Goal: Contribute content: Add original content to the website for others to see

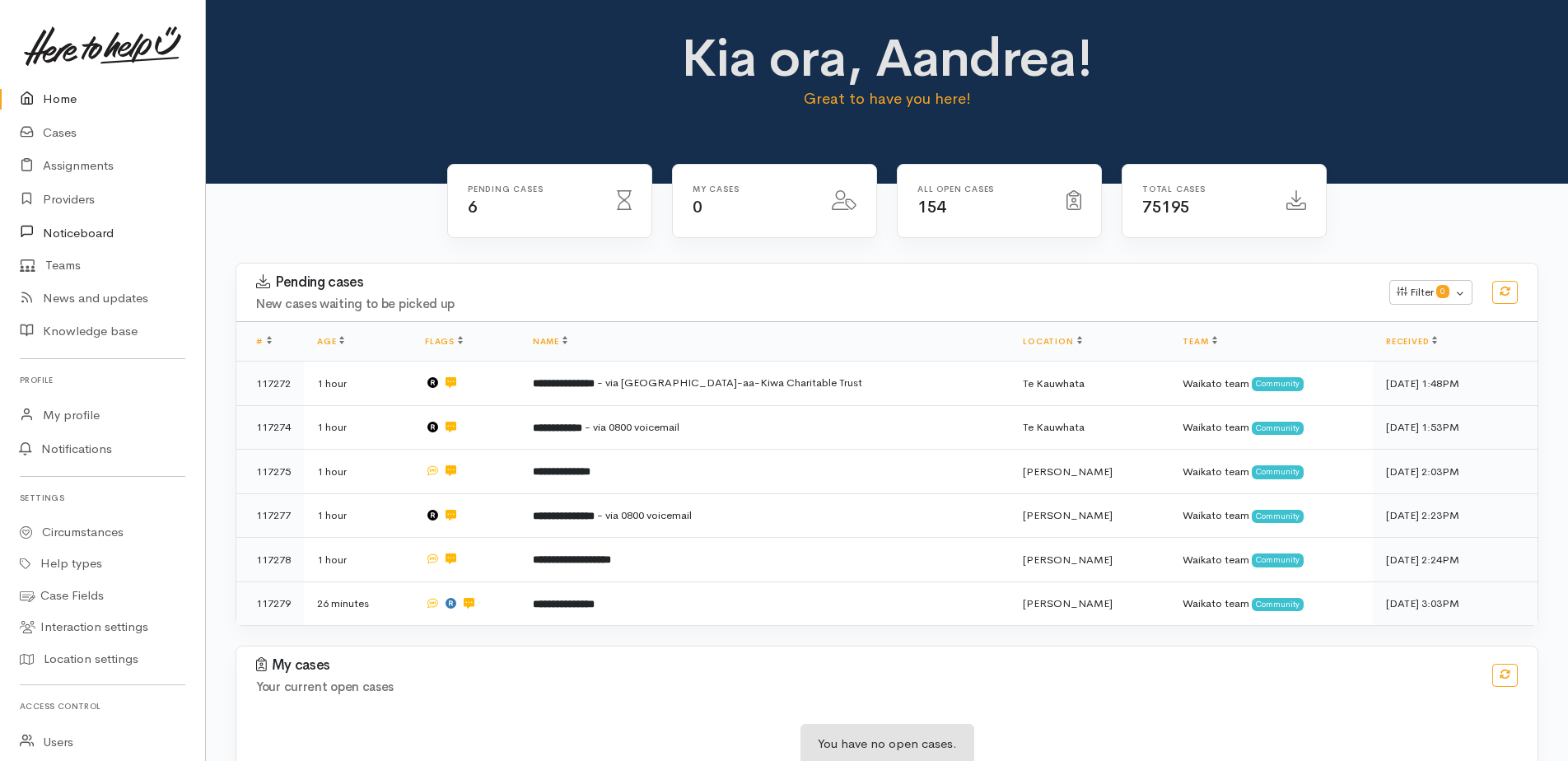
click at [65, 234] on link "Noticeboard" at bounding box center [103, 233] width 205 height 34
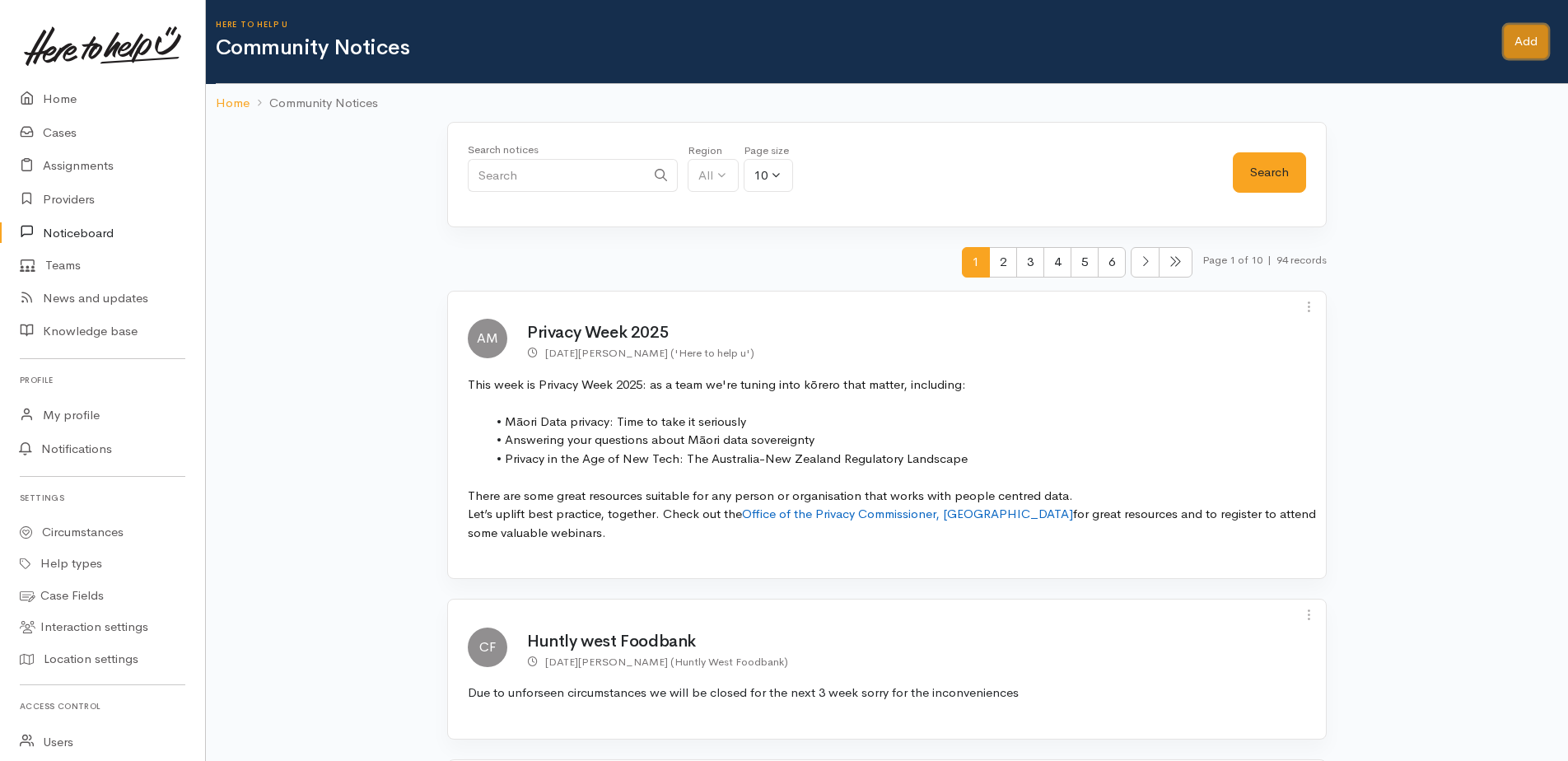
click at [1518, 43] on link "Add" at bounding box center [1526, 42] width 44 height 34
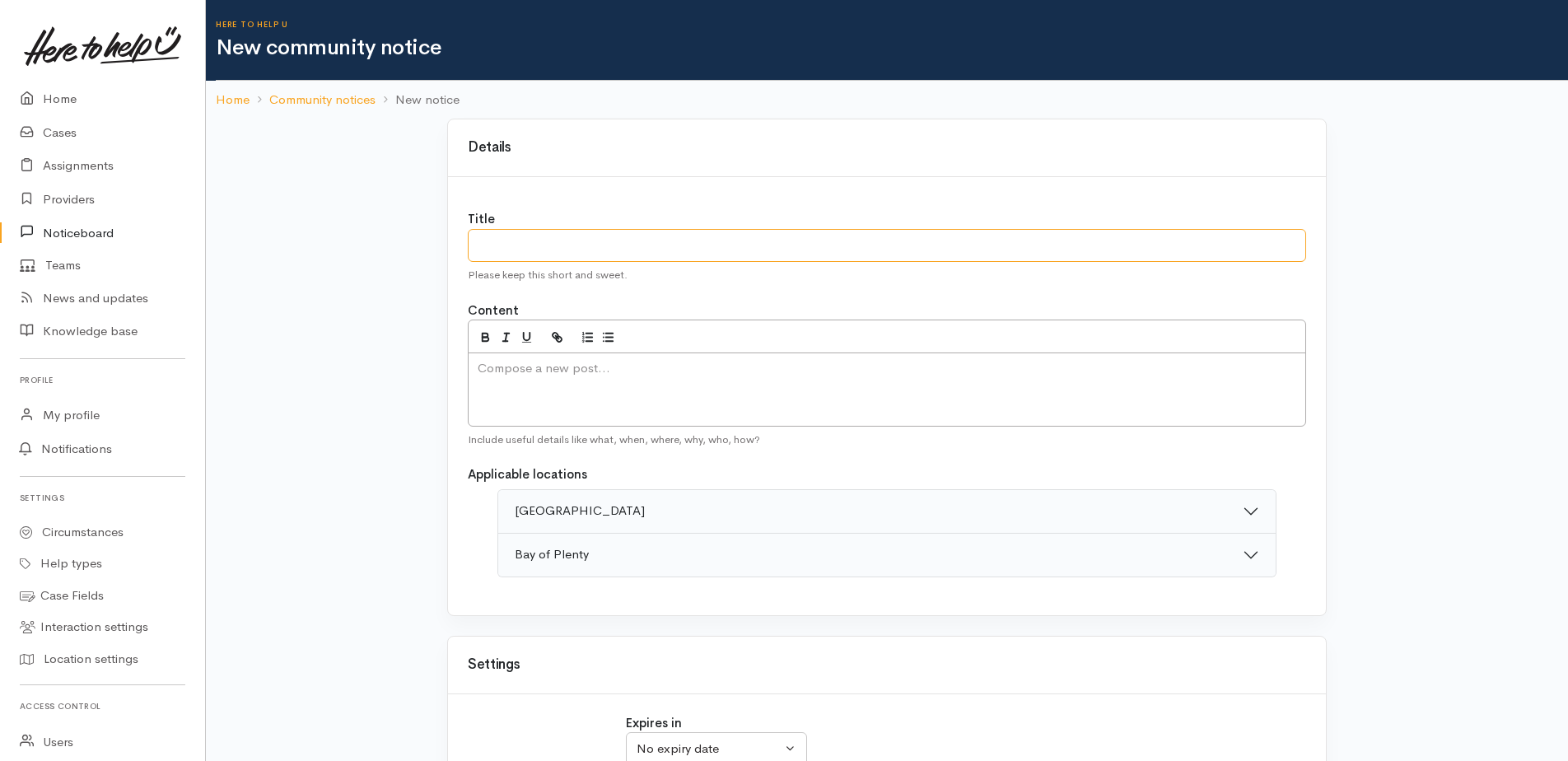
click at [536, 241] on input "text" at bounding box center [886, 246] width 838 height 34
paste input "New Referral Pathway Makes It Easier to Support Whānau"
type input "New Referral Pathway Makes It Easier to Support Whānau"
click at [611, 382] on div at bounding box center [886, 389] width 838 height 74
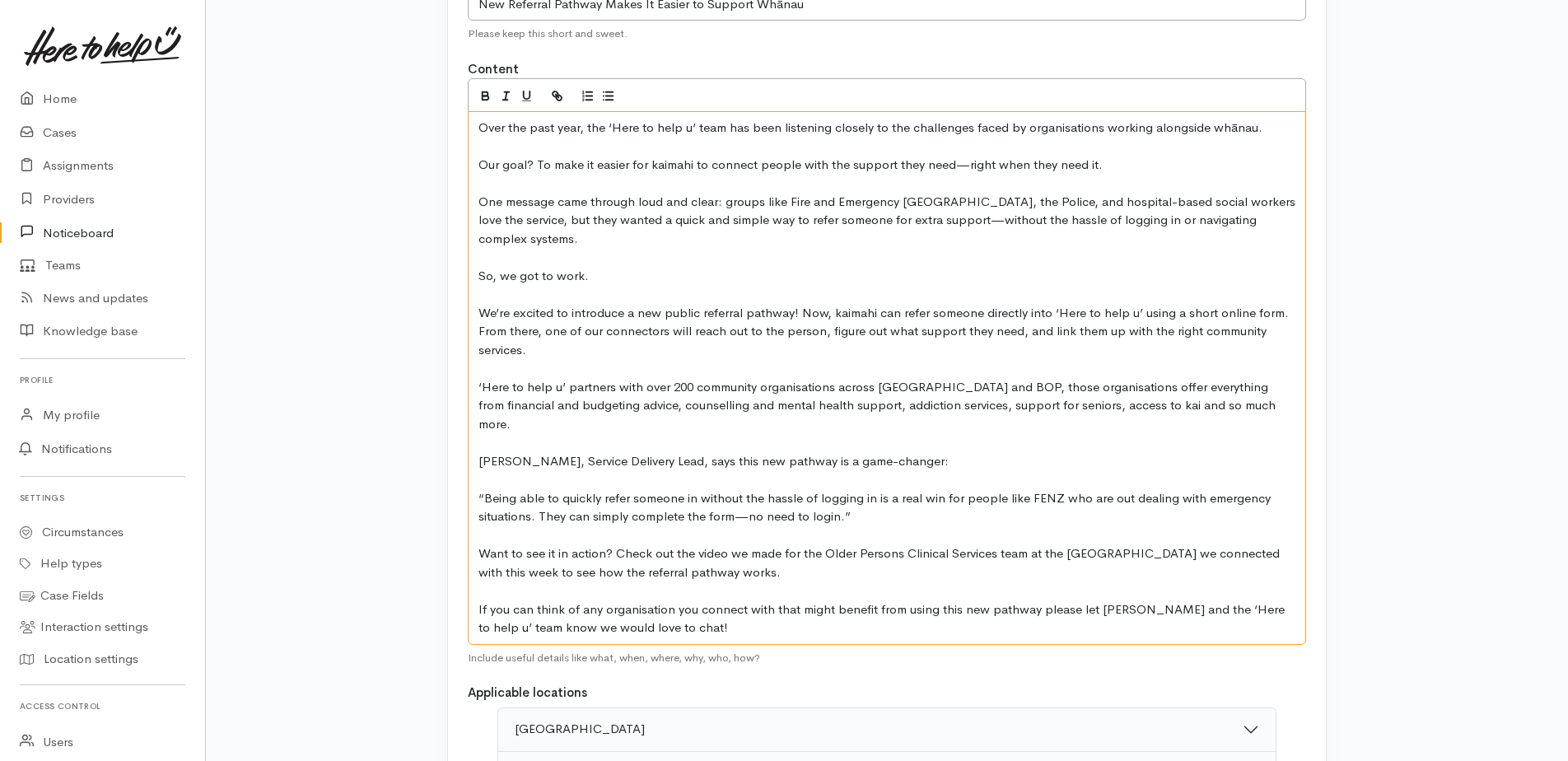
scroll to position [247, 0]
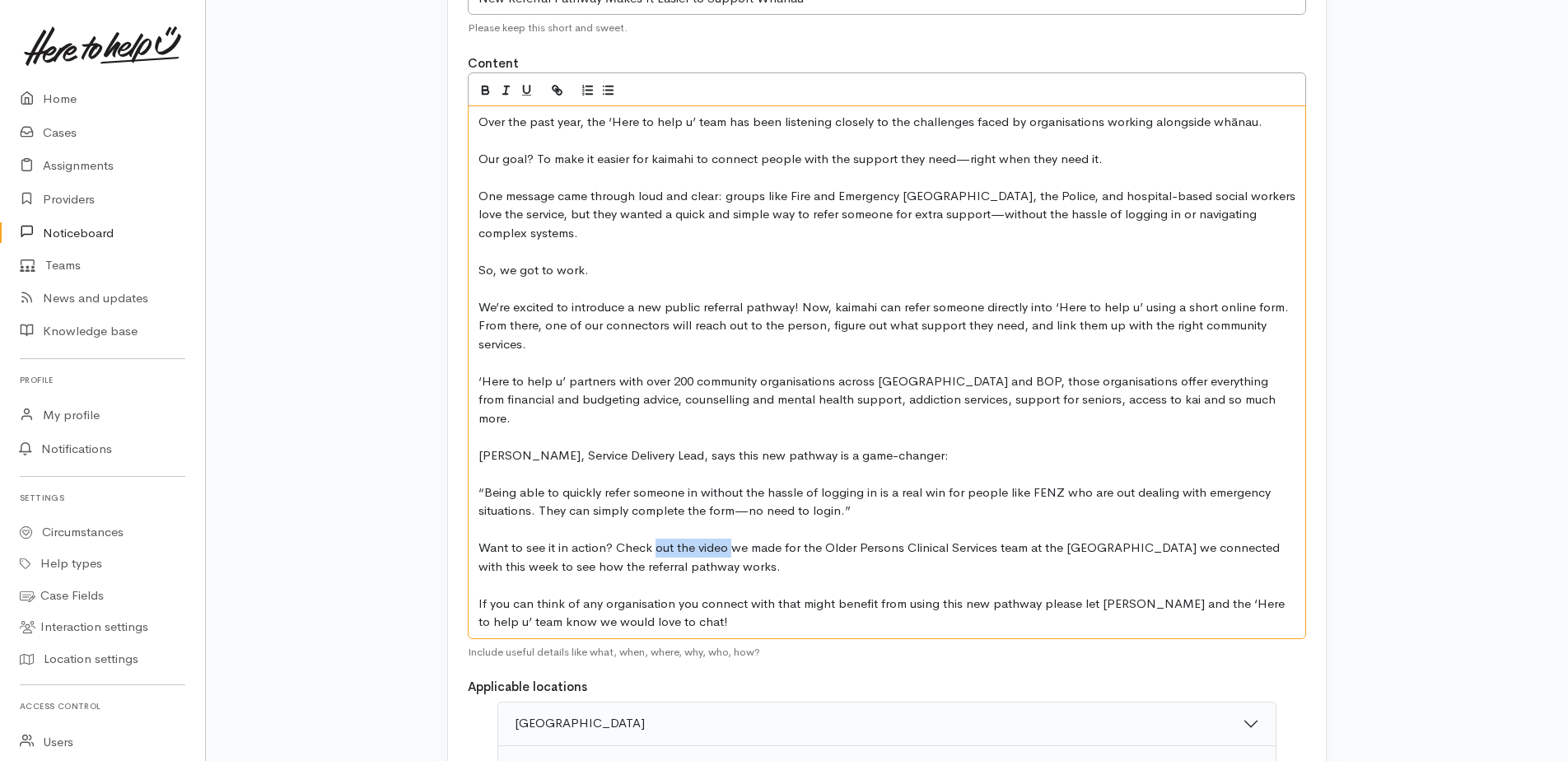
drag, startPoint x: 656, startPoint y: 530, endPoint x: 732, endPoint y: 534, distance: 76.1
click at [732, 539] on p "Want to see it in action? Check out the video we made for the Older Persons Cli…" at bounding box center [887, 557] width 817 height 37
click at [552, 91] on icon "button" at bounding box center [557, 90] width 14 height 14
click at [755, 520] on p at bounding box center [887, 529] width 817 height 19
drag, startPoint x: 730, startPoint y: 531, endPoint x: 675, endPoint y: 531, distance: 55.0
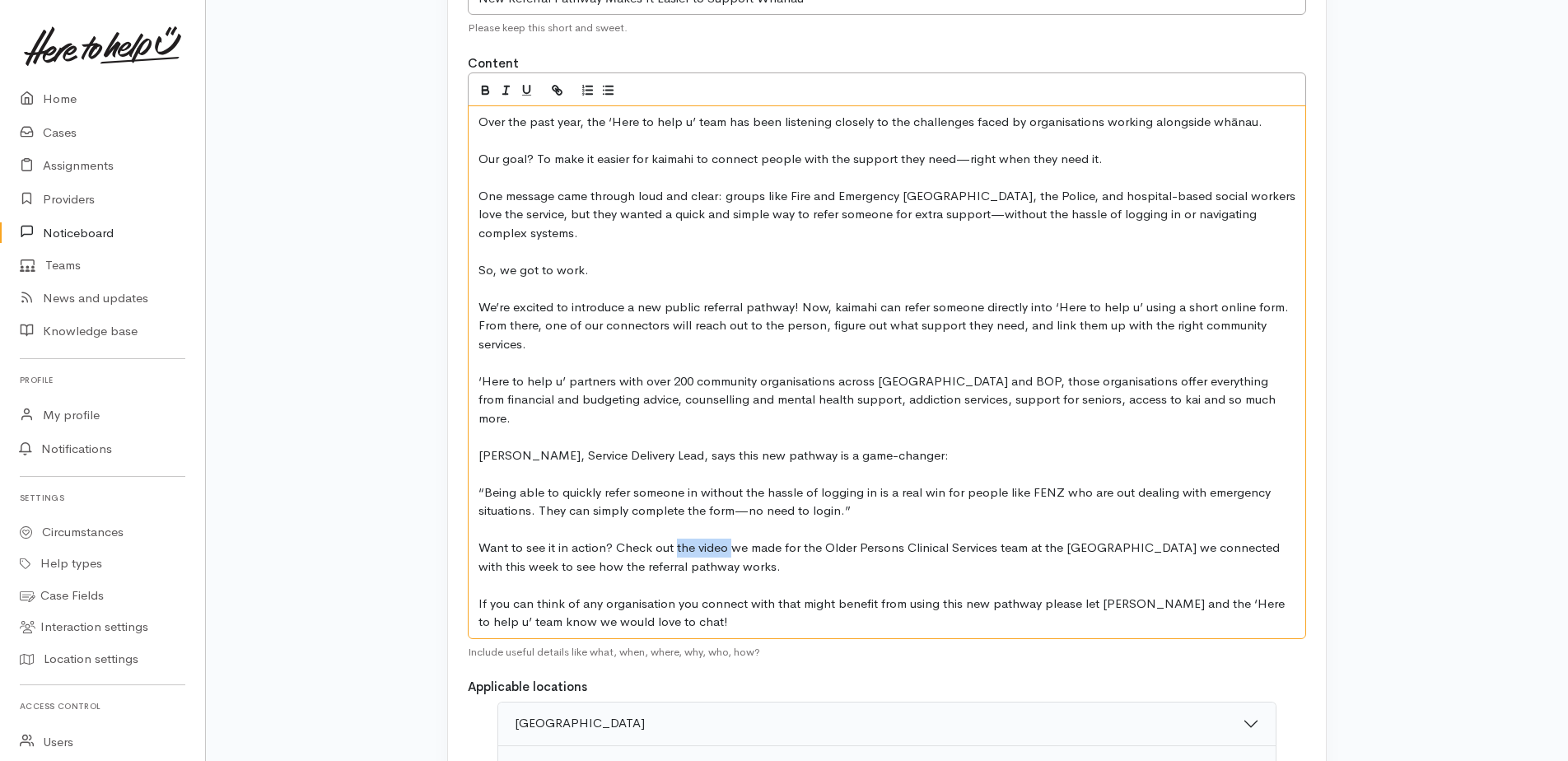
click at [675, 539] on p "Want to see it in action? Check out the video we made for the Older Persons Cli…" at bounding box center [887, 557] width 817 height 37
click at [554, 84] on icon "button" at bounding box center [557, 90] width 14 height 14
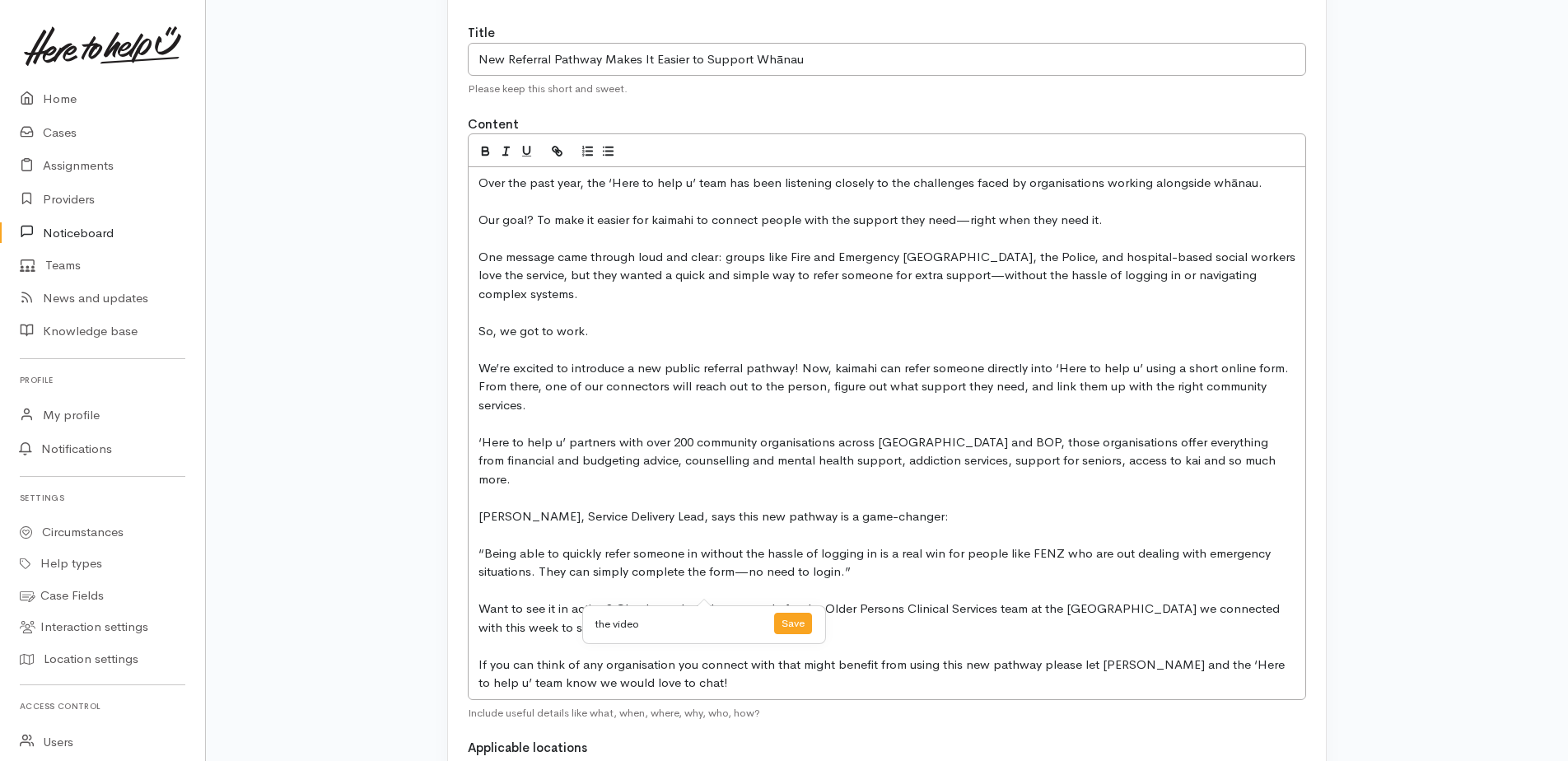
scroll to position [165, 0]
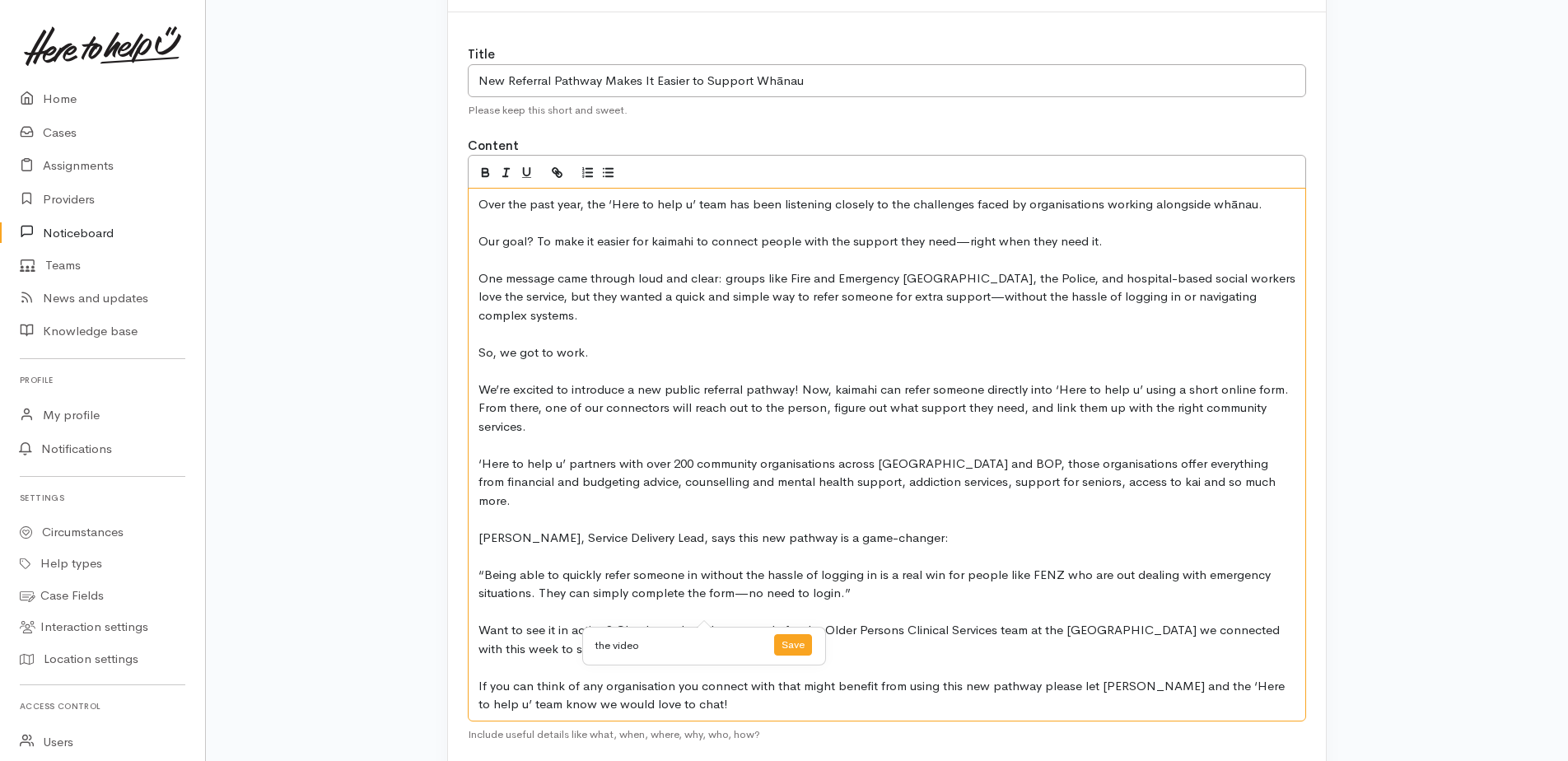
click at [691, 621] on p "Want to see it in action? Check out the video we made for the Older Persons Cli…" at bounding box center [887, 640] width 817 height 37
drag, startPoint x: 692, startPoint y: 611, endPoint x: 781, endPoint y: 611, distance: 89.0
click at [781, 621] on p "Want to see it in action? Check out the video we made for the Older Persons Cli…" at bounding box center [887, 640] width 817 height 37
click at [560, 173] on icon "button" at bounding box center [557, 173] width 14 height 14
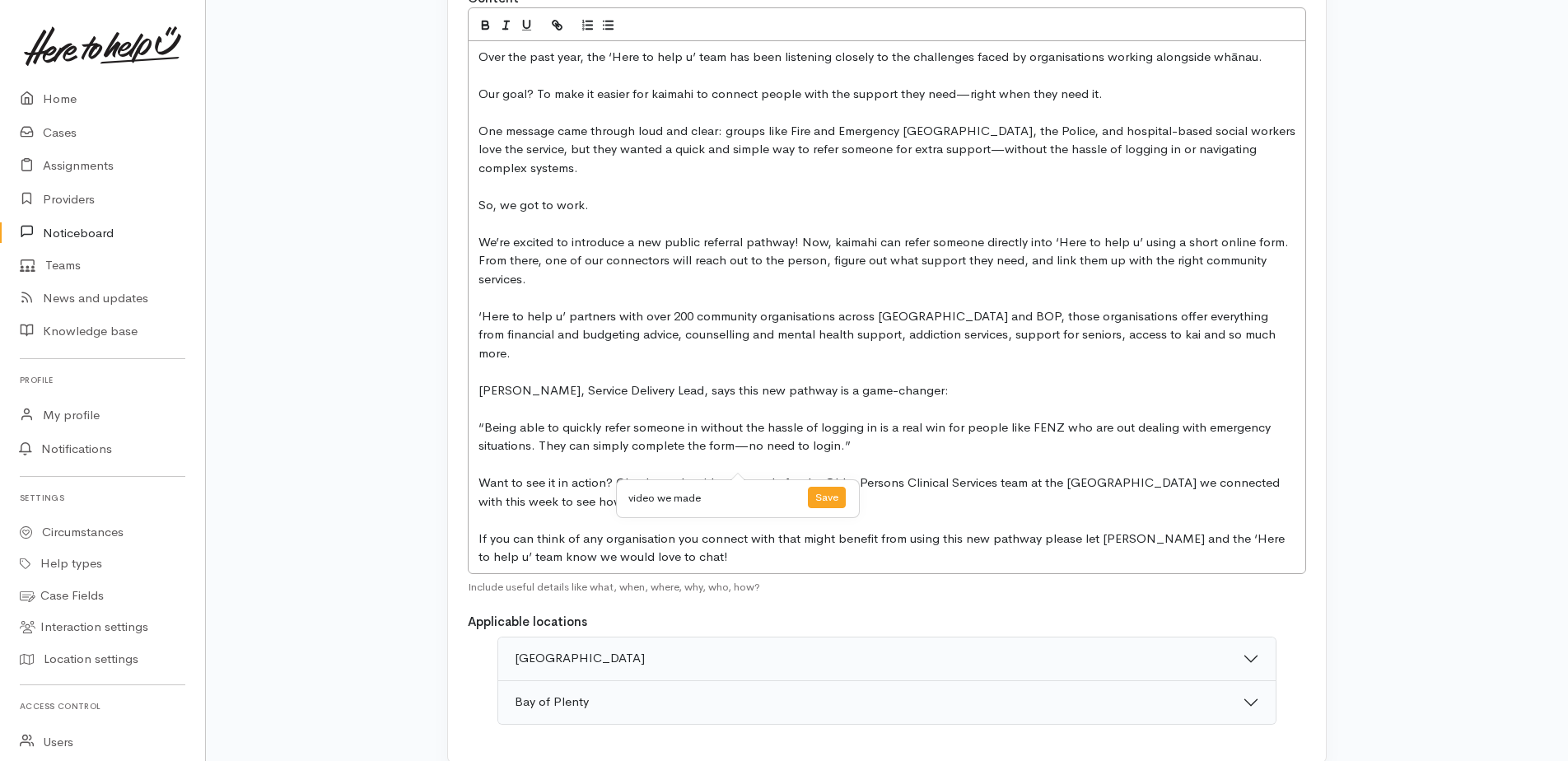
scroll to position [329, 0]
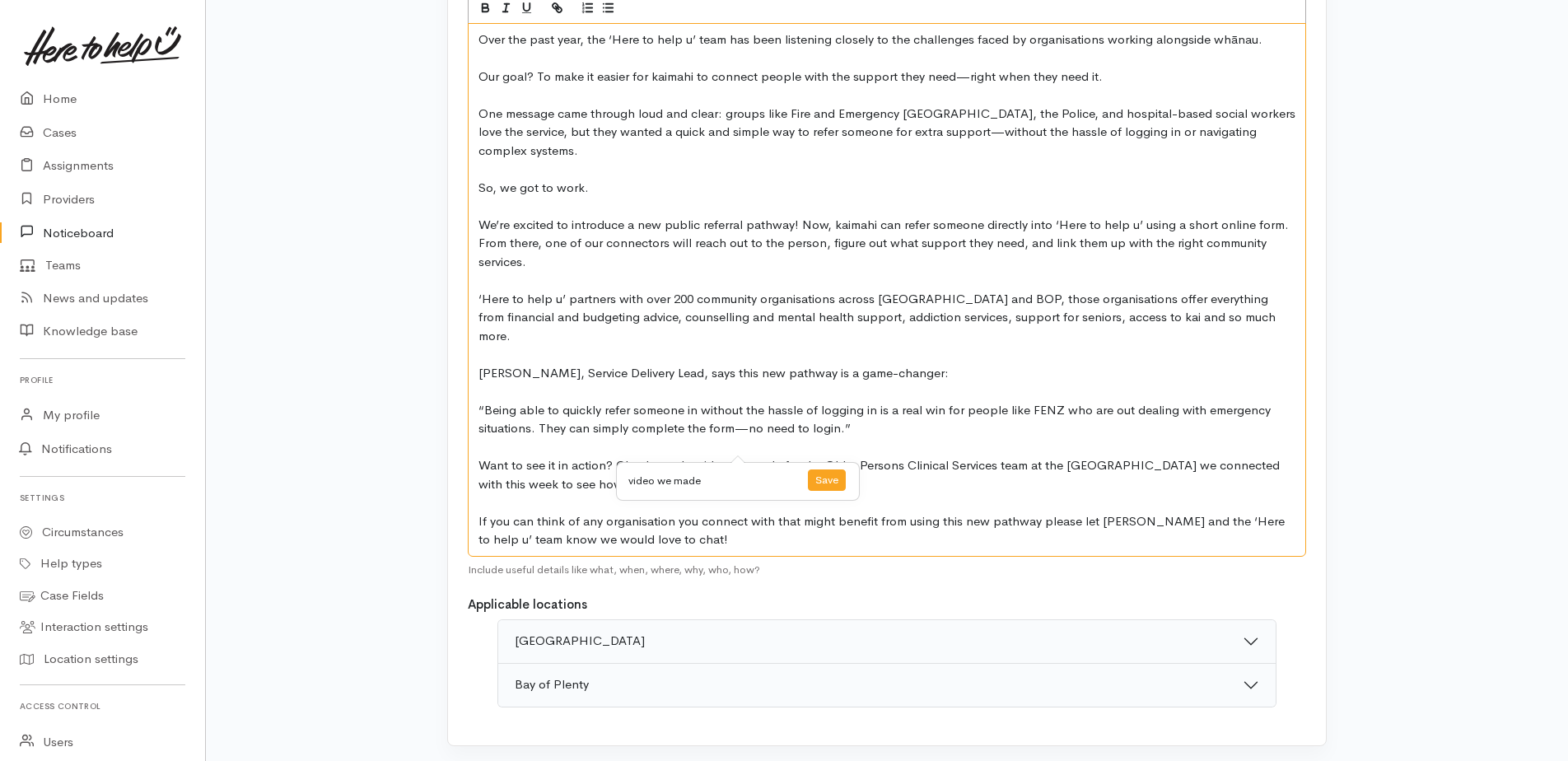
click at [792, 438] on p at bounding box center [887, 447] width 817 height 19
click at [742, 464] on p "Want to see it in action? Check out the video we made for the Older Persons Cli…" at bounding box center [887, 474] width 817 height 37
click at [616, 456] on p "Want to see it in action? Check out the video we made for the Older Persons Cli…" at bounding box center [887, 474] width 817 height 37
drag, startPoint x: 673, startPoint y: 449, endPoint x: 730, endPoint y: 446, distance: 57.1
click at [730, 456] on p "Want to see it in action? Check out the video we made for the Older Persons Cli…" at bounding box center [887, 474] width 817 height 37
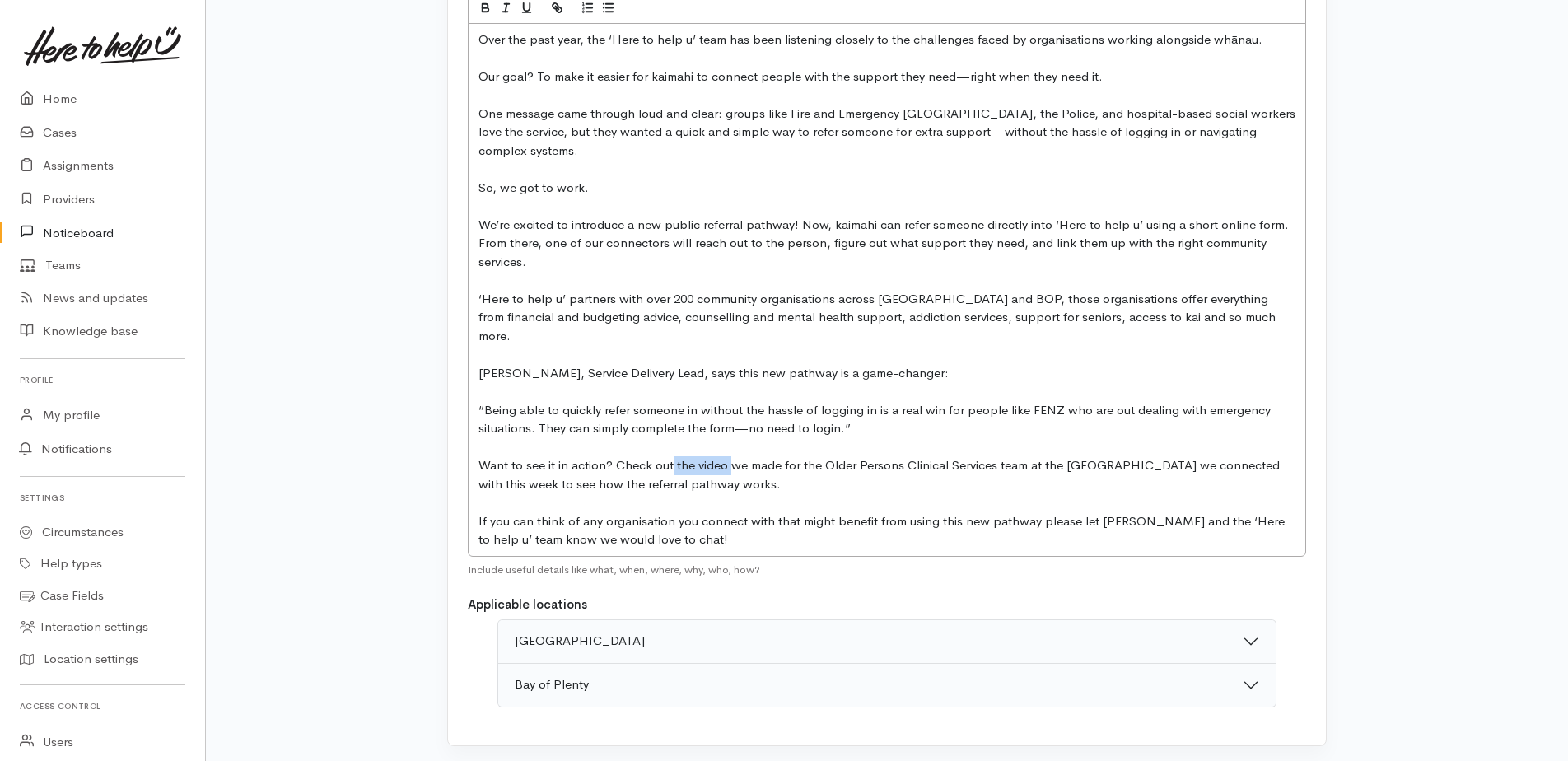
click at [563, 9] on icon "button" at bounding box center [557, 8] width 14 height 14
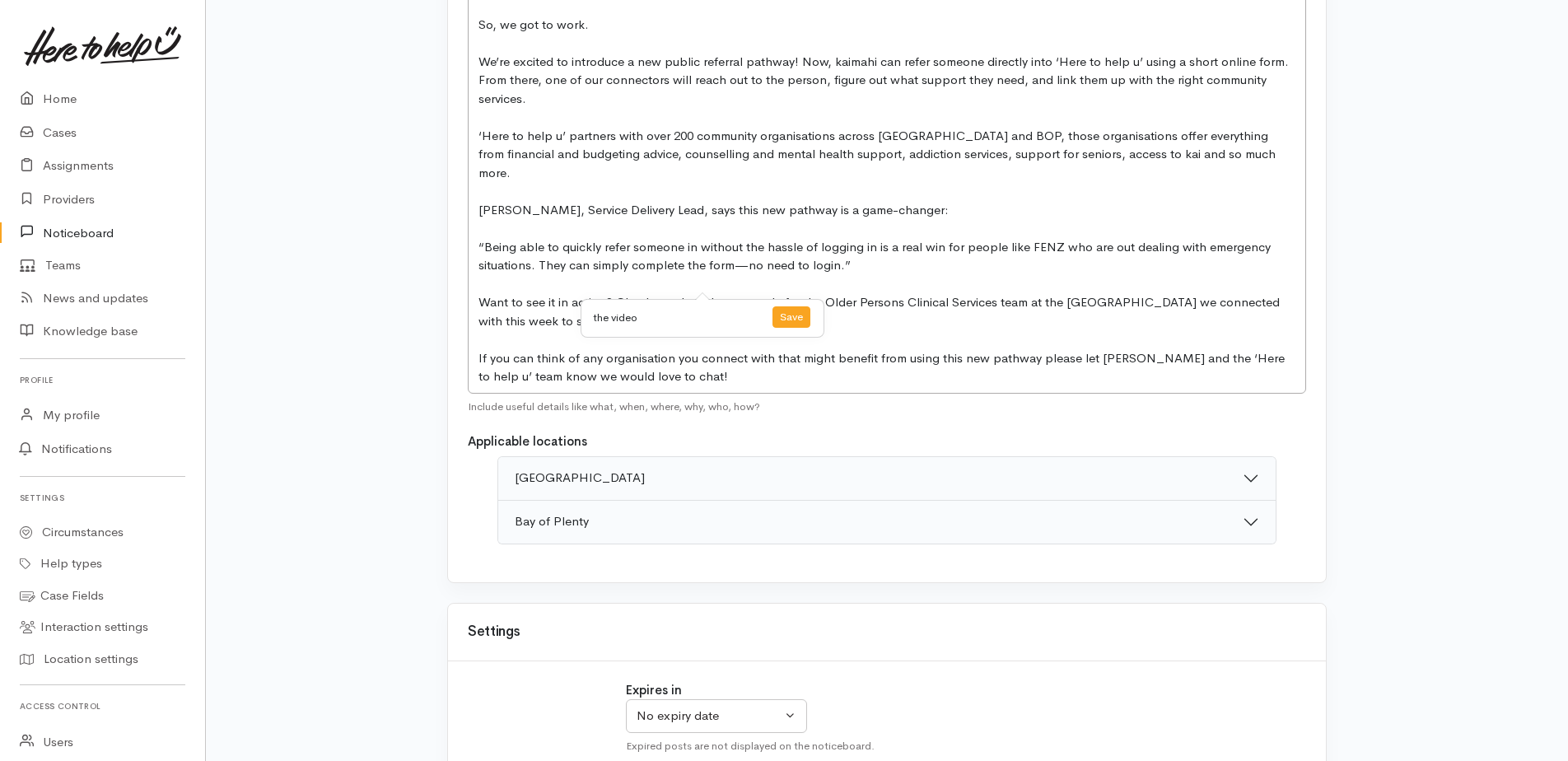
scroll to position [494, 0]
click at [781, 315] on link at bounding box center [791, 316] width 38 height 24
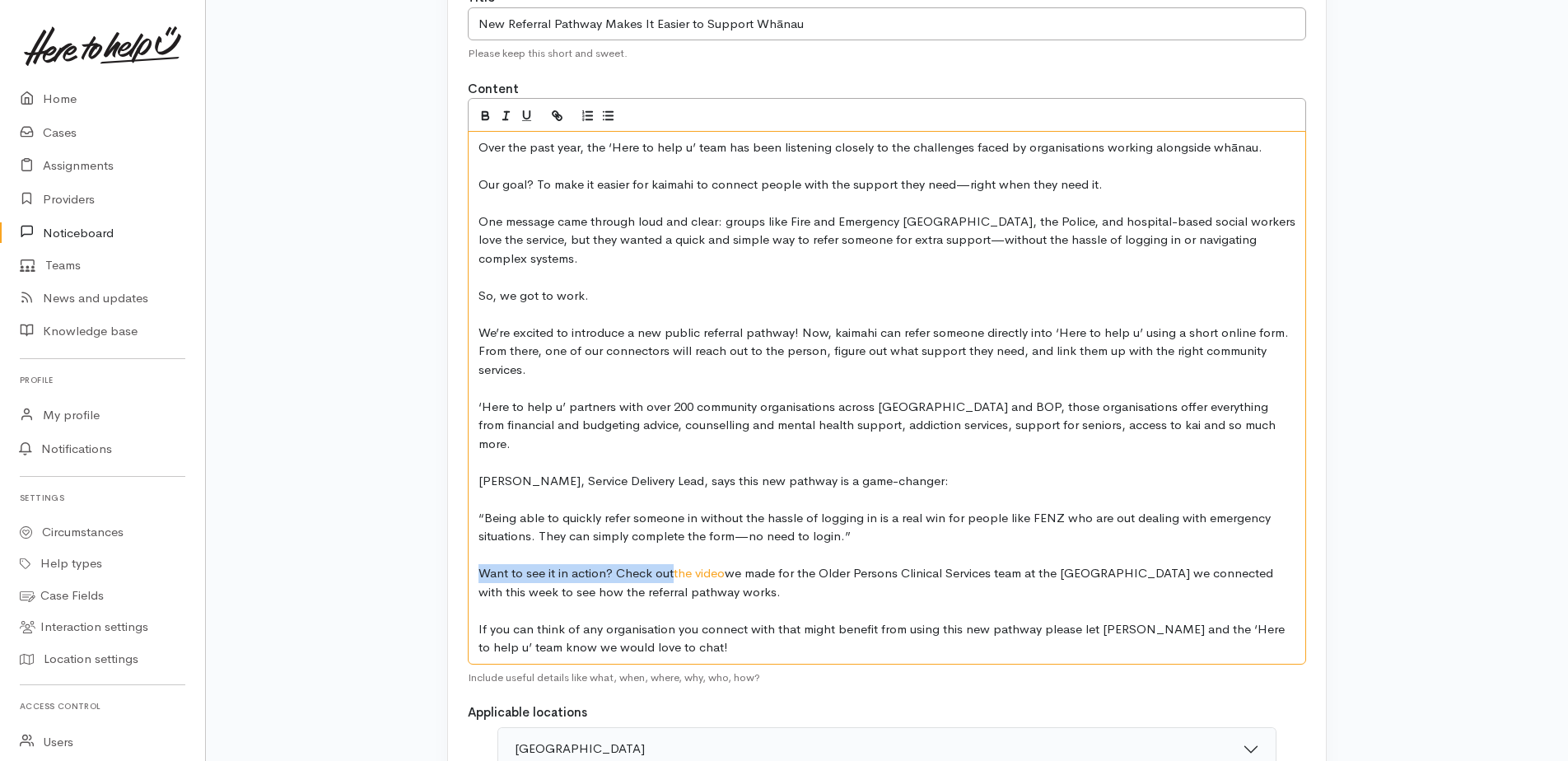
scroll to position [247, 0]
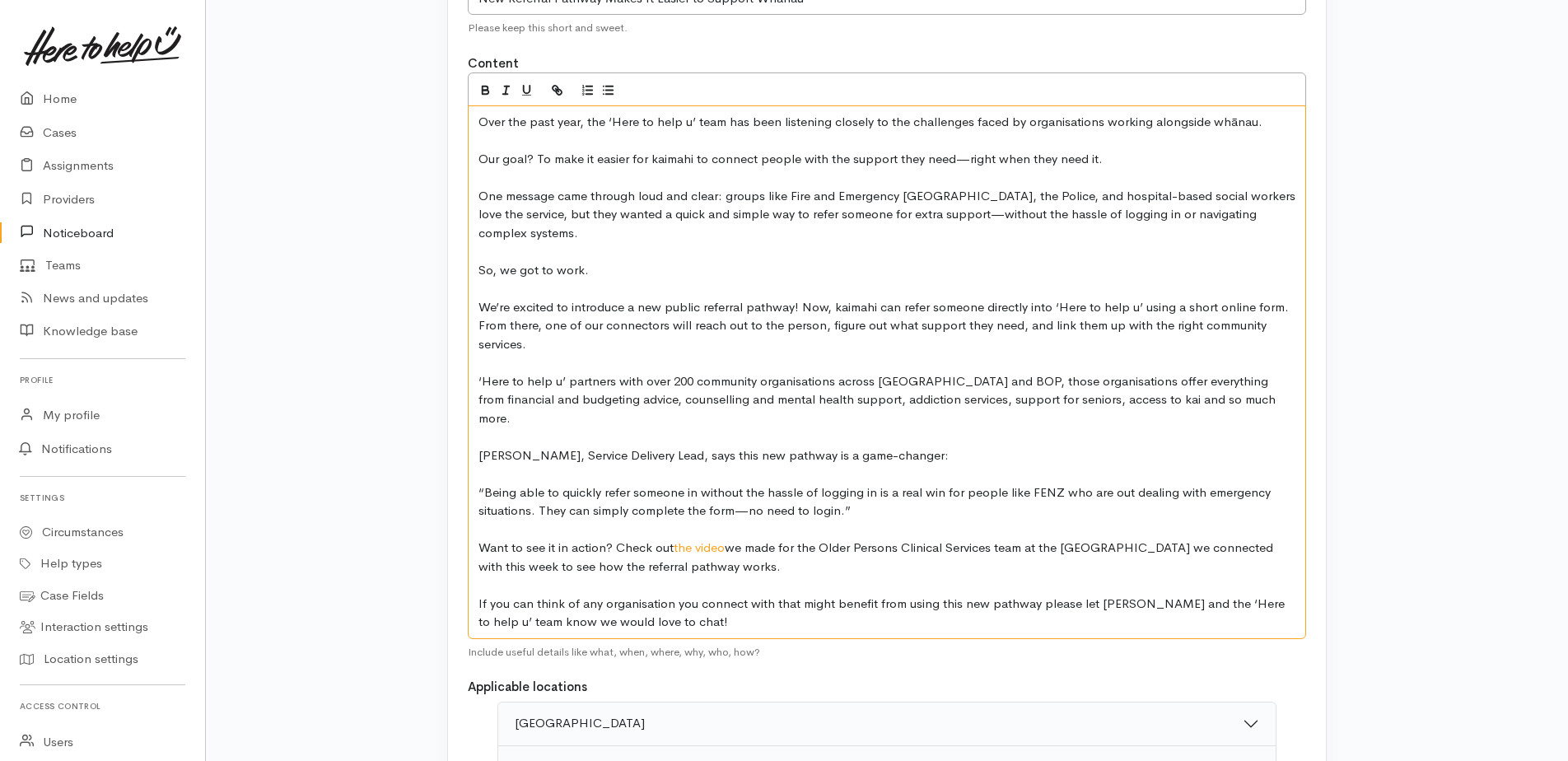
click at [749, 539] on p "Want to see it in action? Check out the video we made for the Older Persons Cli…" at bounding box center [887, 557] width 817 height 37
click at [704, 539] on link "the video" at bounding box center [699, 547] width 51 height 16
click at [743, 564] on link at bounding box center [739, 562] width 34 height 21
type input "the video"
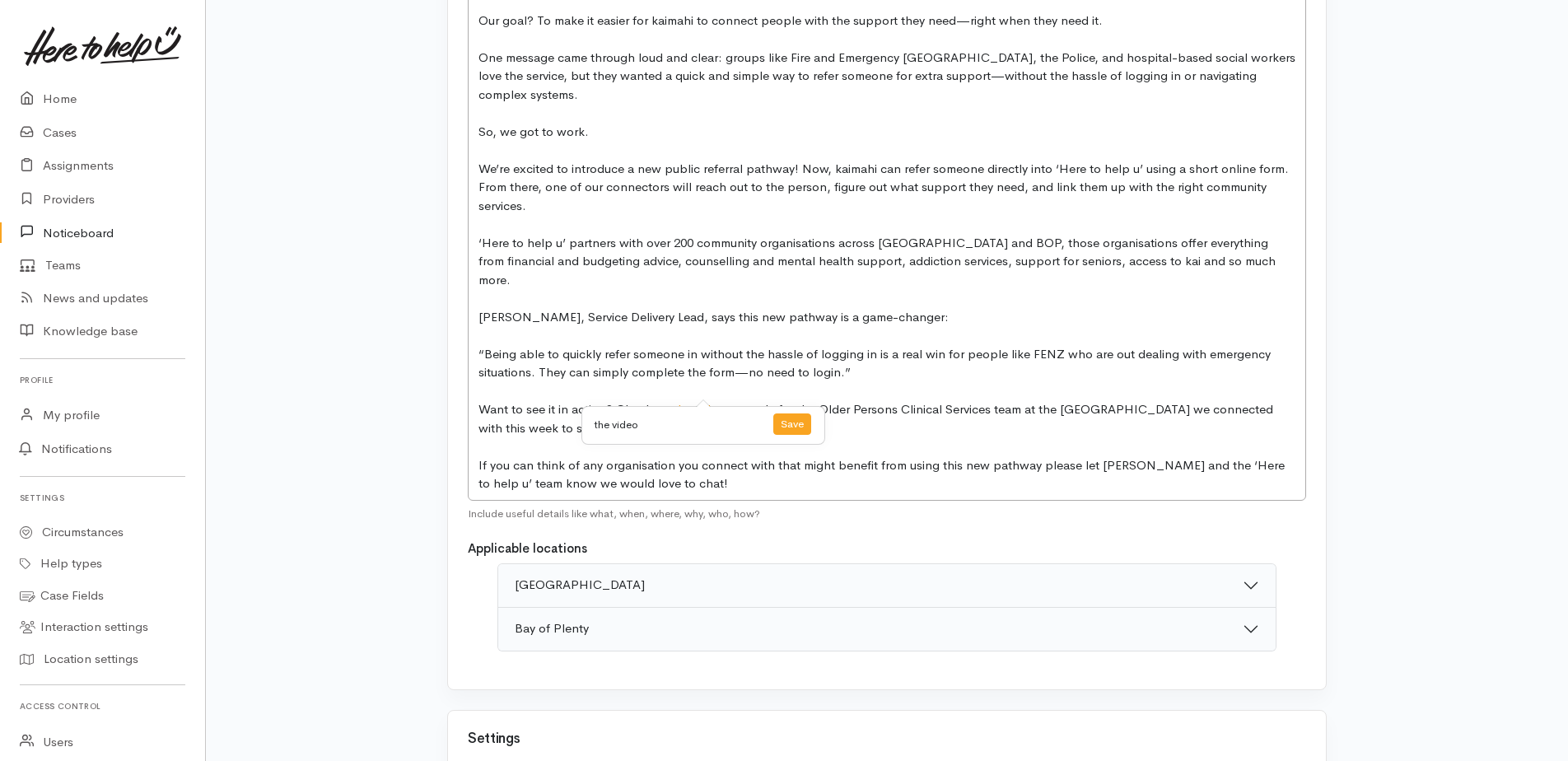
scroll to position [411, 0]
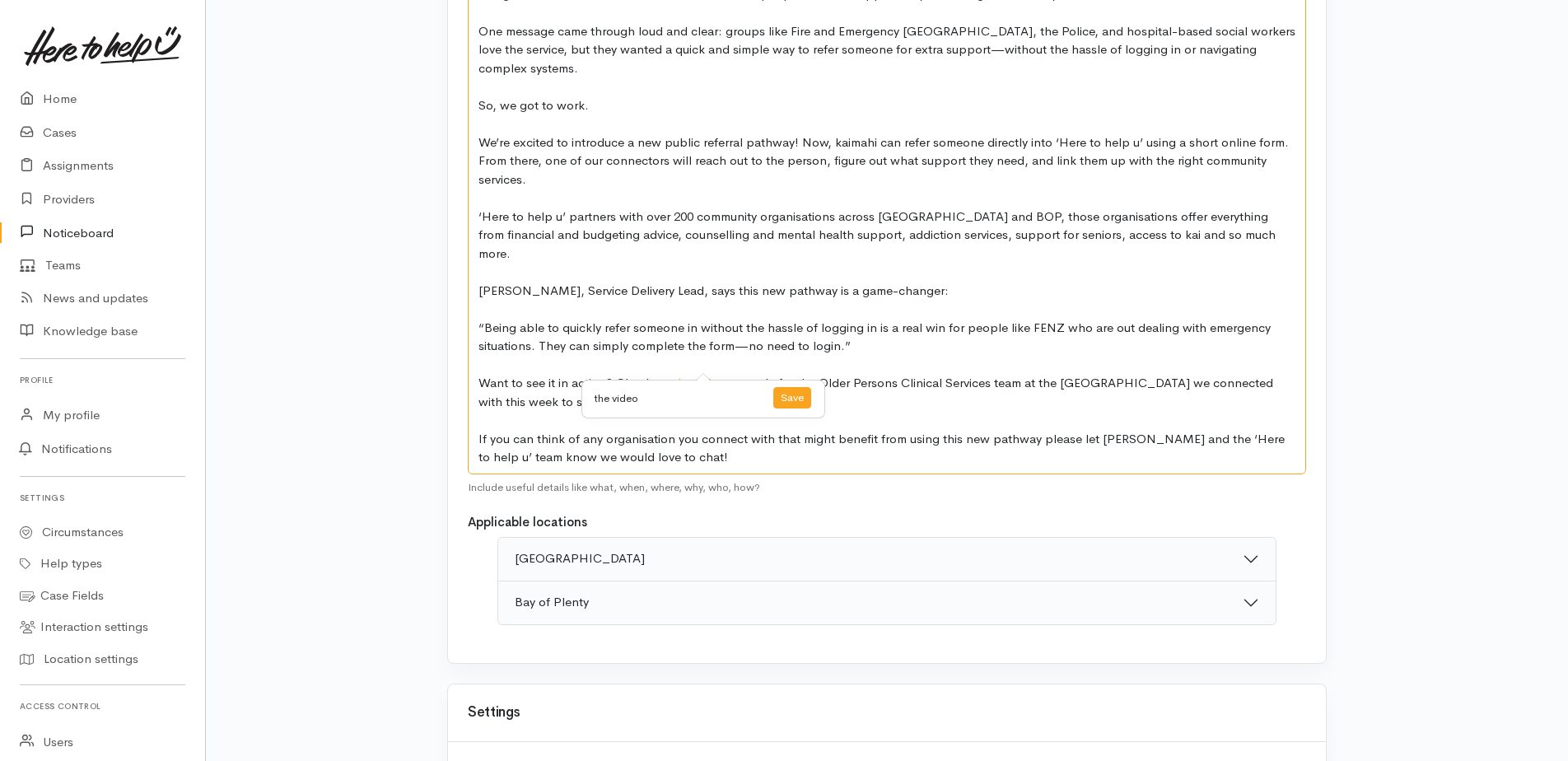
click at [734, 356] on p at bounding box center [887, 365] width 817 height 19
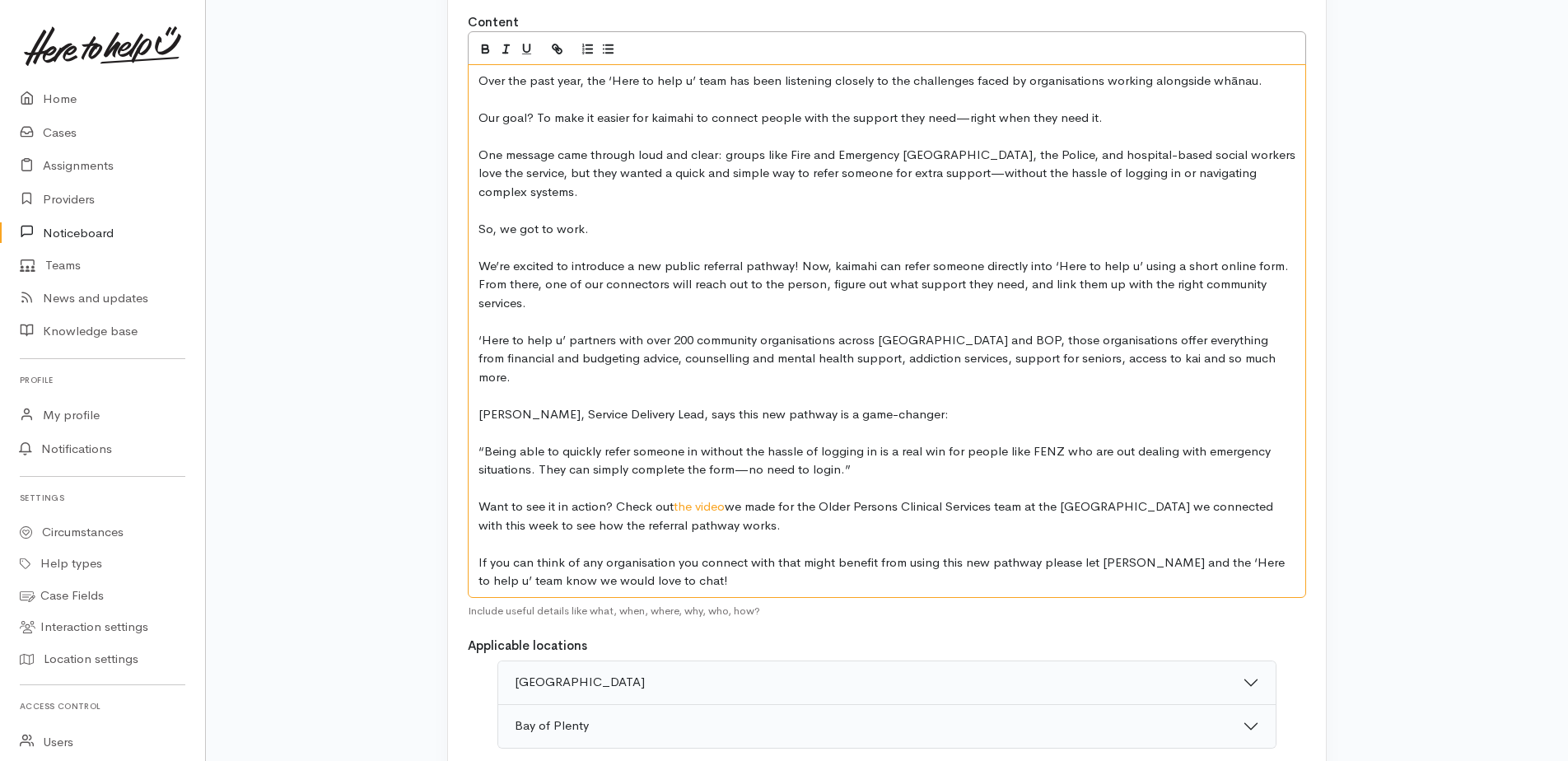
scroll to position [247, 0]
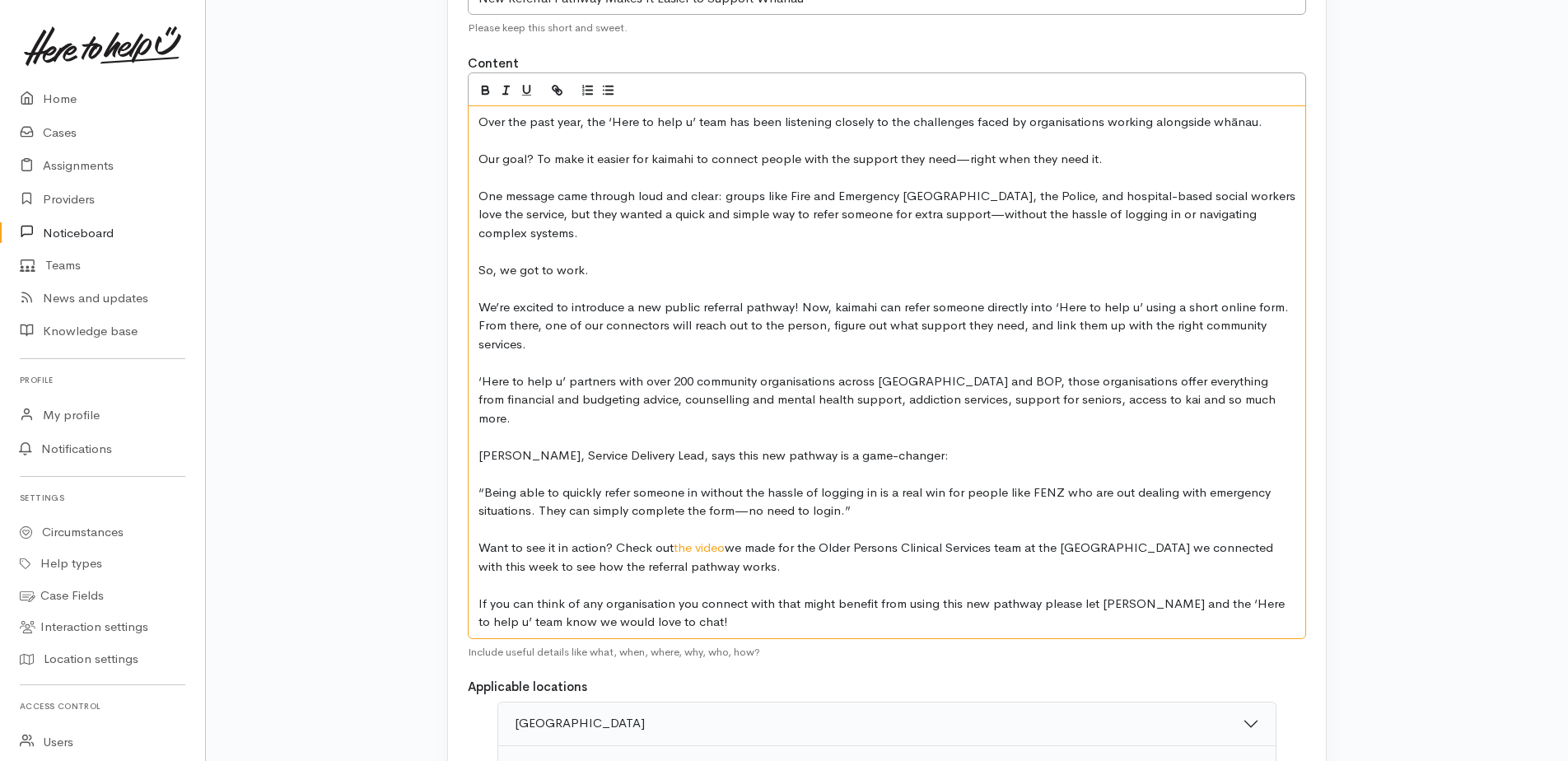
drag, startPoint x: 728, startPoint y: 533, endPoint x: 676, endPoint y: 529, distance: 52.2
click at [676, 539] on link "the video" at bounding box center [699, 547] width 51 height 16
drag, startPoint x: 728, startPoint y: 527, endPoint x: 677, endPoint y: 527, distance: 51.0
click at [677, 539] on link "the video" at bounding box center [699, 547] width 51 height 16
click at [550, 82] on button "button" at bounding box center [557, 88] width 20 height 19
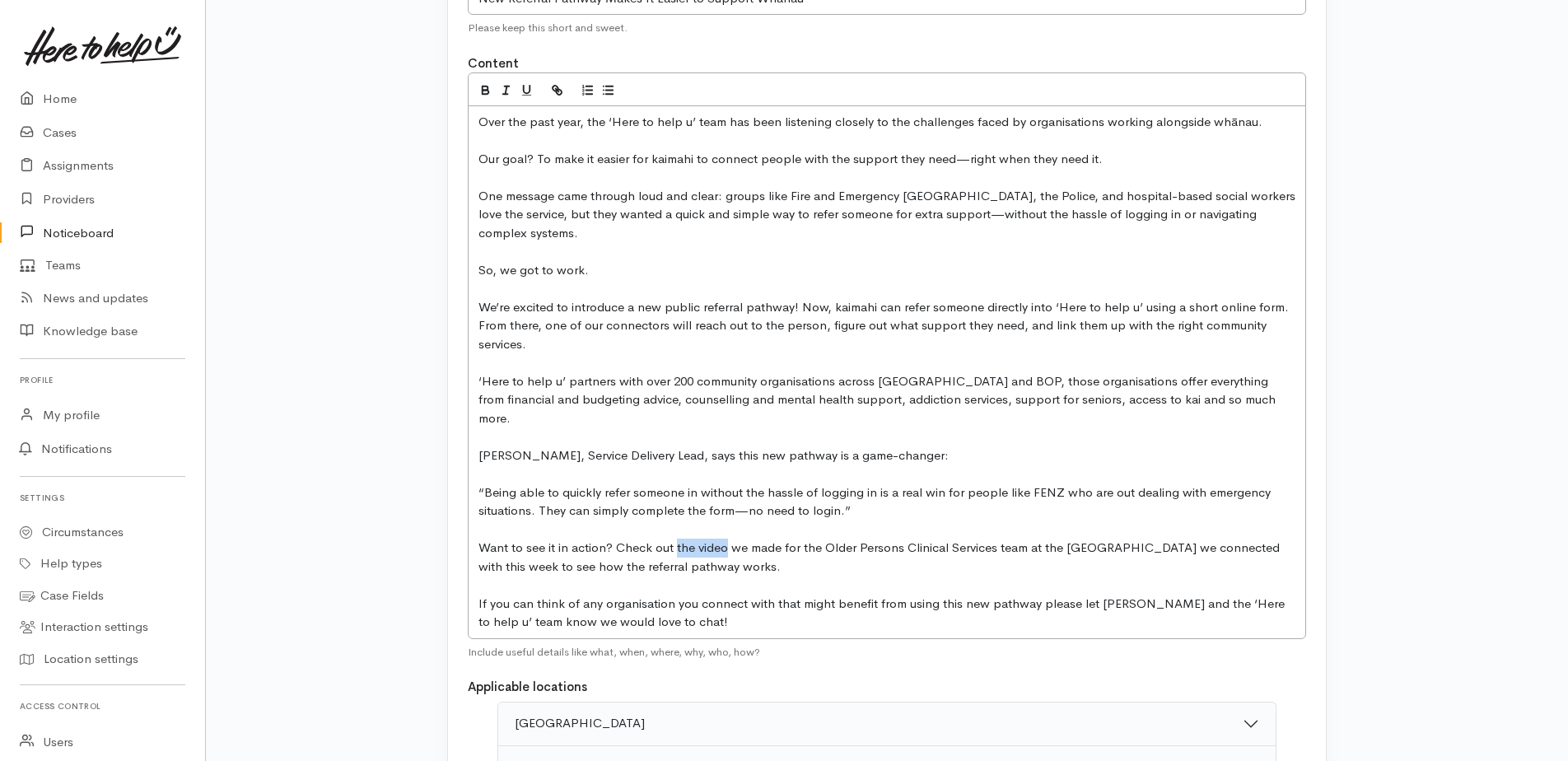
click at [553, 94] on icon "button" at bounding box center [557, 90] width 14 height 14
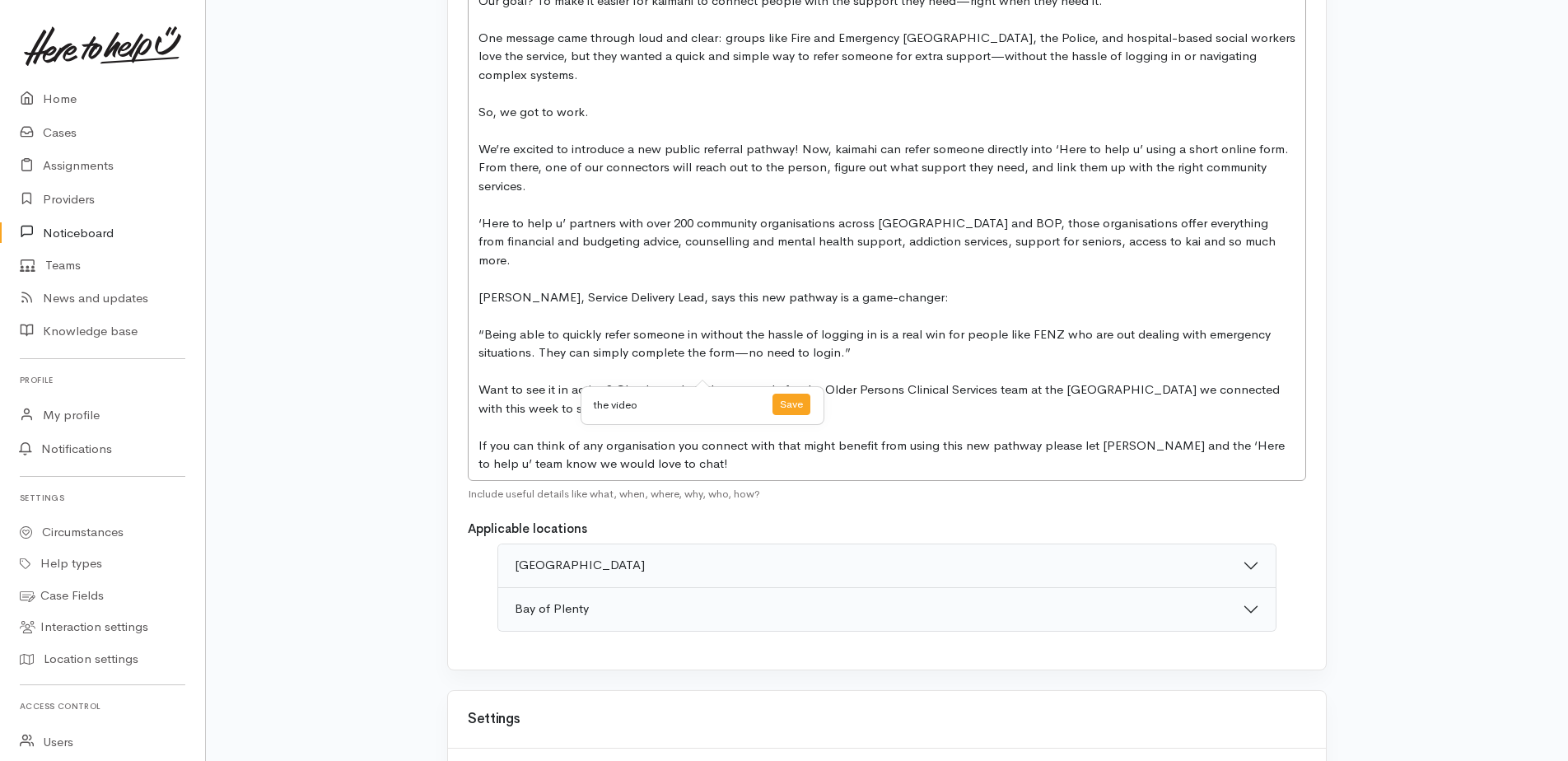
scroll to position [411, 0]
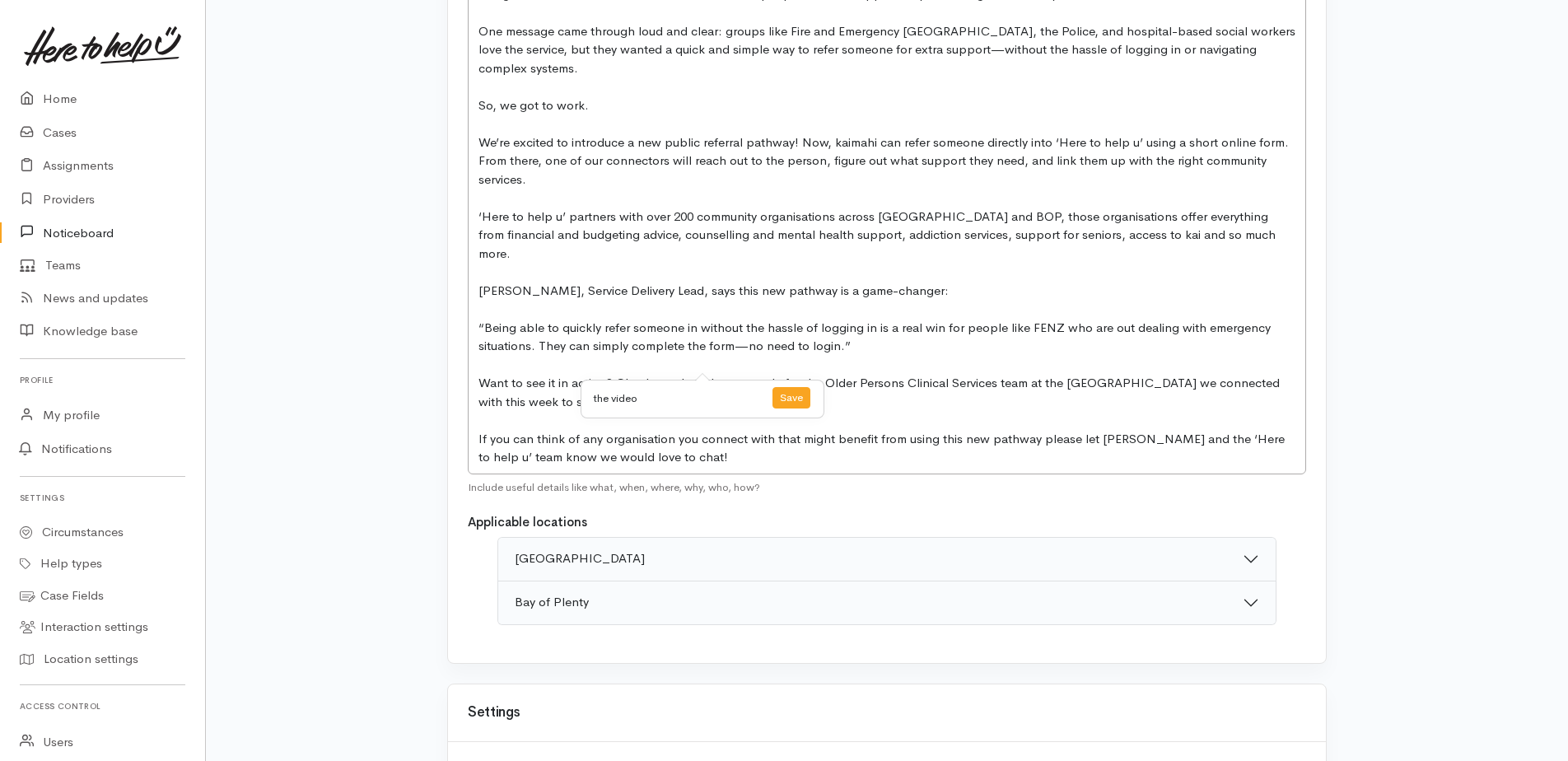
paste input "https://www.loom.com/share/278c2400c715413da487a410e97a7563?sid=1a05190b-9a16-4…"
type input "https://www.loom.com/share/278c2400c715413da487a410e97a7563?sid=1a05190b-9a16-4…"
click at [803, 402] on link at bounding box center [791, 398] width 38 height 24
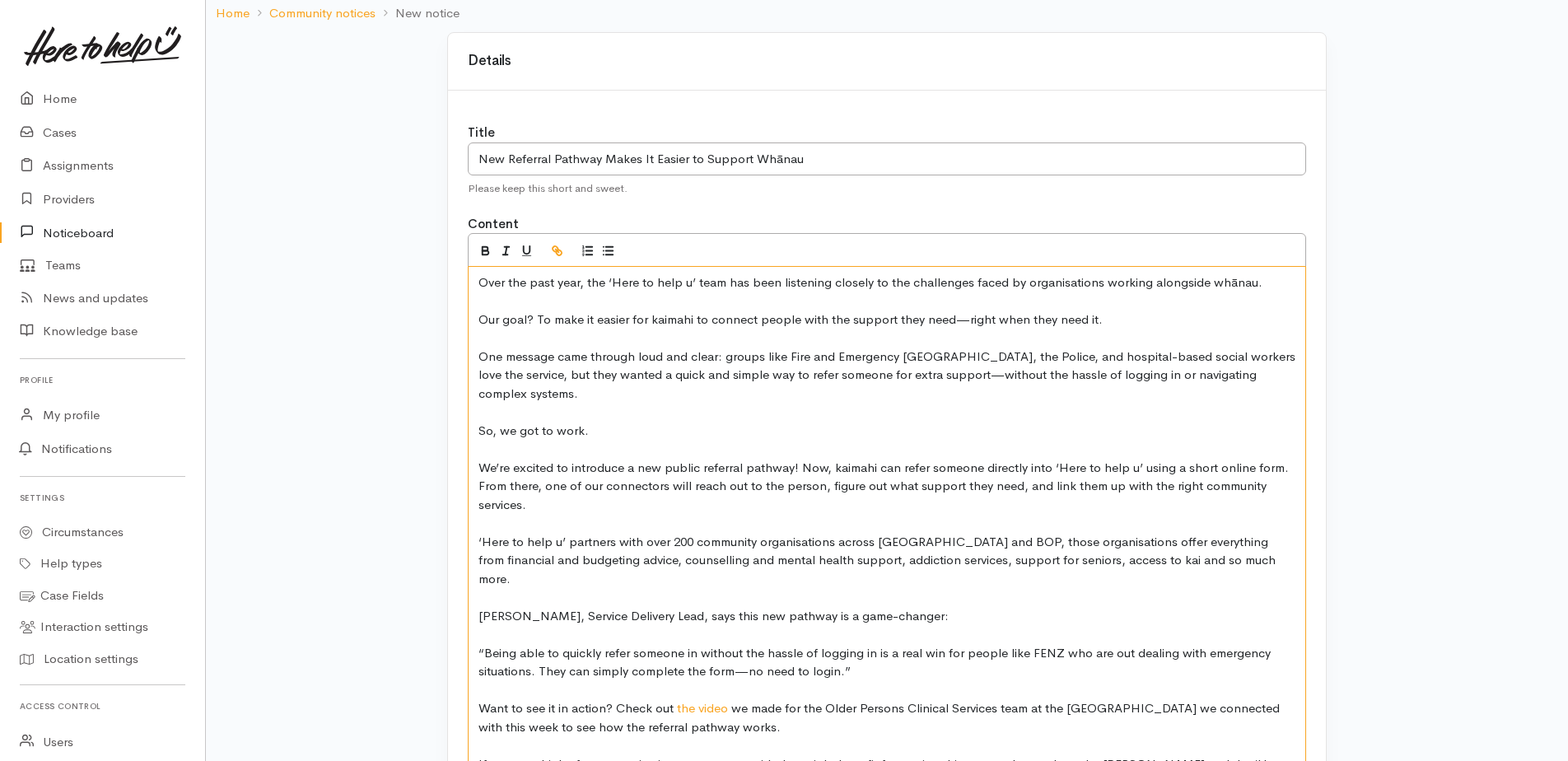
scroll to position [247, 0]
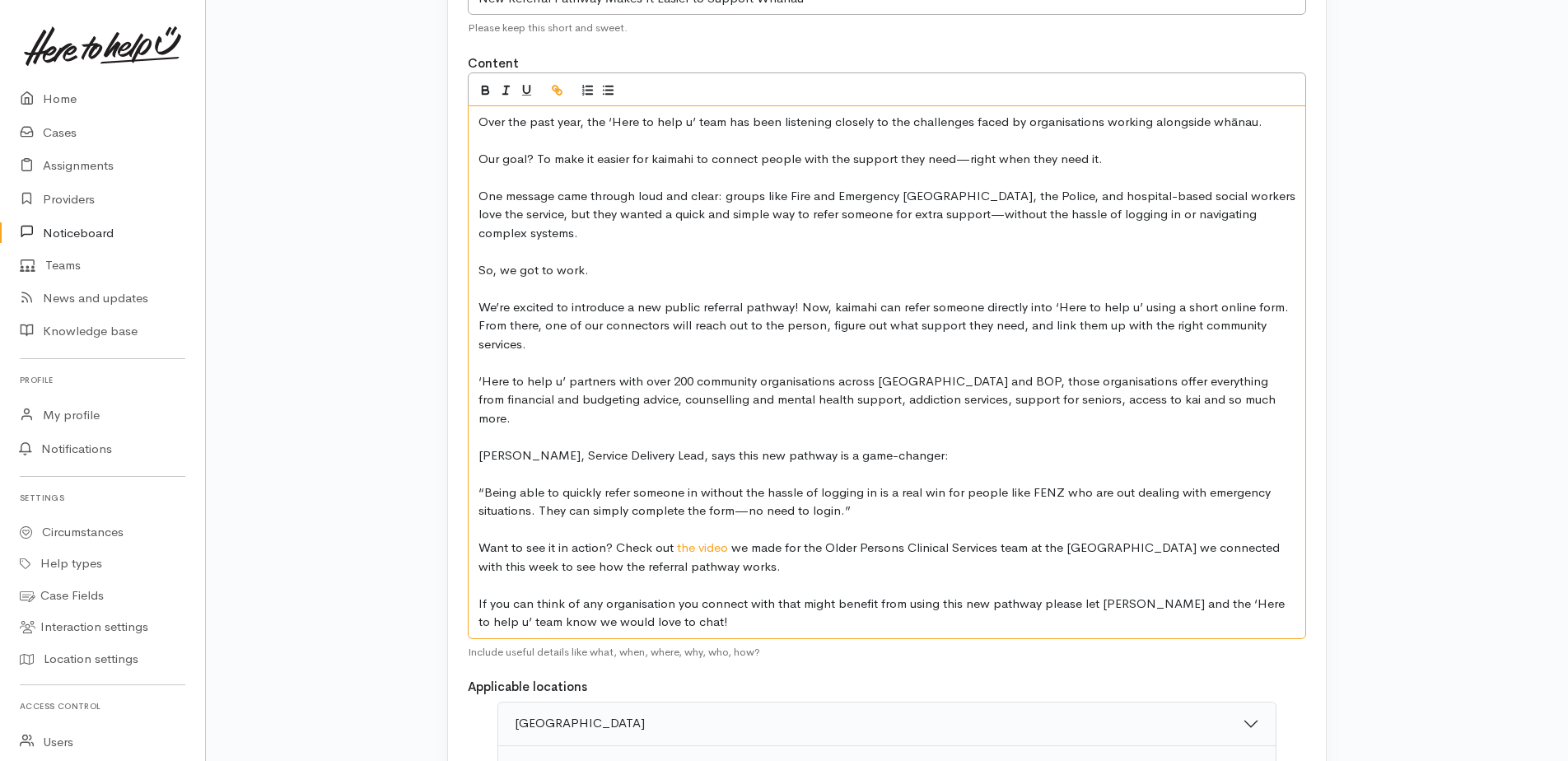
drag, startPoint x: 836, startPoint y: 506, endPoint x: 850, endPoint y: 516, distance: 17.2
click at [837, 520] on p at bounding box center [887, 529] width 817 height 19
drag, startPoint x: 703, startPoint y: 530, endPoint x: 1186, endPoint y: 507, distance: 483.5
click at [1186, 520] on p at bounding box center [887, 529] width 817 height 19
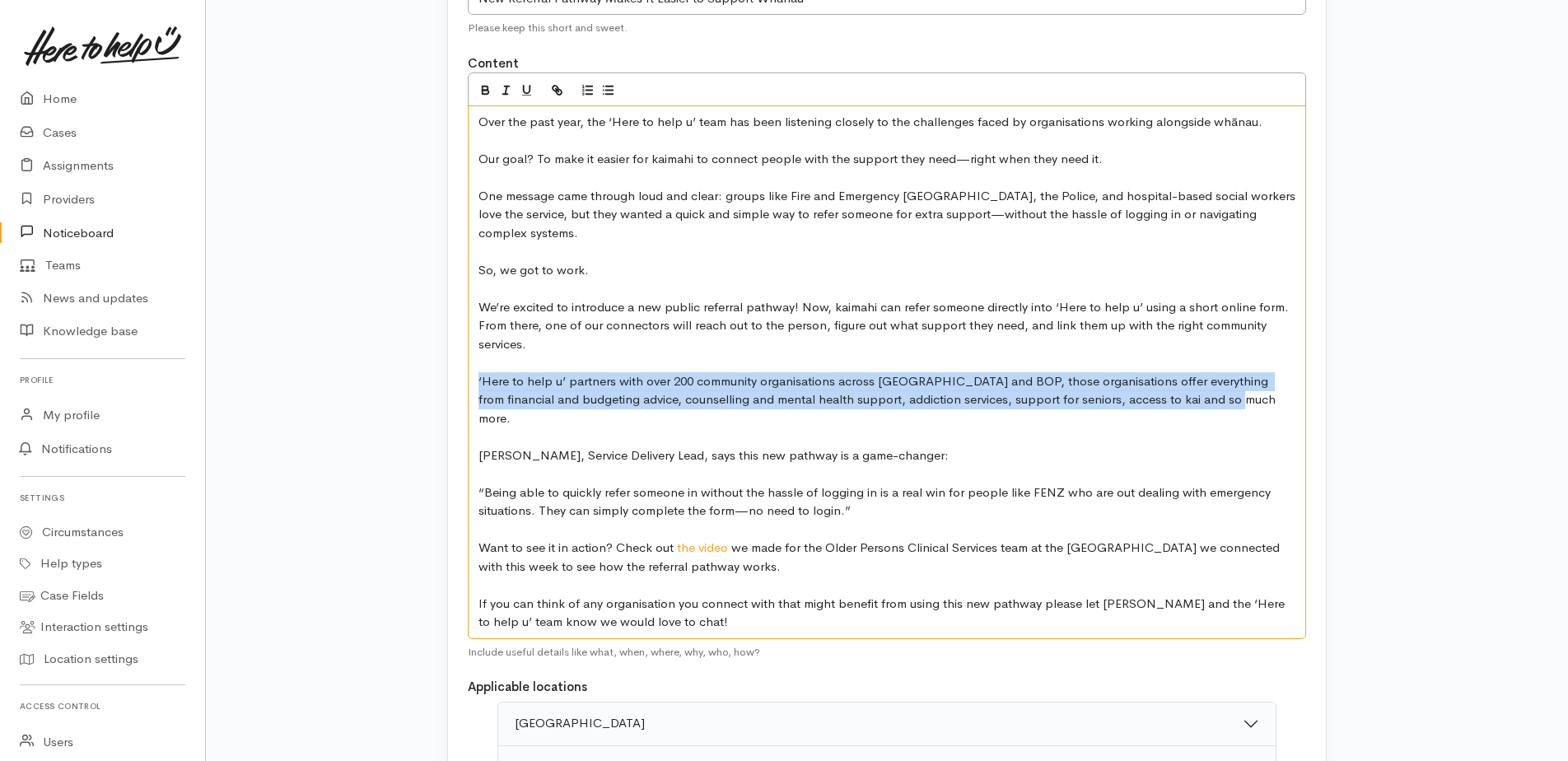
drag, startPoint x: 1234, startPoint y: 398, endPoint x: 480, endPoint y: 374, distance: 754.4
click at [480, 374] on p "‘Here to help u’ partners with over 200 community organisations across Waikato …" at bounding box center [887, 400] width 817 height 56
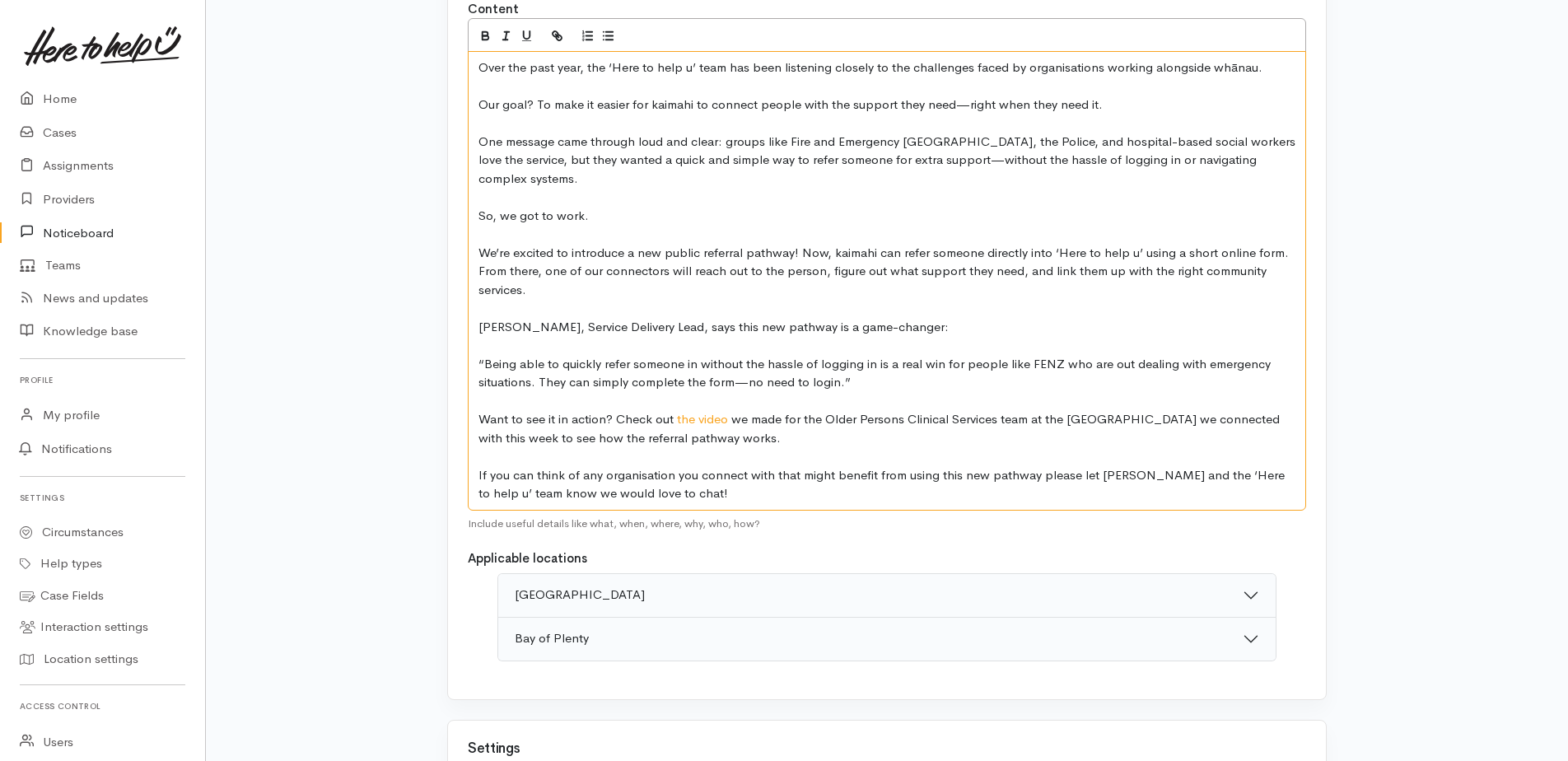
scroll to position [411, 0]
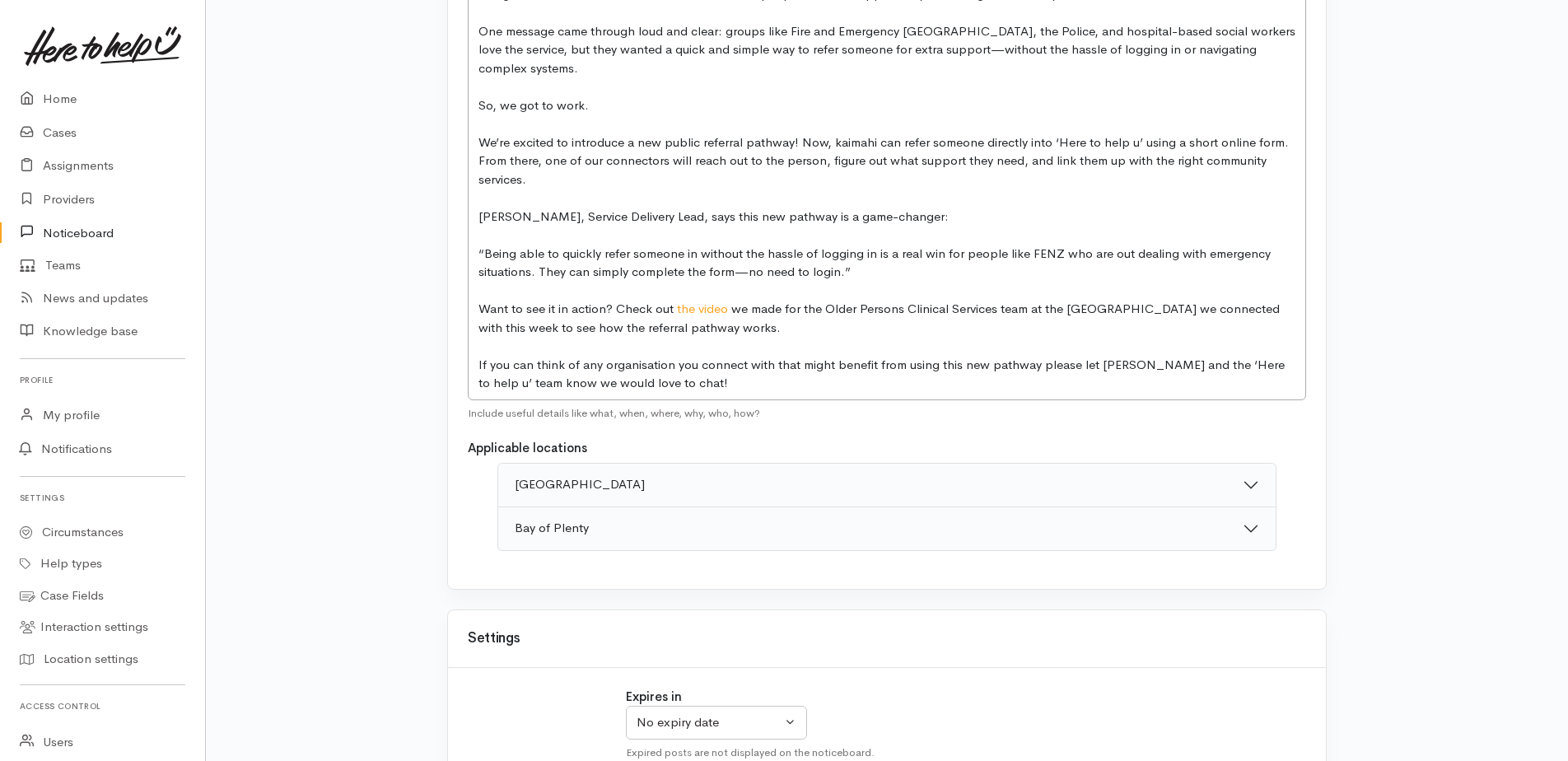
click at [1257, 486] on button "Waikato" at bounding box center [887, 485] width 777 height 42
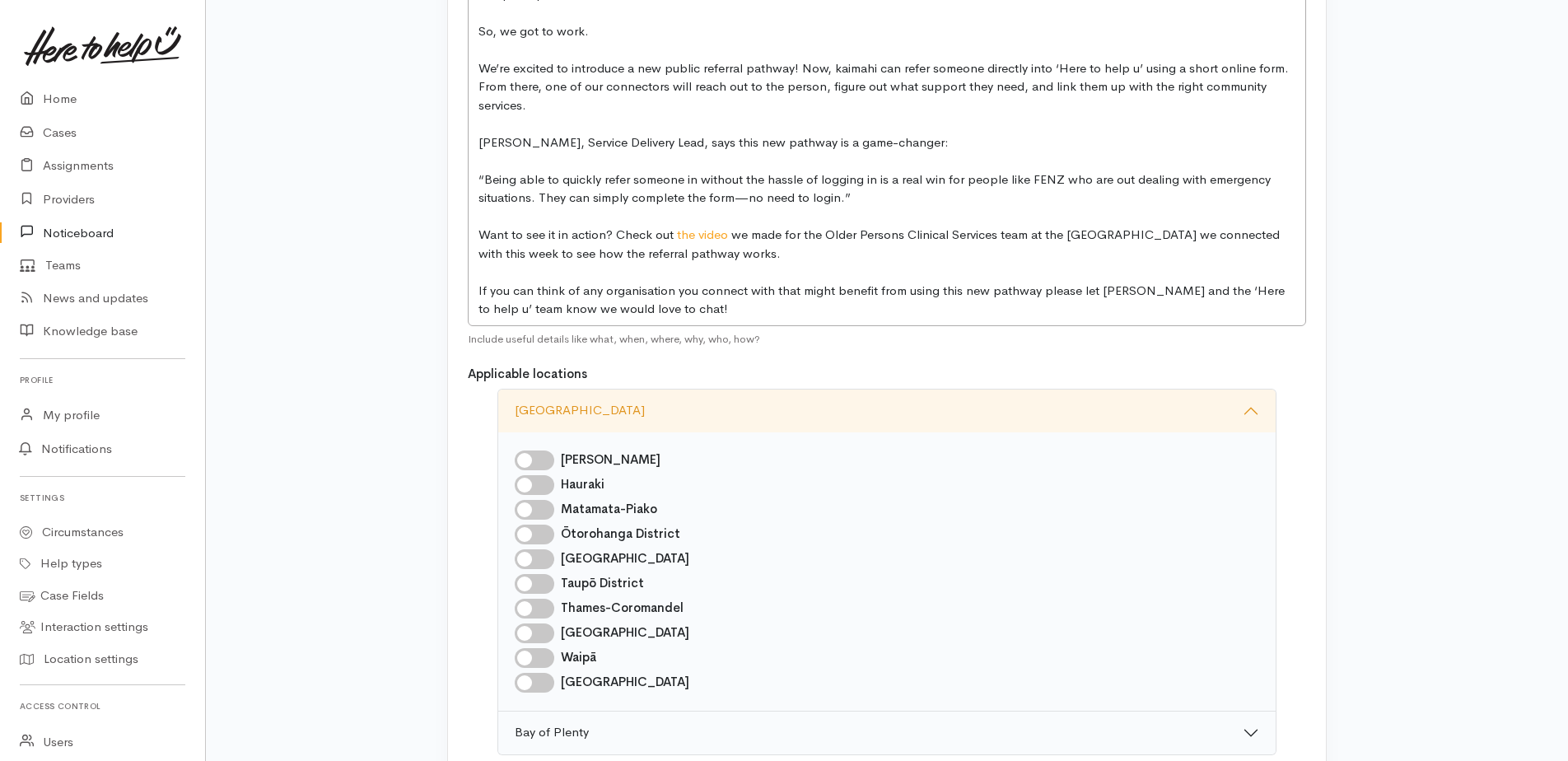
scroll to position [576, 0]
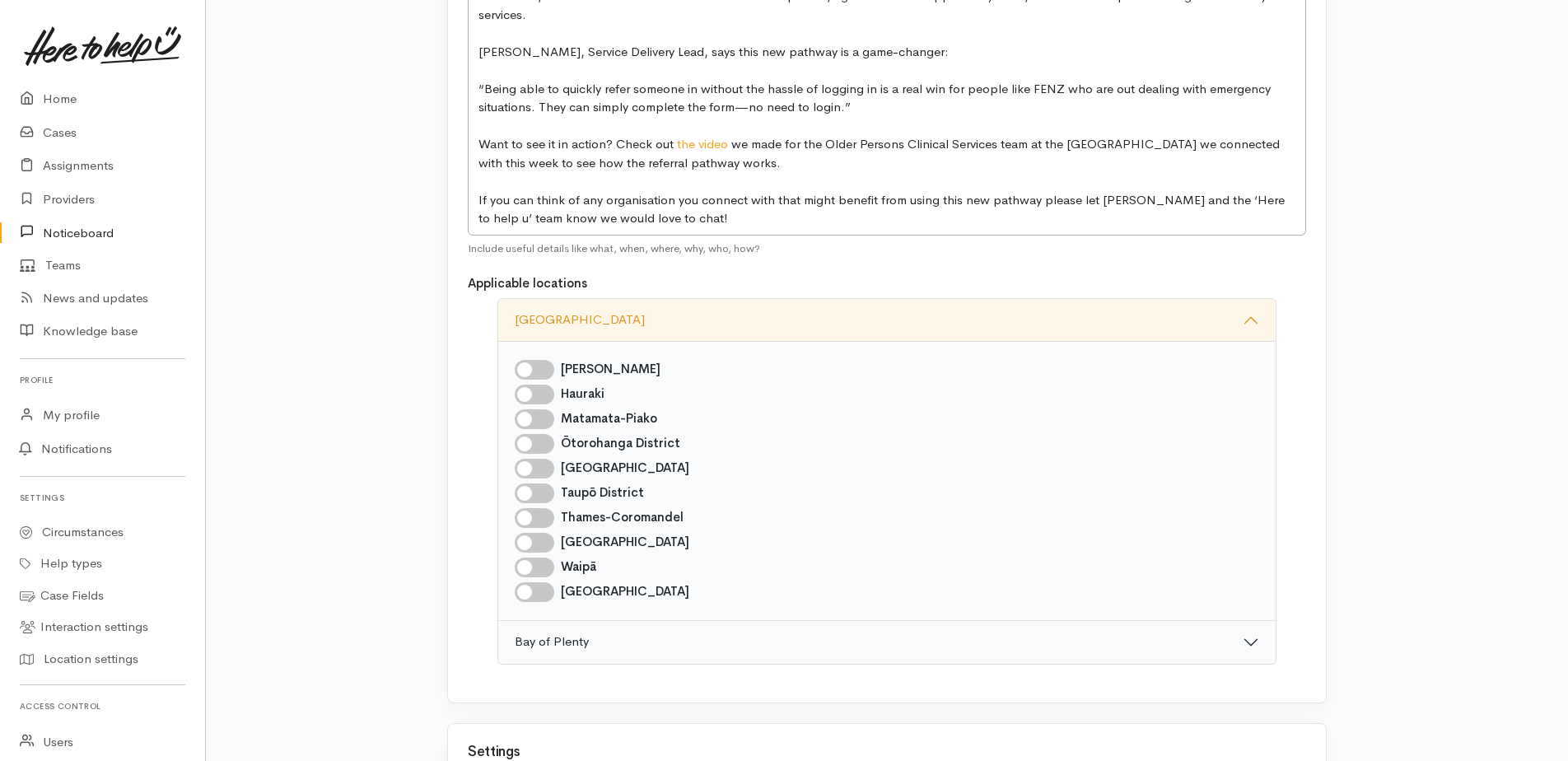
click at [537, 368] on input "[PERSON_NAME]" at bounding box center [534, 370] width 40 height 19
checkbox input "true"
click at [542, 396] on input "Hauraki" at bounding box center [534, 395] width 40 height 19
checkbox input "true"
click at [544, 424] on input "Matamata-Piako" at bounding box center [534, 419] width 40 height 19
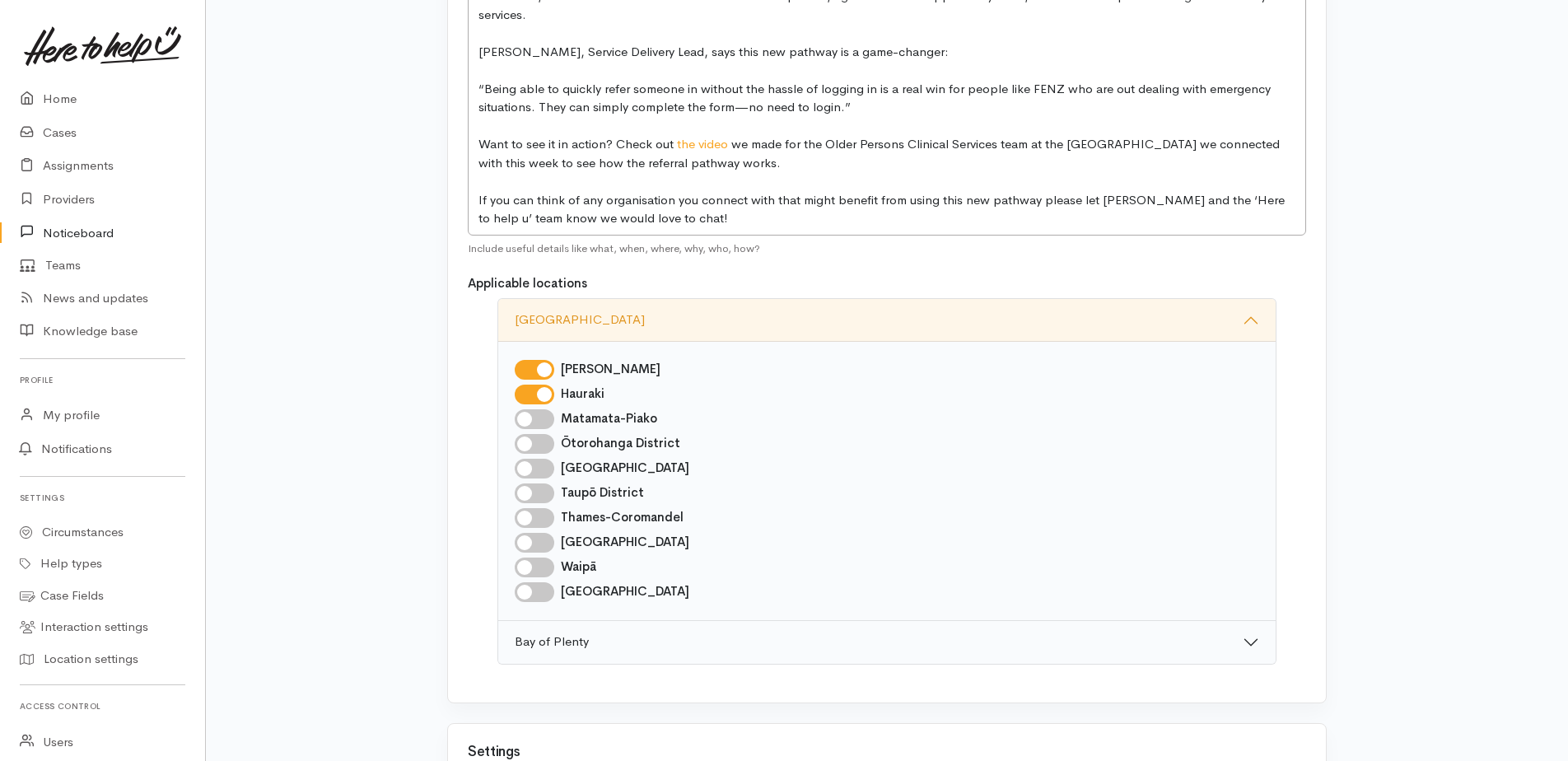
checkbox input "true"
click at [549, 446] on input "Ōtorohanga District" at bounding box center [534, 443] width 40 height 19
checkbox input "true"
drag, startPoint x: 541, startPoint y: 471, endPoint x: 550, endPoint y: 477, distance: 10.8
click at [542, 471] on input "South Waikato District" at bounding box center [534, 468] width 40 height 19
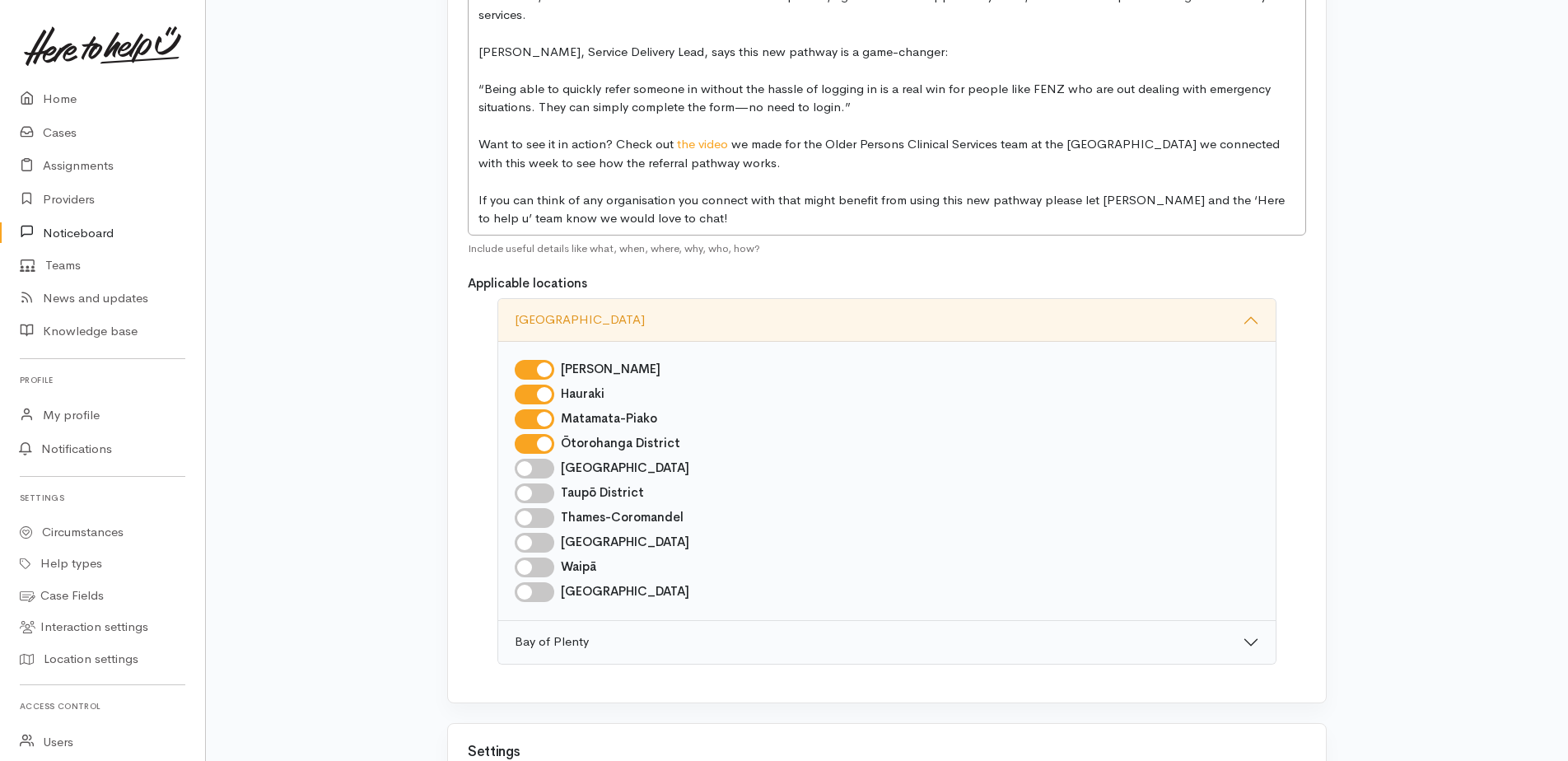
checkbox input "true"
click at [544, 501] on input "Taupō District" at bounding box center [534, 493] width 40 height 19
checkbox input "true"
drag, startPoint x: 543, startPoint y: 515, endPoint x: 550, endPoint y: 554, distance: 39.6
click at [544, 515] on input "Thames-Coromandel" at bounding box center [534, 518] width 40 height 19
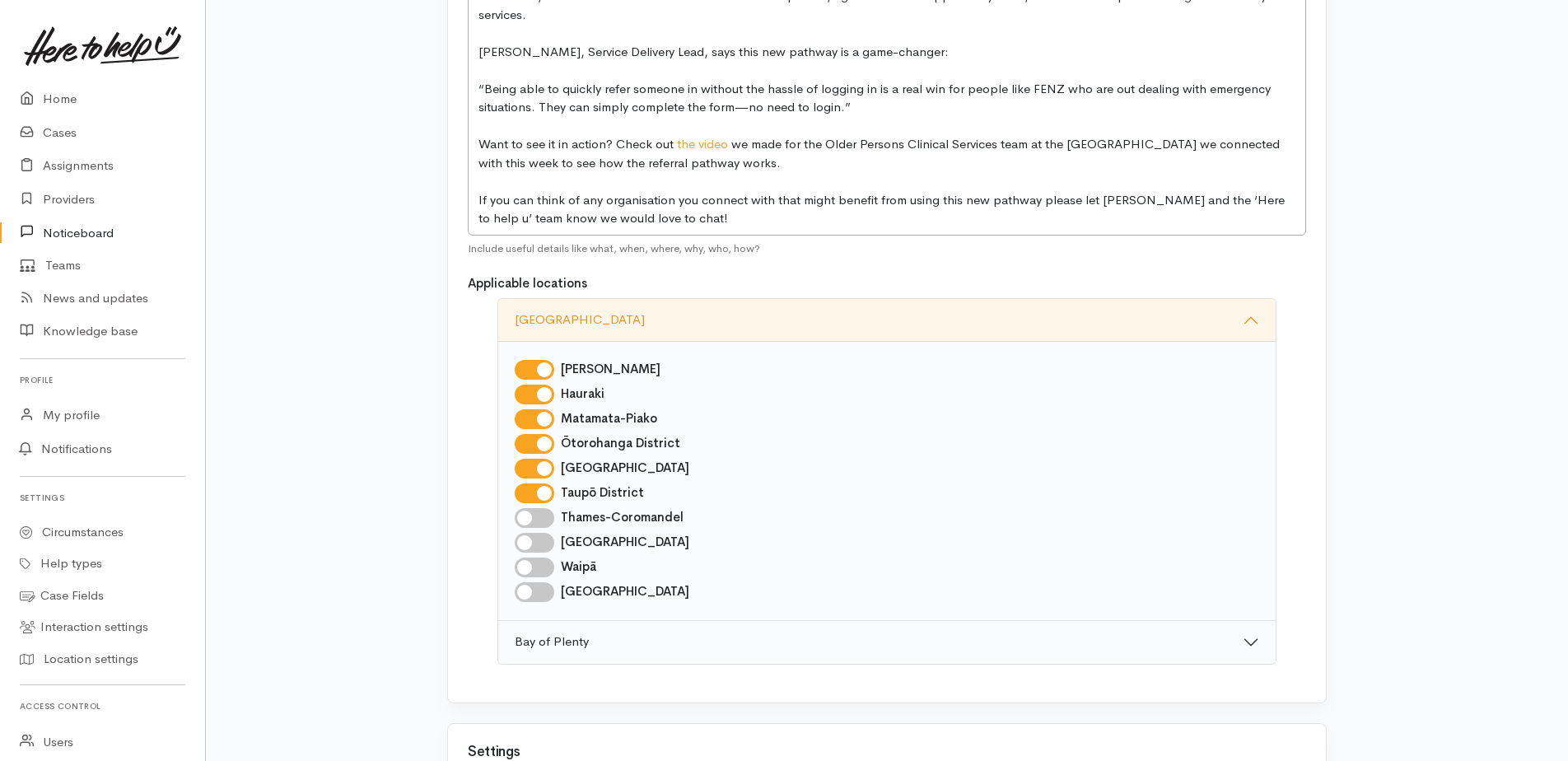
checkbox input "true"
click at [547, 544] on input "Waikato District" at bounding box center [534, 542] width 40 height 19
checkbox input "true"
drag, startPoint x: 538, startPoint y: 571, endPoint x: 554, endPoint y: 580, distance: 18.4
click at [540, 571] on input "Waipā" at bounding box center [534, 567] width 40 height 19
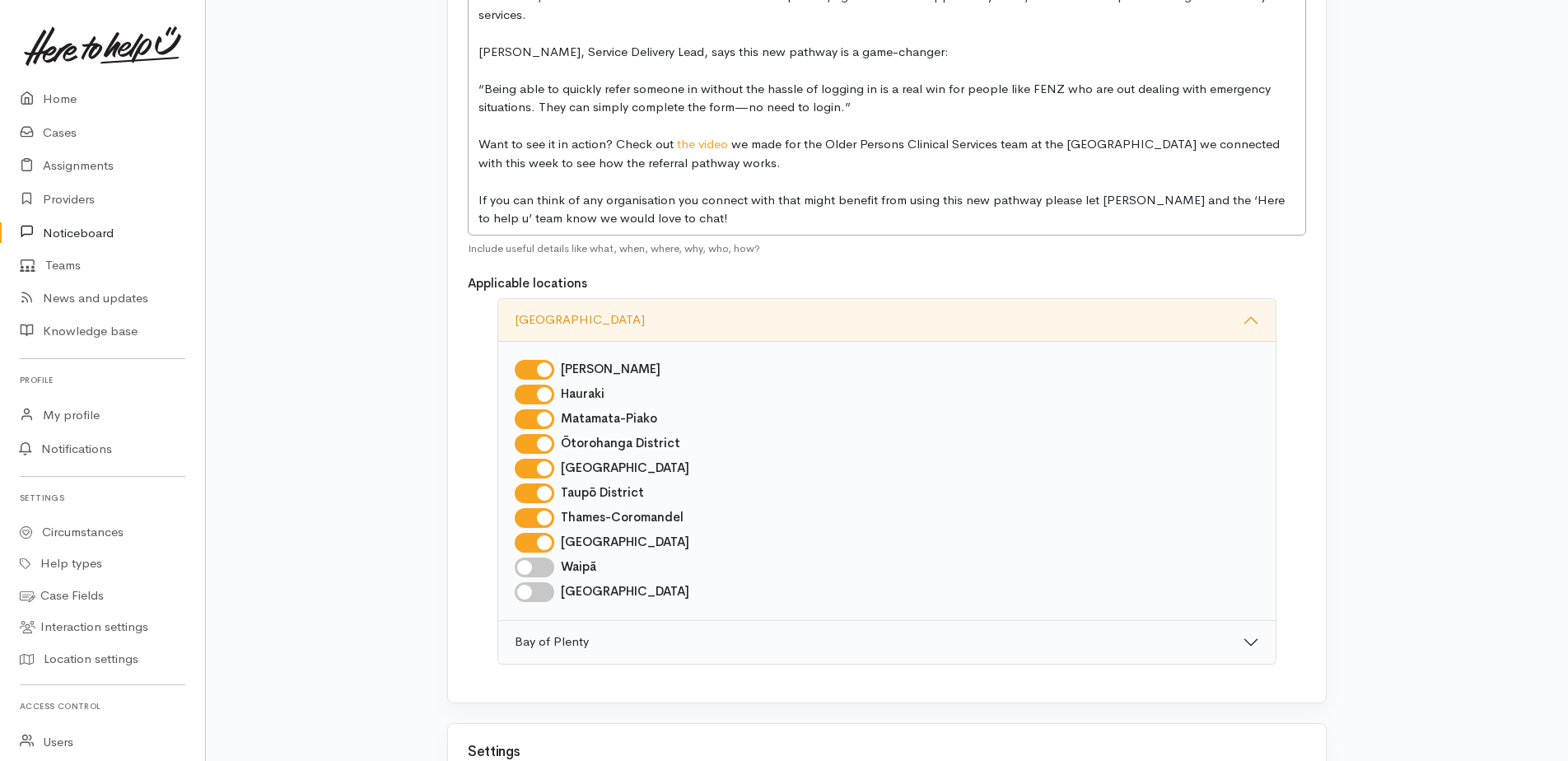
checkbox input "true"
click at [539, 587] on input "Waitomo District" at bounding box center [534, 592] width 40 height 19
checkbox input "true"
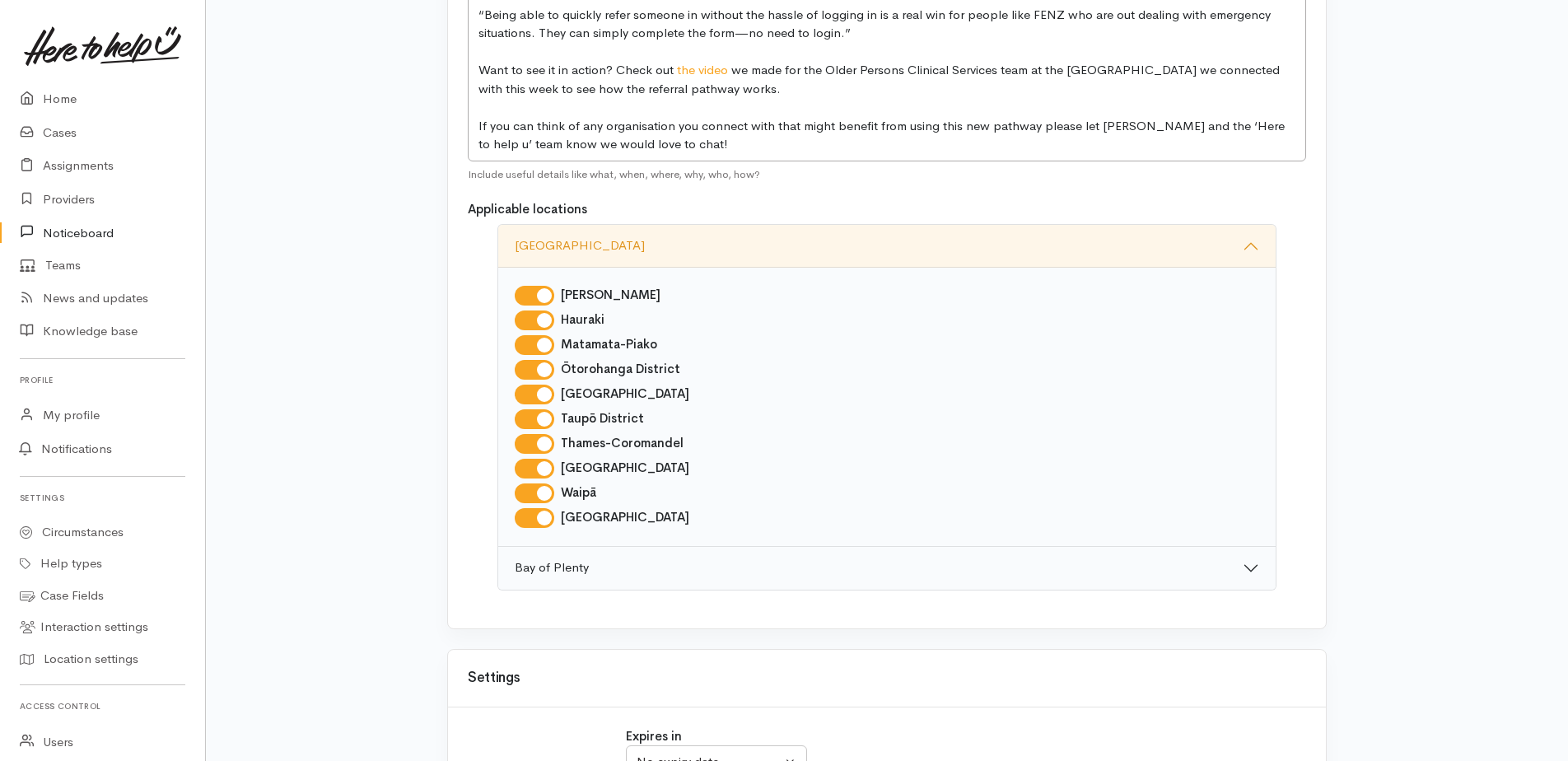
scroll to position [741, 0]
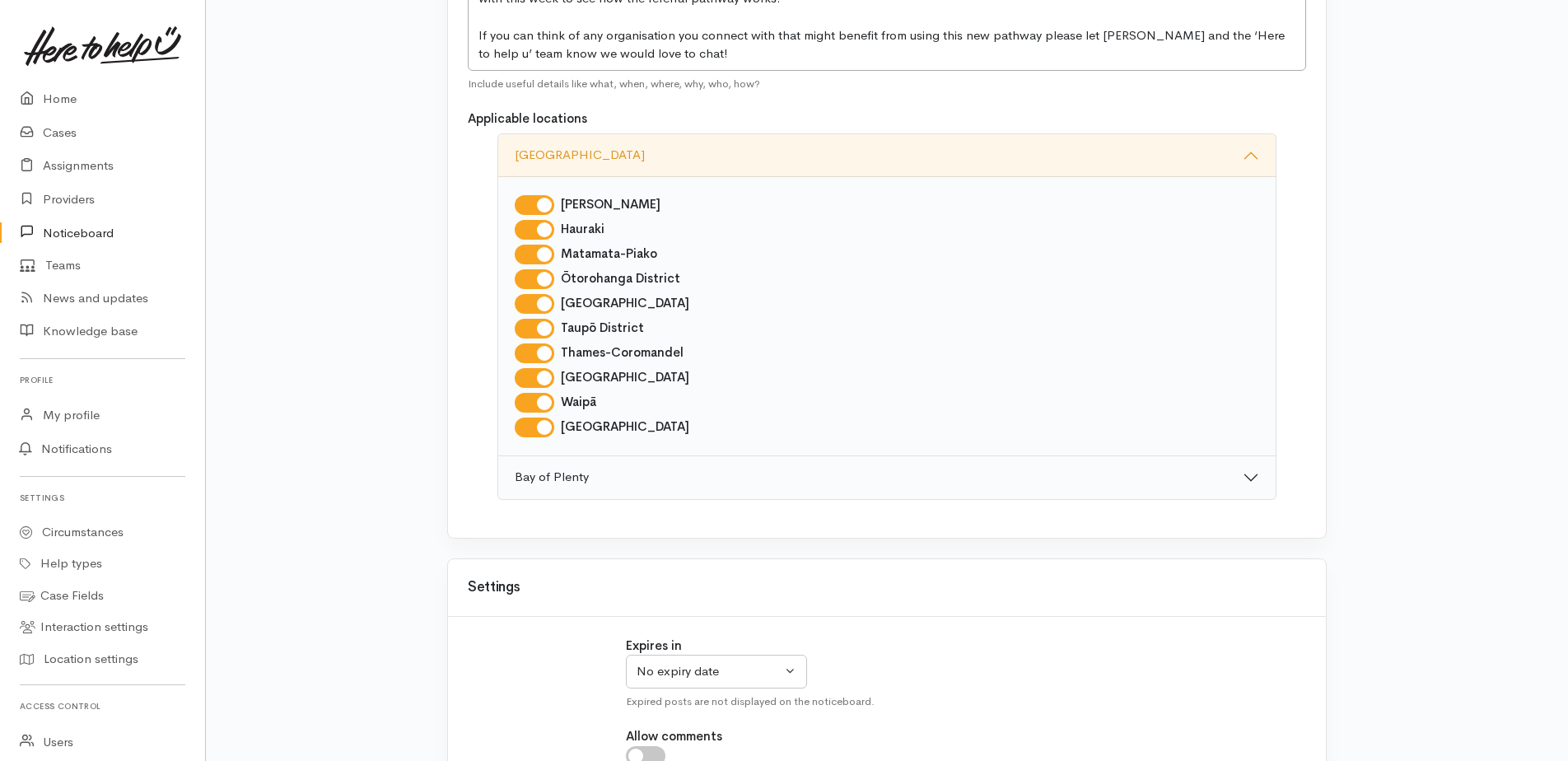
click at [1248, 472] on button "Bay of Plenty" at bounding box center [887, 477] width 777 height 42
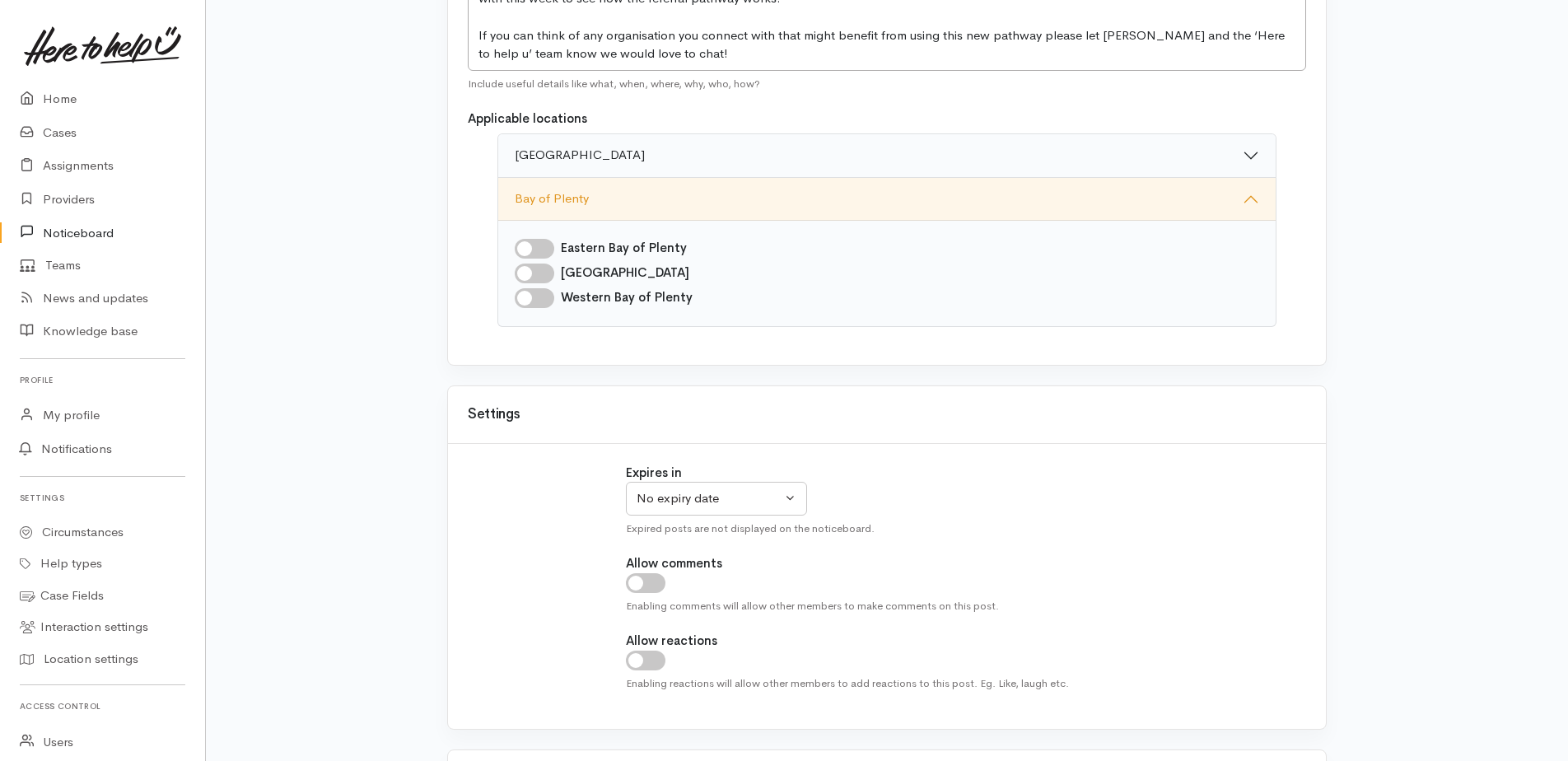
click at [548, 242] on input "Eastern Bay of Plenty" at bounding box center [534, 249] width 40 height 19
checkbox input "true"
click at [539, 274] on input "Tauranga" at bounding box center [534, 273] width 40 height 19
checkbox input "true"
click at [548, 298] on input "Western Bay of Plenty" at bounding box center [534, 298] width 40 height 19
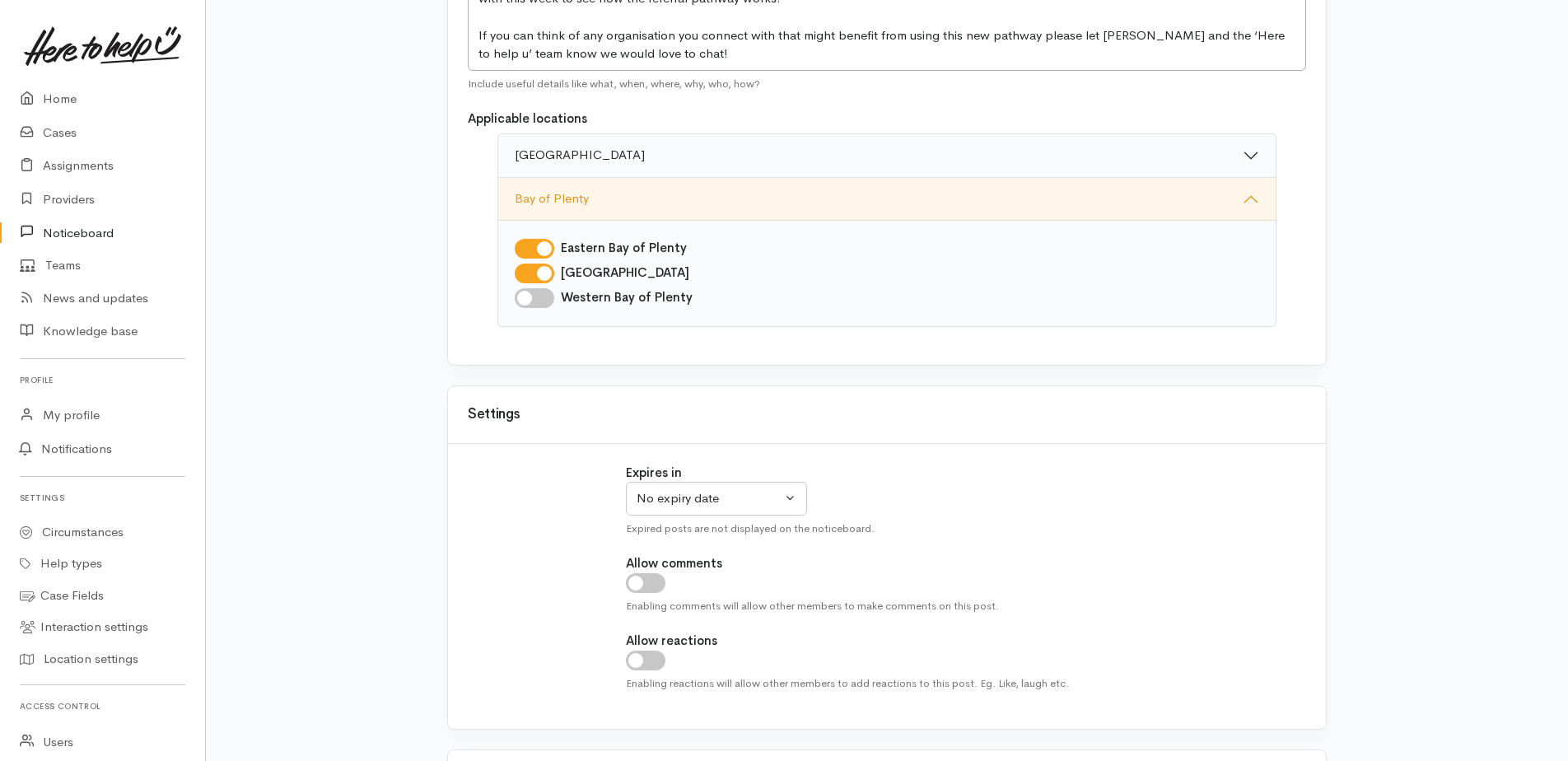
checkbox input "true"
click at [781, 503] on button "No expiry date" at bounding box center [716, 498] width 181 height 34
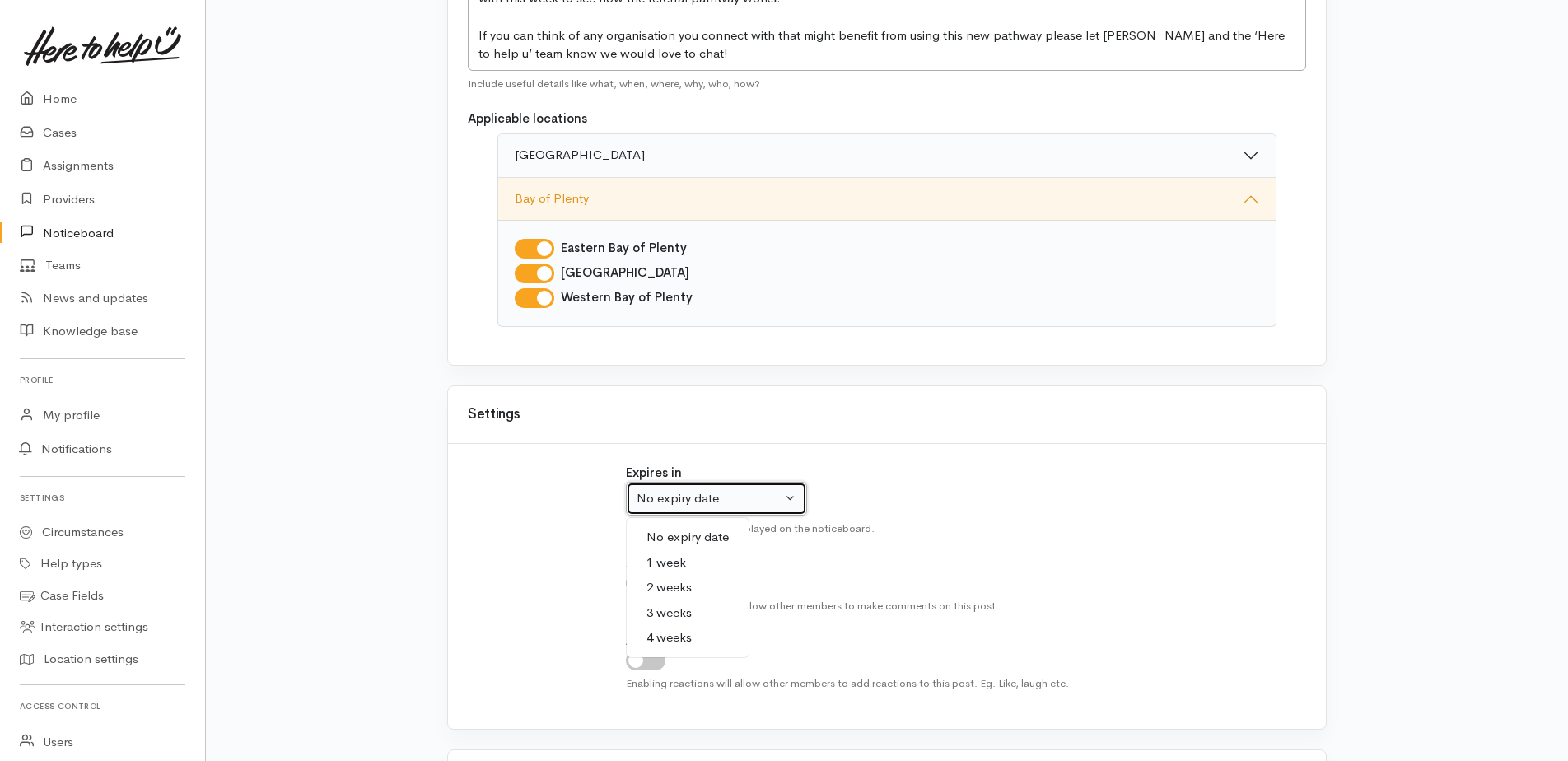
click at [787, 503] on button "No expiry date" at bounding box center [716, 498] width 181 height 34
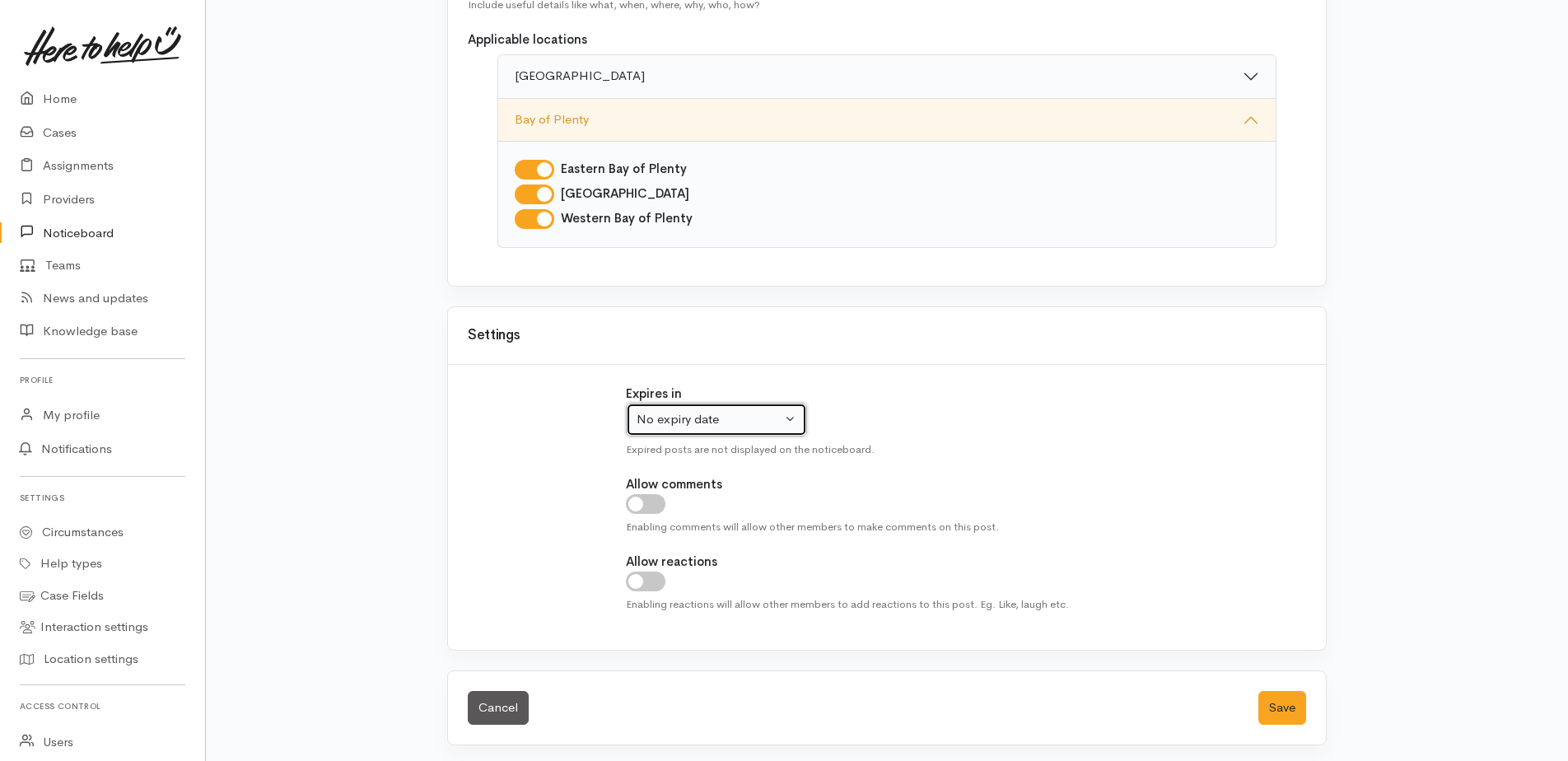
scroll to position [824, 0]
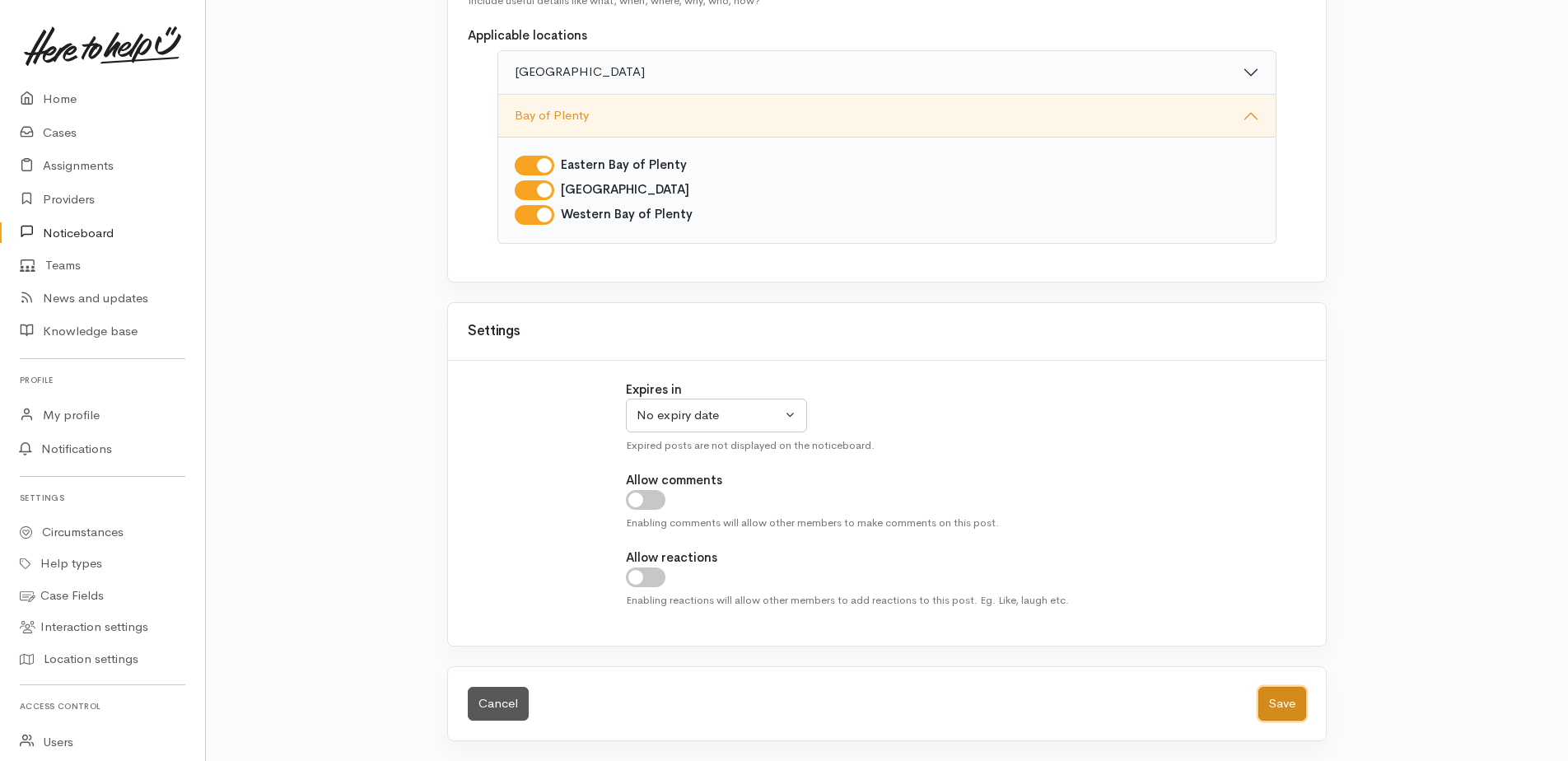
drag, startPoint x: 1291, startPoint y: 705, endPoint x: 1303, endPoint y: 707, distance: 12.2
click at [1292, 705] on button "Save" at bounding box center [1282, 703] width 48 height 34
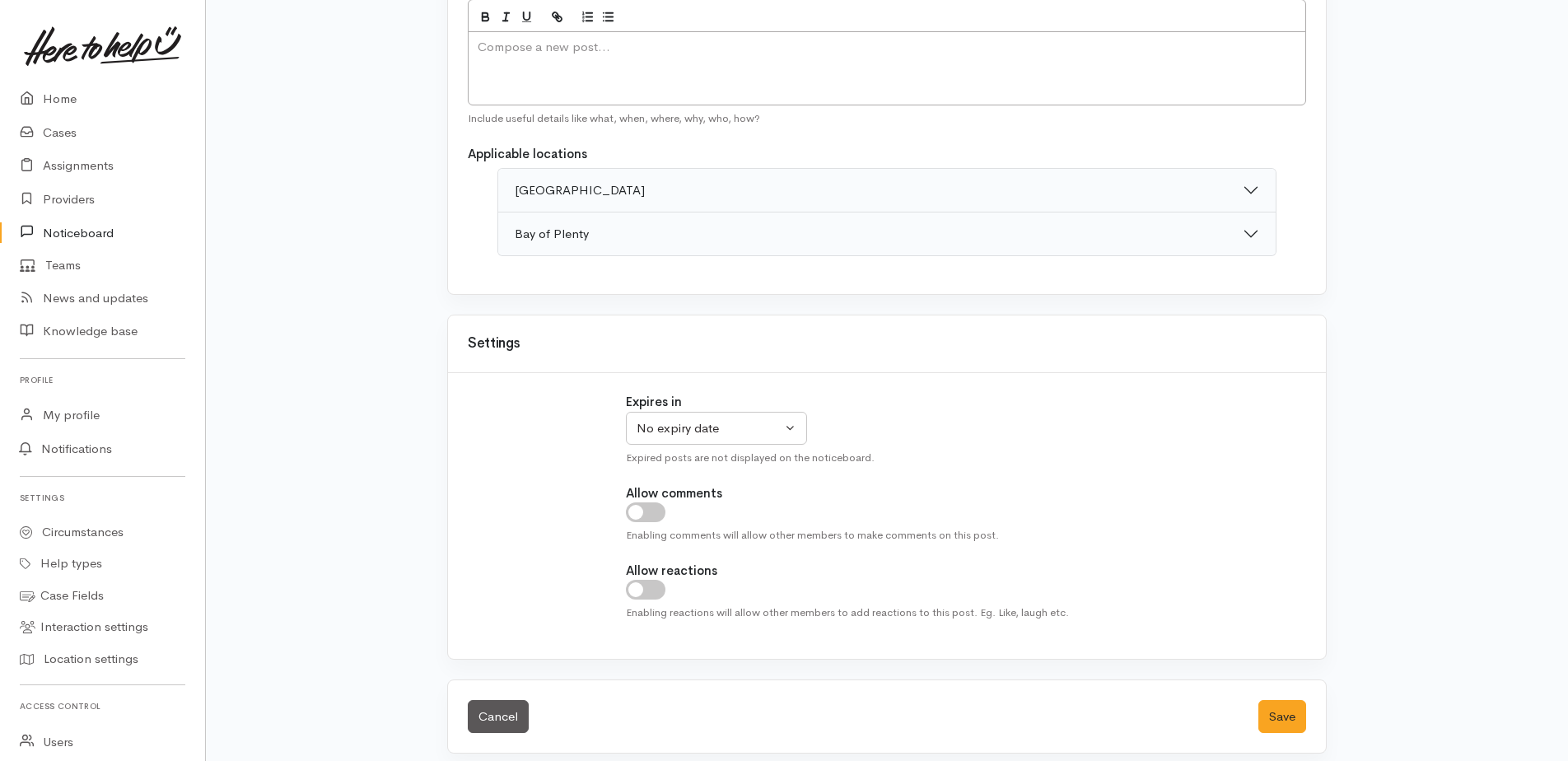
scroll to position [388, 0]
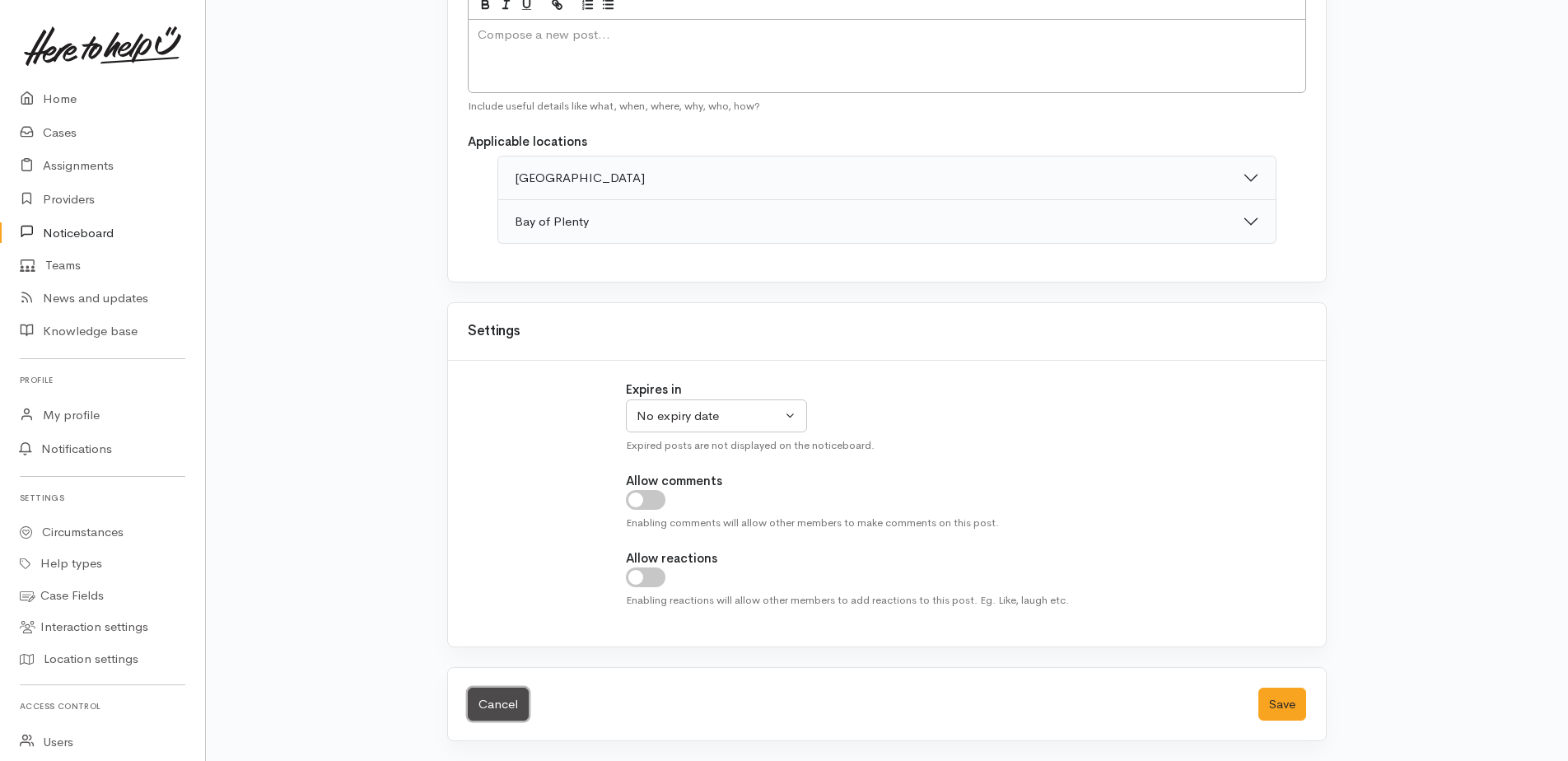
drag, startPoint x: 500, startPoint y: 707, endPoint x: 476, endPoint y: 666, distance: 47.5
click at [498, 704] on link "Cancel" at bounding box center [497, 704] width 61 height 34
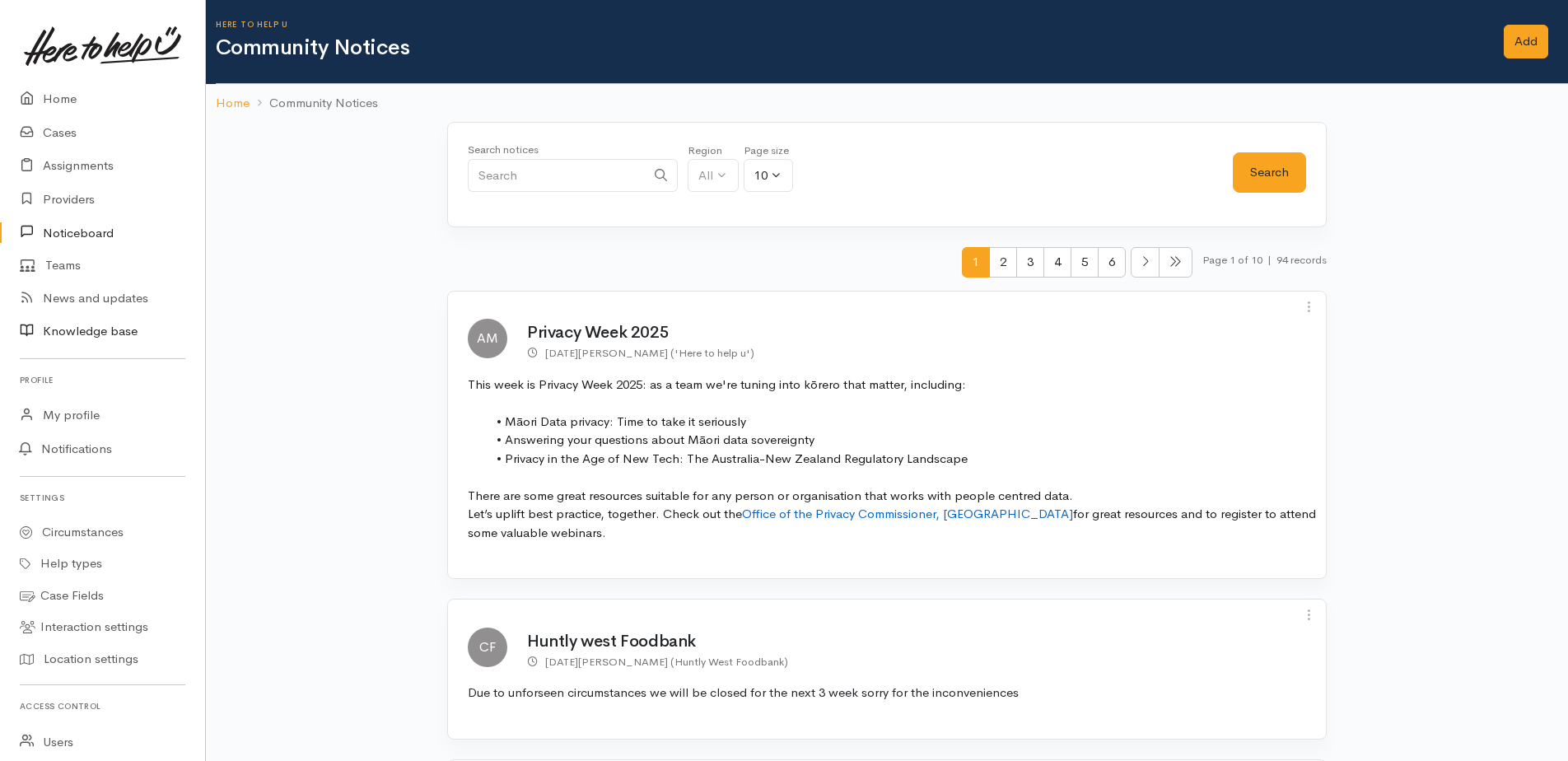
click at [115, 335] on link "Knowledge base" at bounding box center [103, 331] width 205 height 34
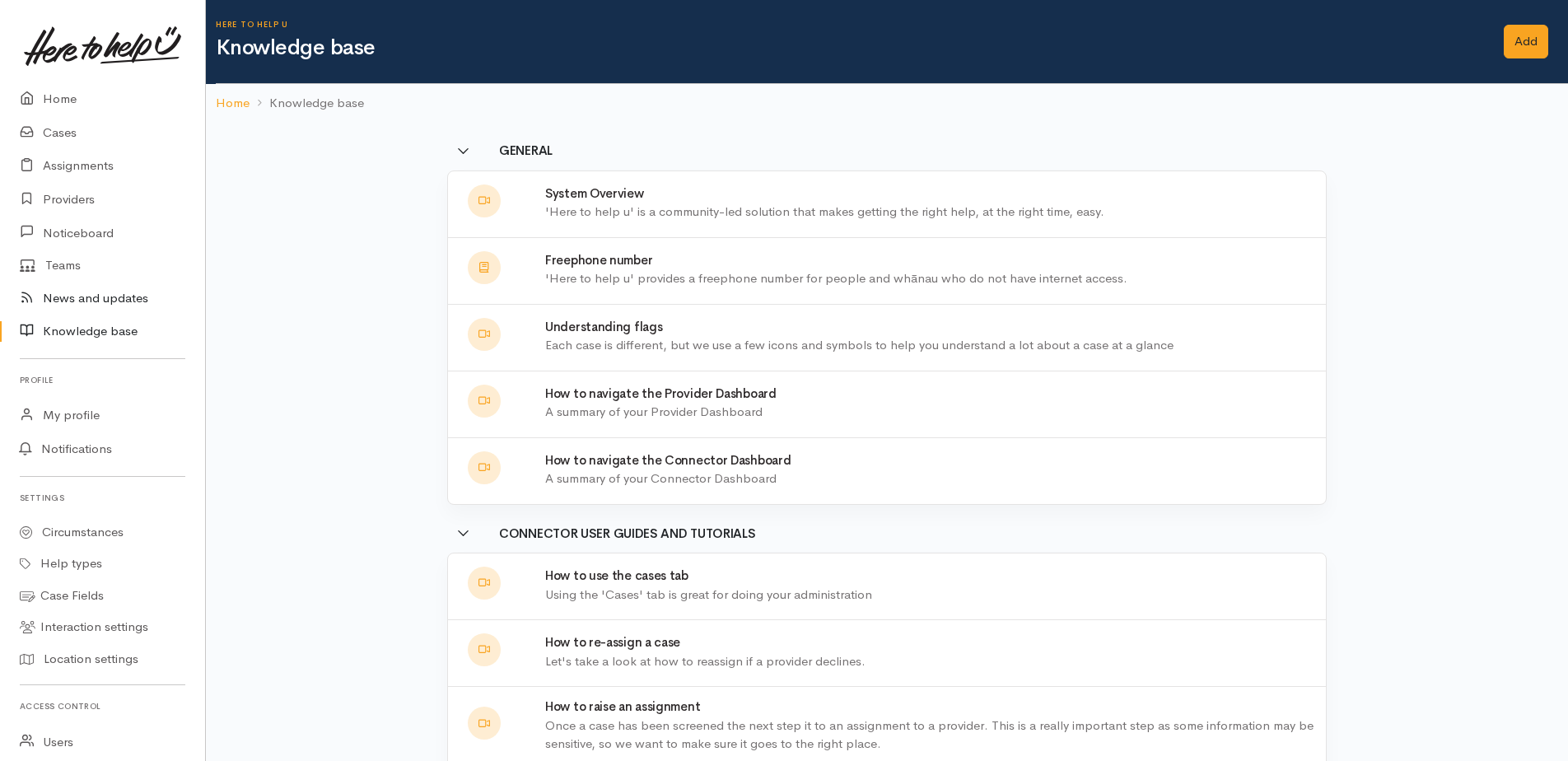
click at [98, 295] on link "News and updates" at bounding box center [103, 298] width 205 height 34
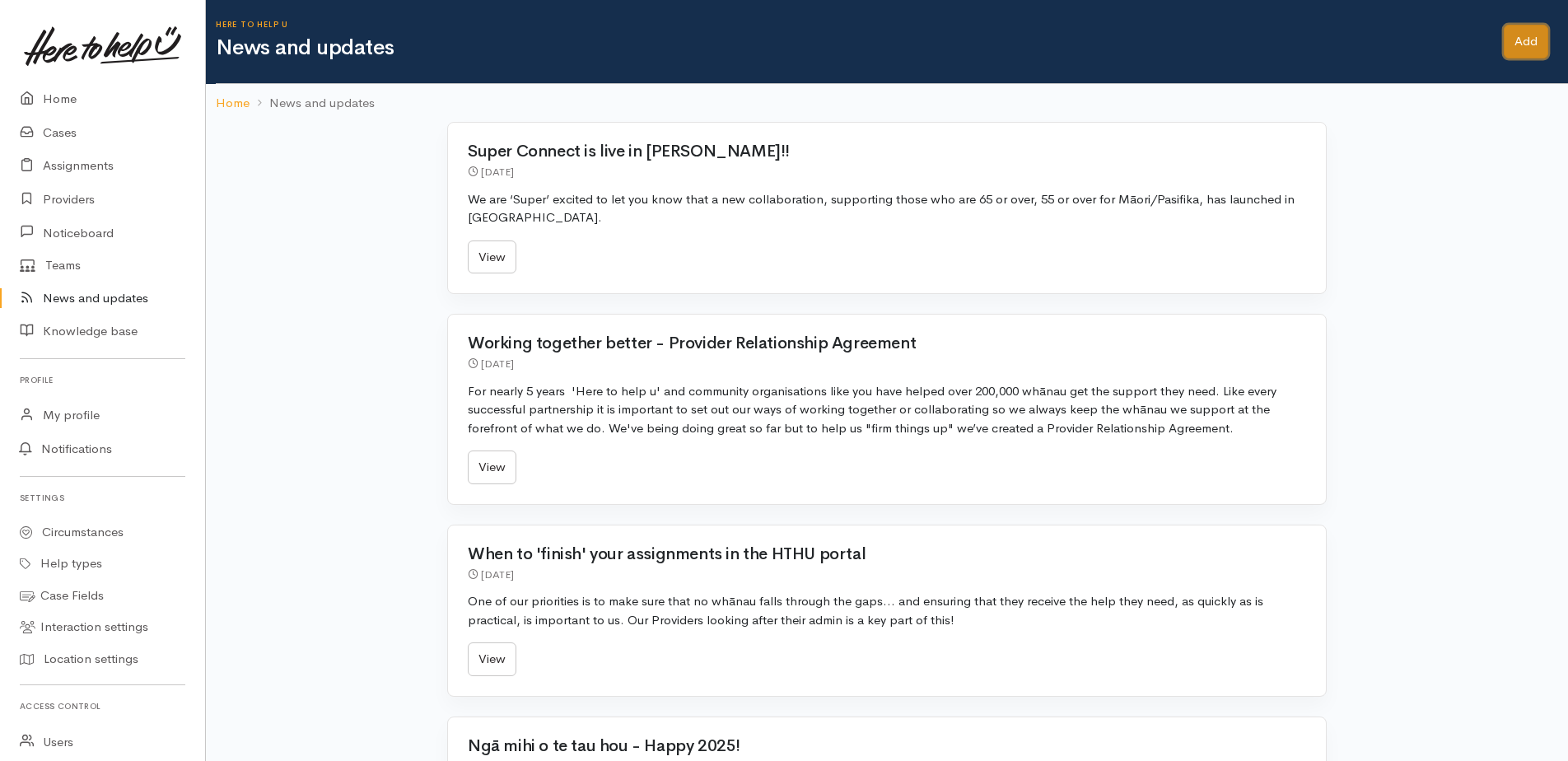
click at [1513, 46] on link "Add" at bounding box center [1526, 42] width 44 height 34
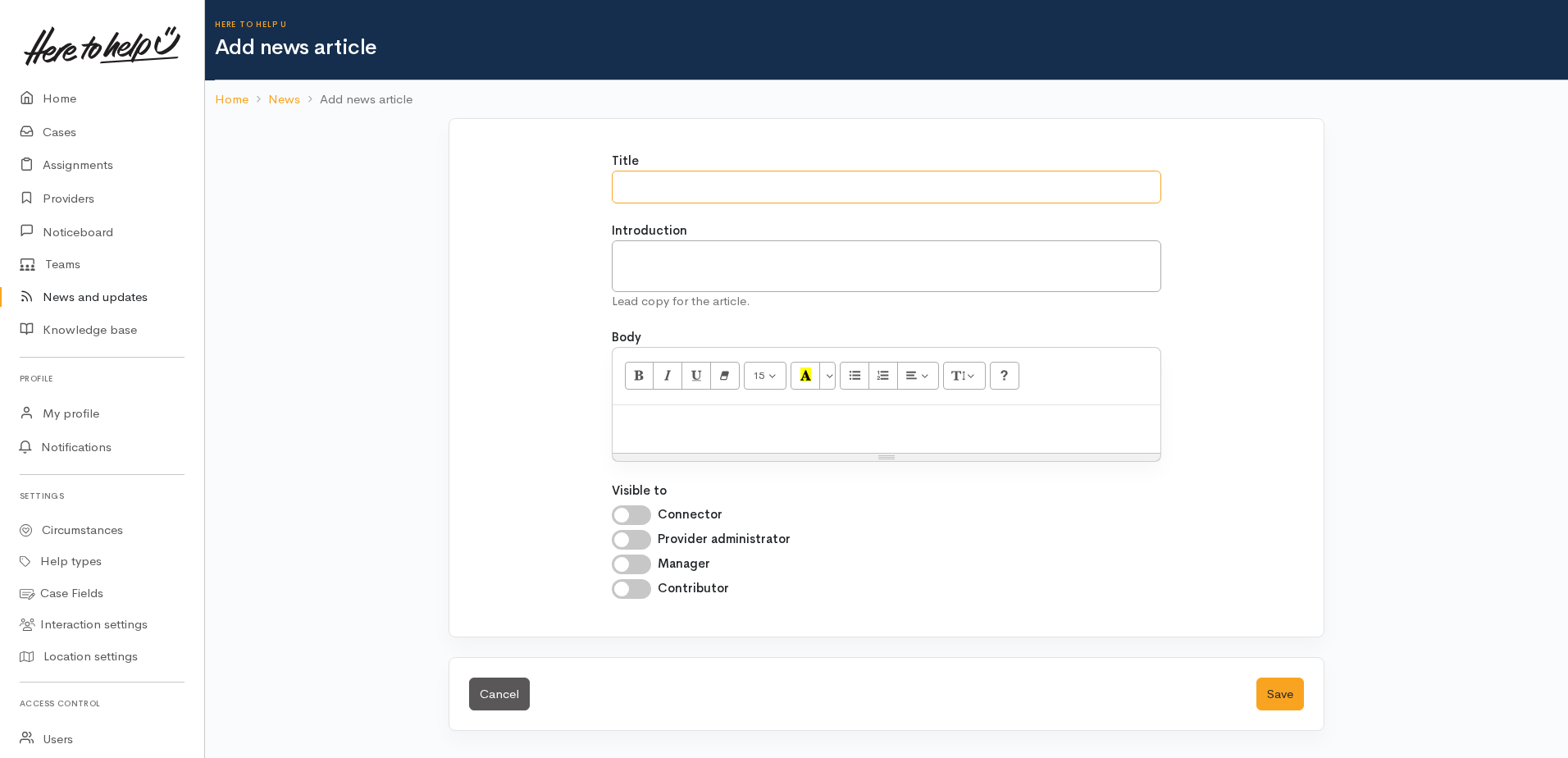
click at [674, 183] on input "Title" at bounding box center [887, 188] width 550 height 33
paste input "New Referral Pathway Makes It Easier to Support Whānau"
type input "New Referral Pathway Makes It Easier to Support Whānau"
click at [685, 427] on p at bounding box center [887, 422] width 532 height 19
paste div
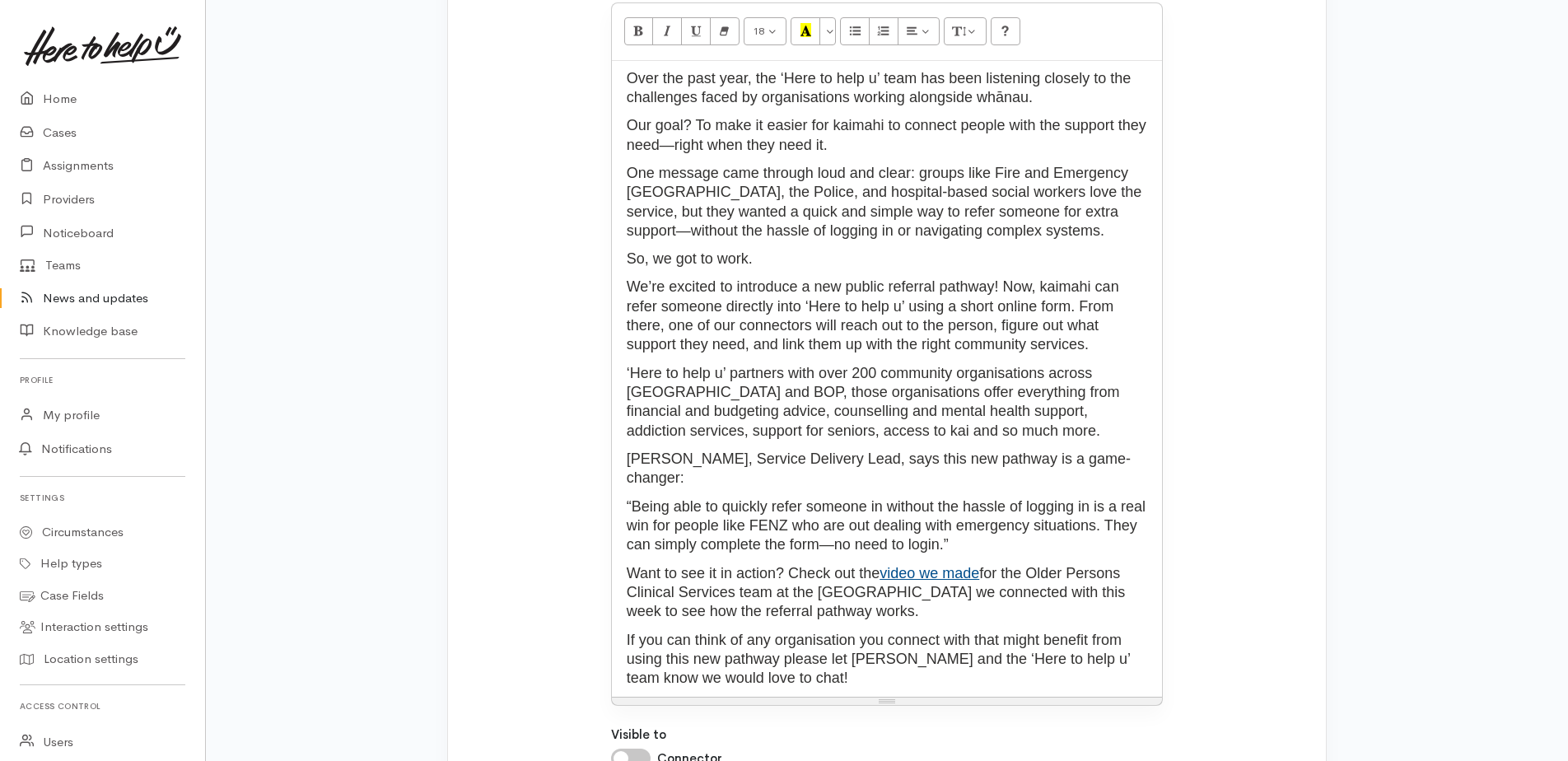
scroll to position [438, 0]
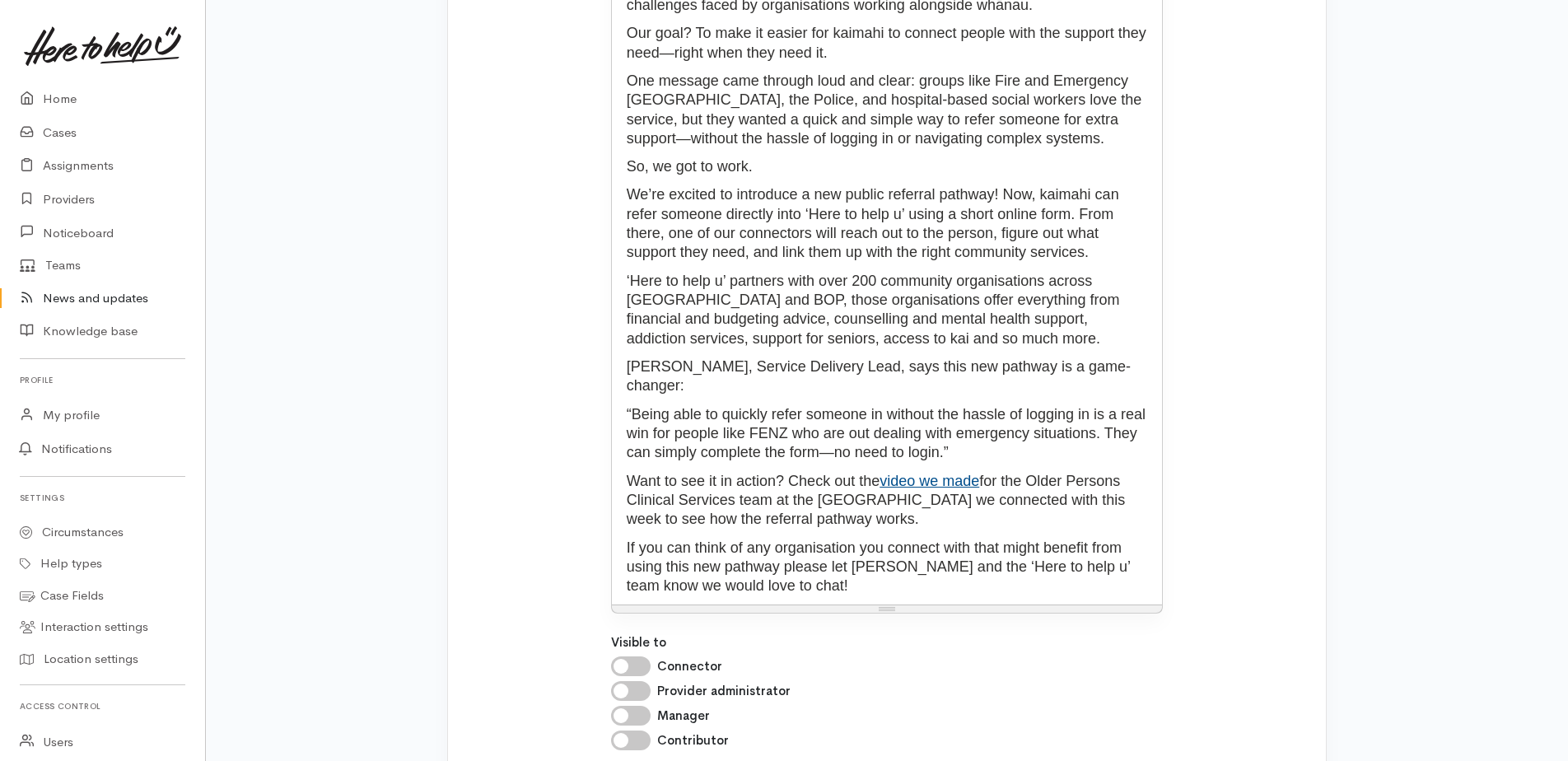
click at [928, 484] on link "video we made" at bounding box center [929, 480] width 100 height 17
click at [1019, 420] on p "“Being able to quickly refer someone in without the hassle of logging in is a r…" at bounding box center [888, 434] width 534 height 58
click at [649, 667] on input "Connector" at bounding box center [630, 666] width 40 height 19
checkbox input "true"
drag, startPoint x: 637, startPoint y: 689, endPoint x: 649, endPoint y: 717, distance: 30.5
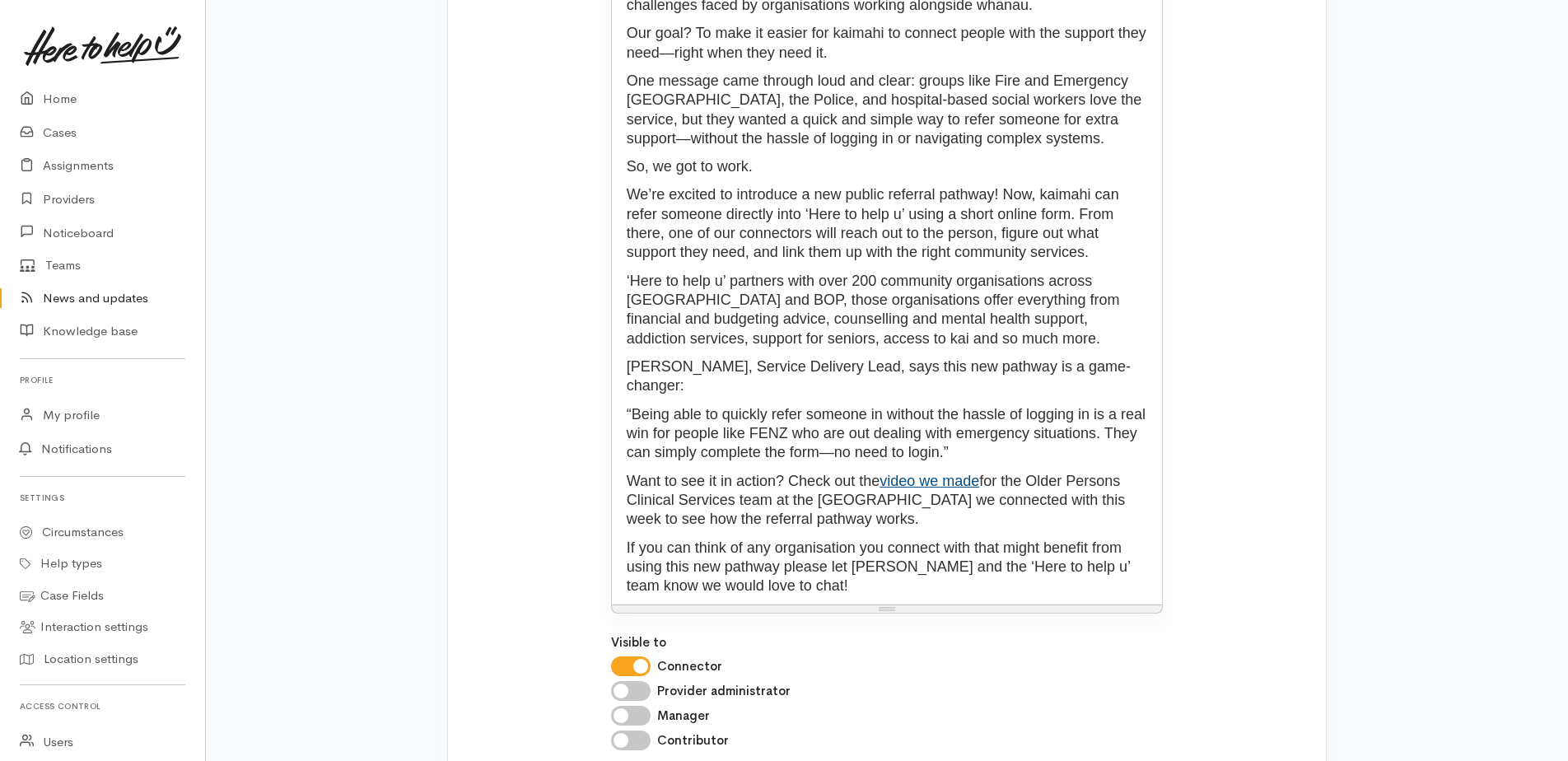
click at [638, 689] on input "Provider administrator" at bounding box center [630, 690] width 40 height 19
checkbox input "true"
click at [645, 714] on input "Manager" at bounding box center [630, 715] width 40 height 19
checkbox input "true"
click at [645, 737] on input "Contributor" at bounding box center [630, 740] width 40 height 19
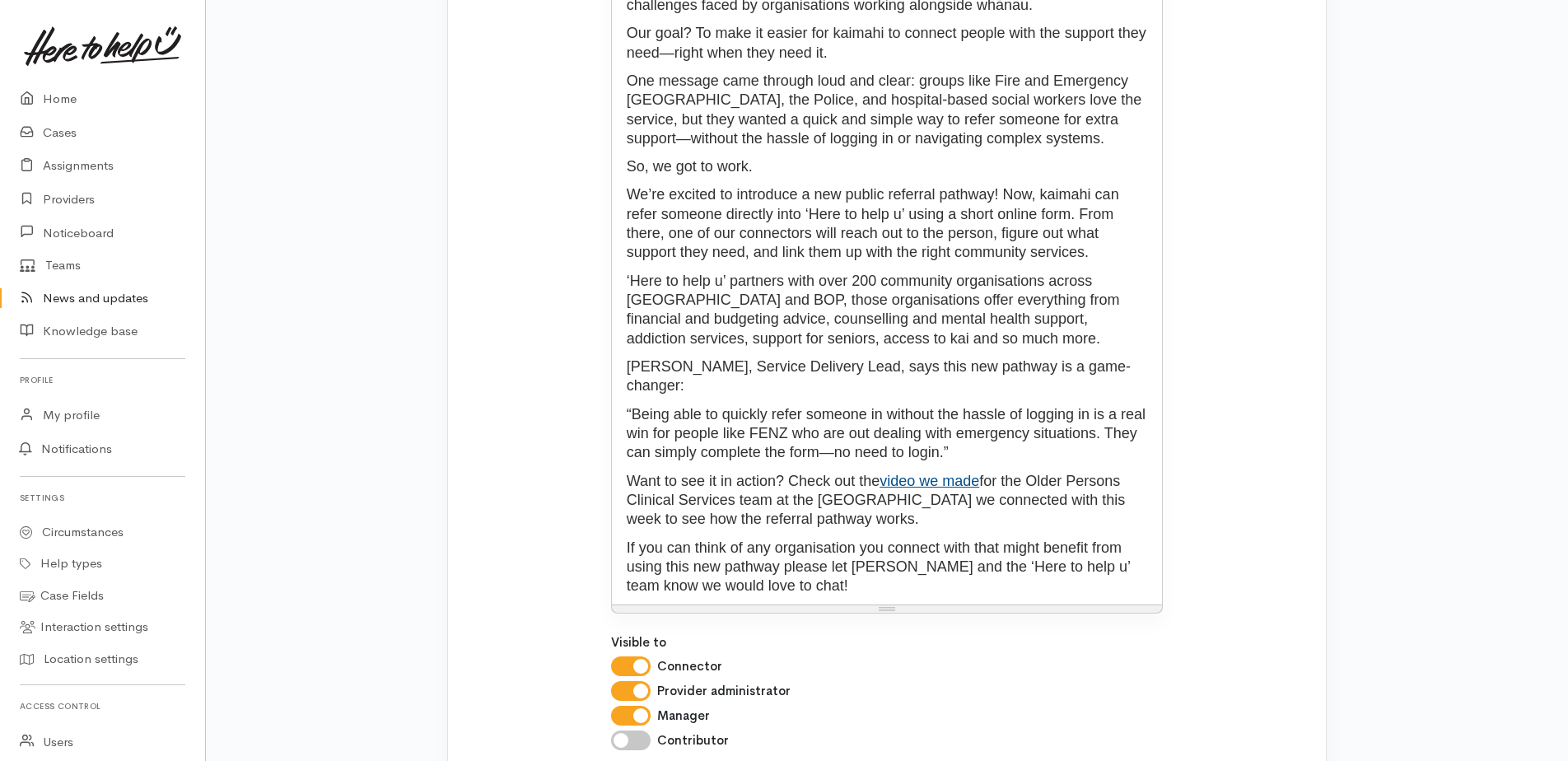
checkbox input "true"
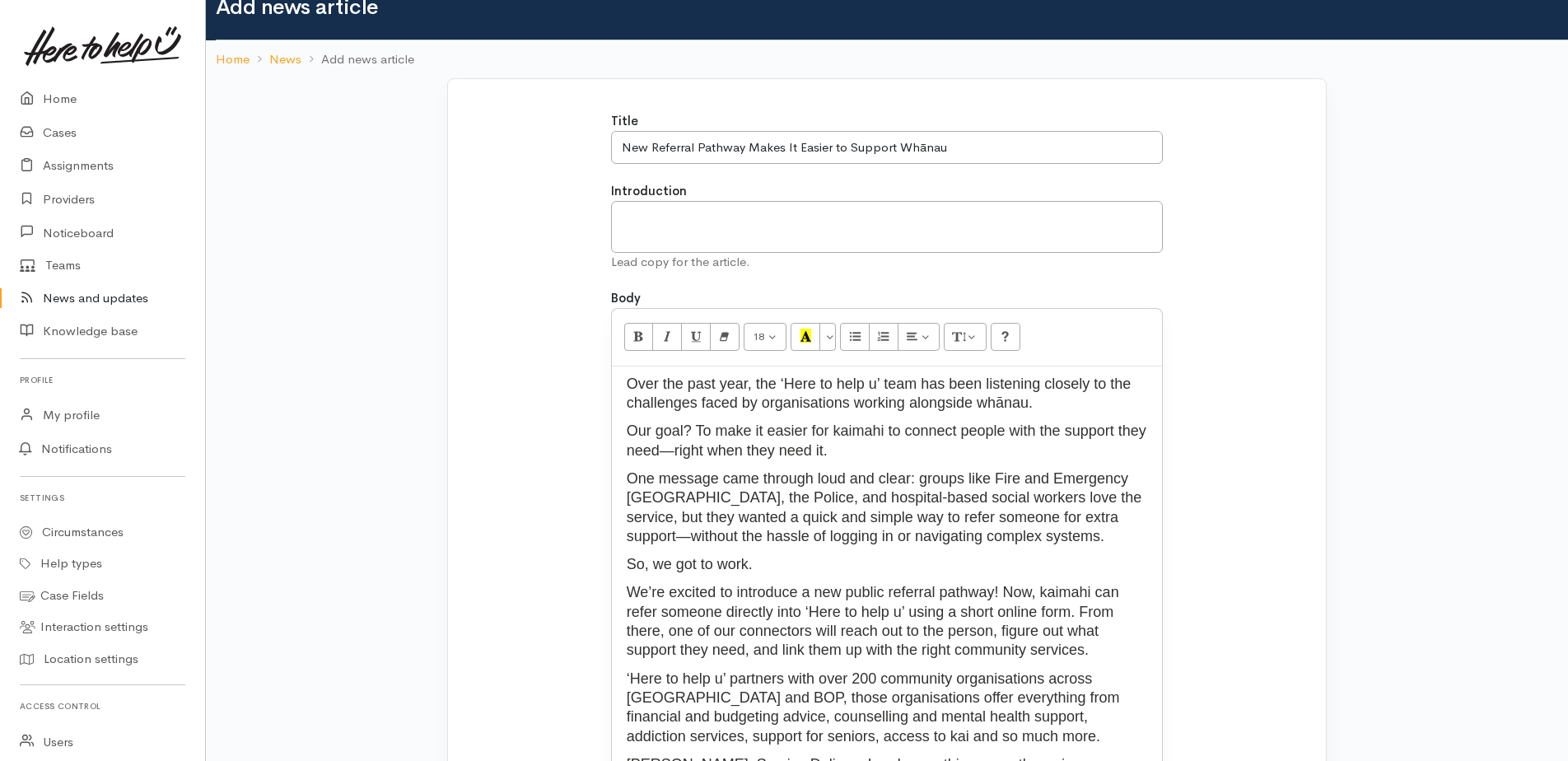
scroll to position [0, 0]
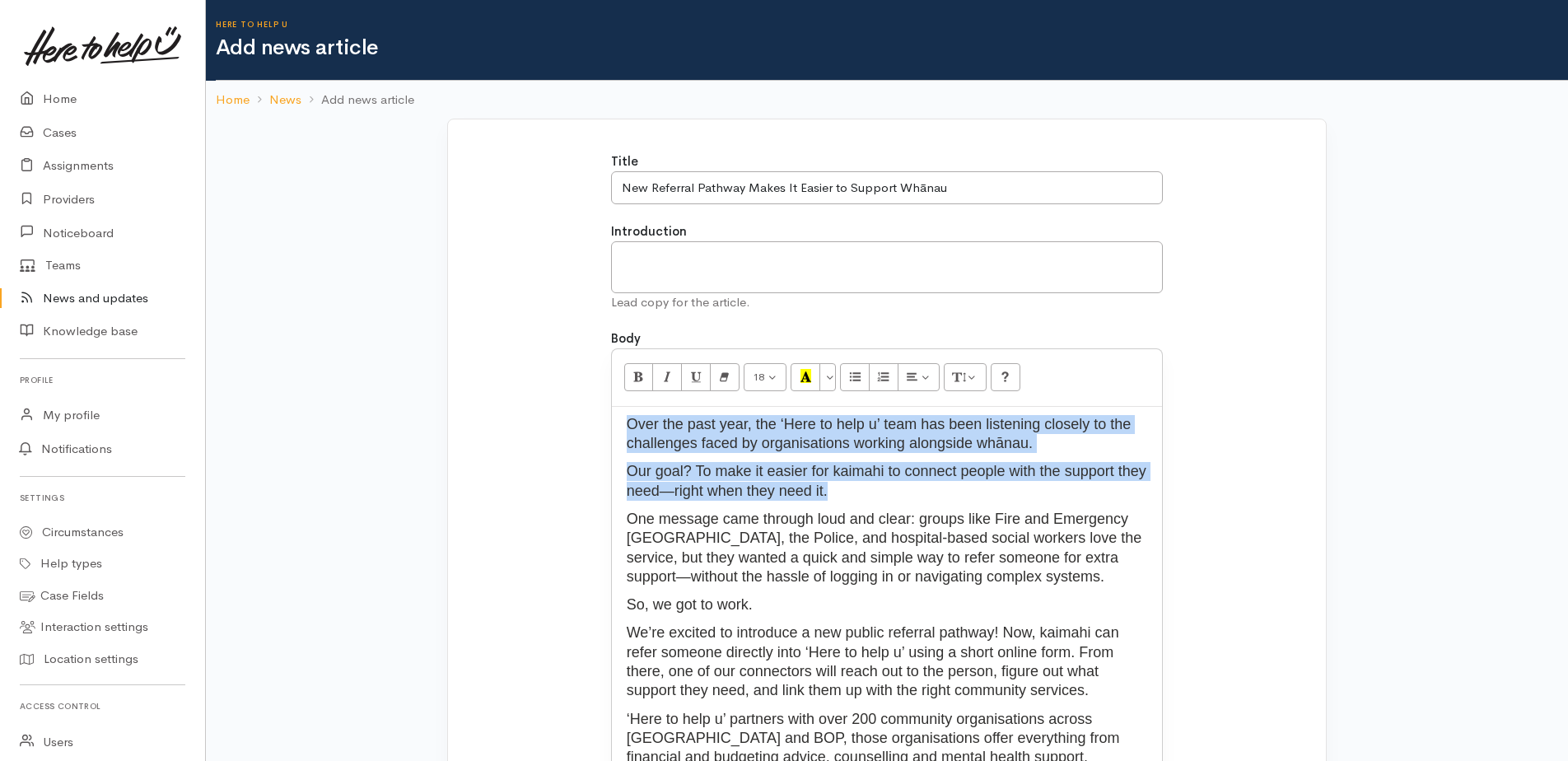
drag, startPoint x: 628, startPoint y: 420, endPoint x: 883, endPoint y: 485, distance: 263.2
click at [883, 485] on div "Over the past year, the ‘Here to help u’ team has been listening closely to the…" at bounding box center [887, 725] width 550 height 635
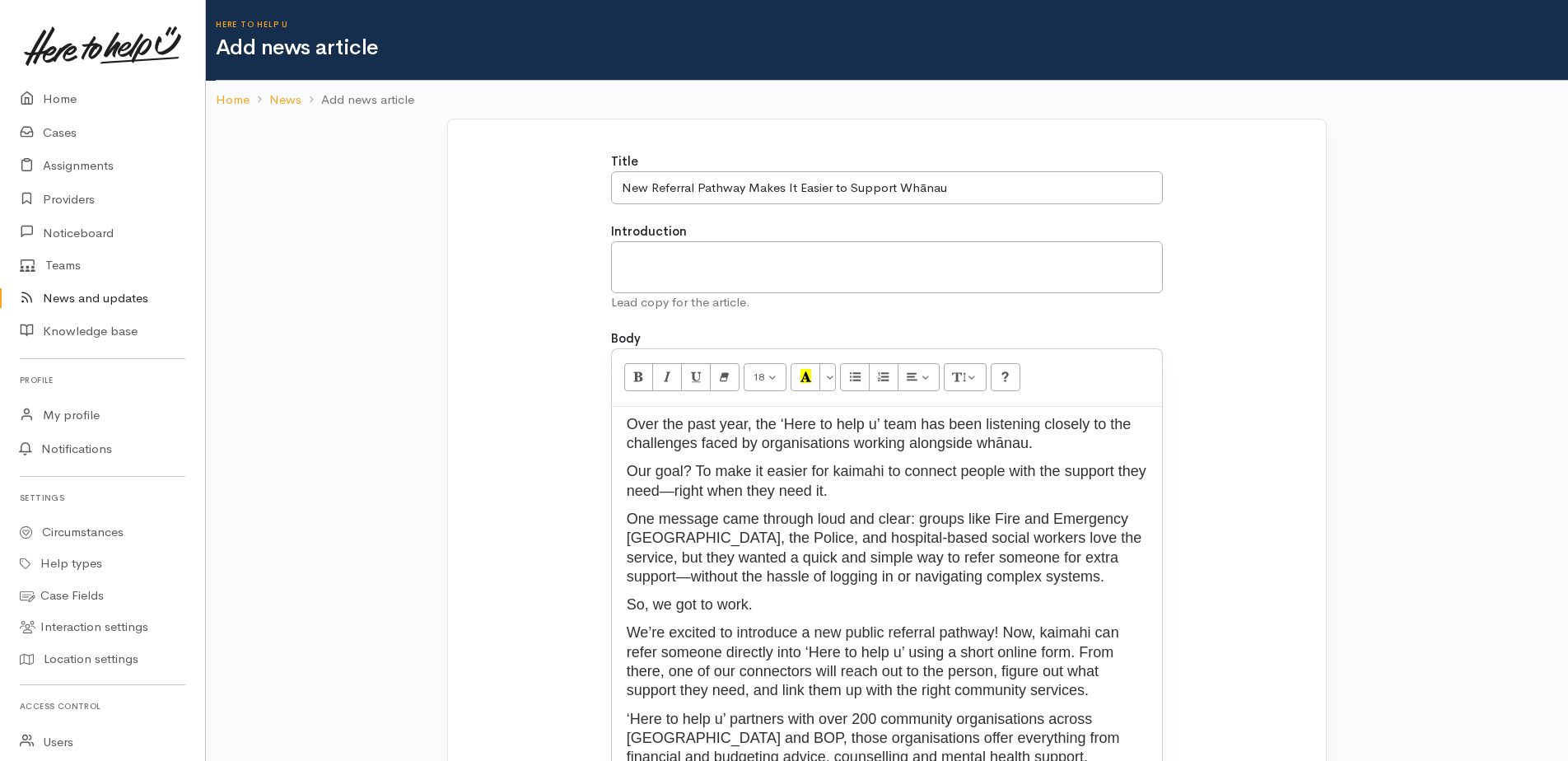
click at [1193, 365] on div "Title New Referral Pathway Makes It Easier to Support Whānau Introduction Lead …" at bounding box center [887, 679] width 858 height 1054
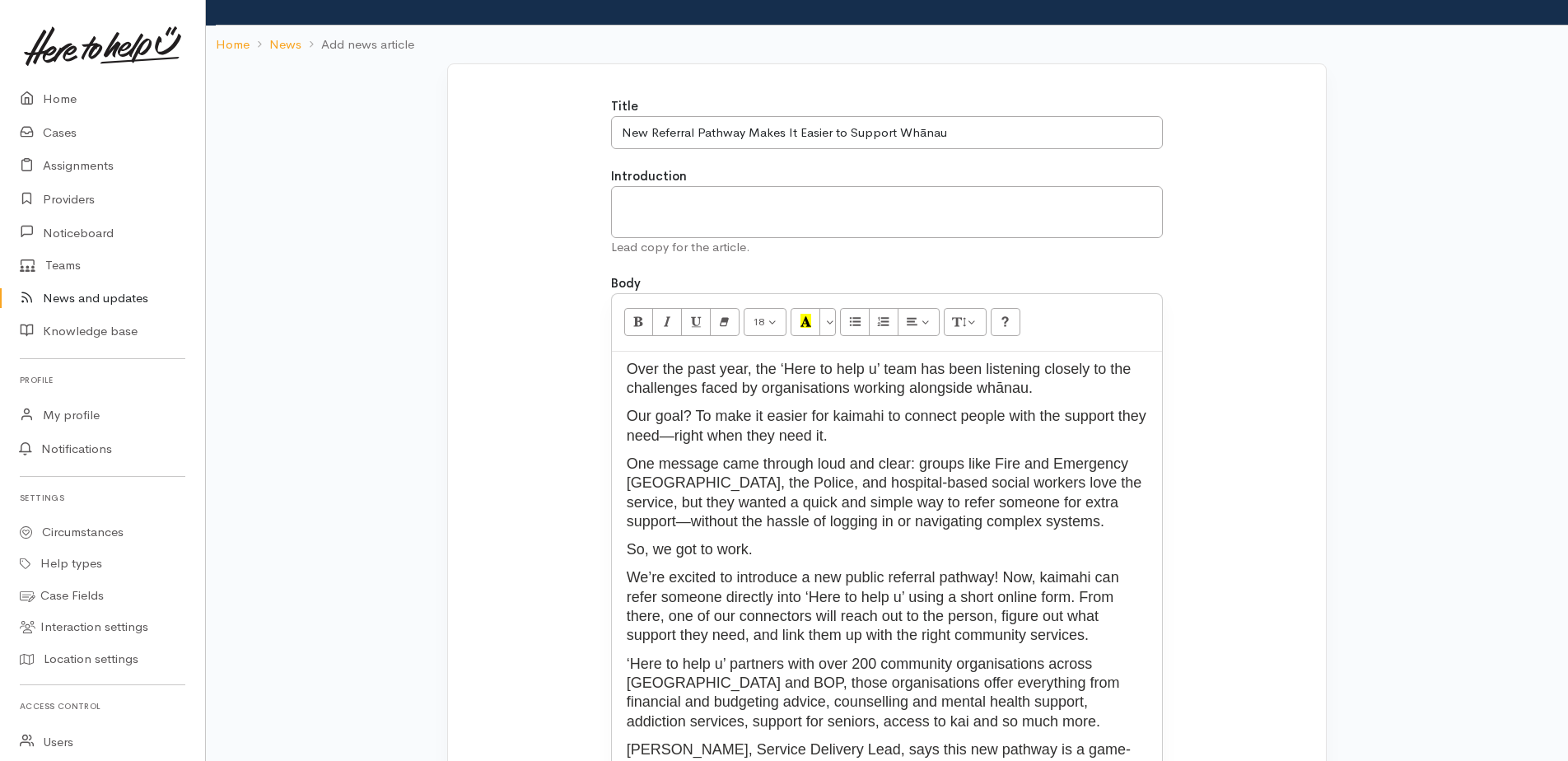
scroll to position [82, 0]
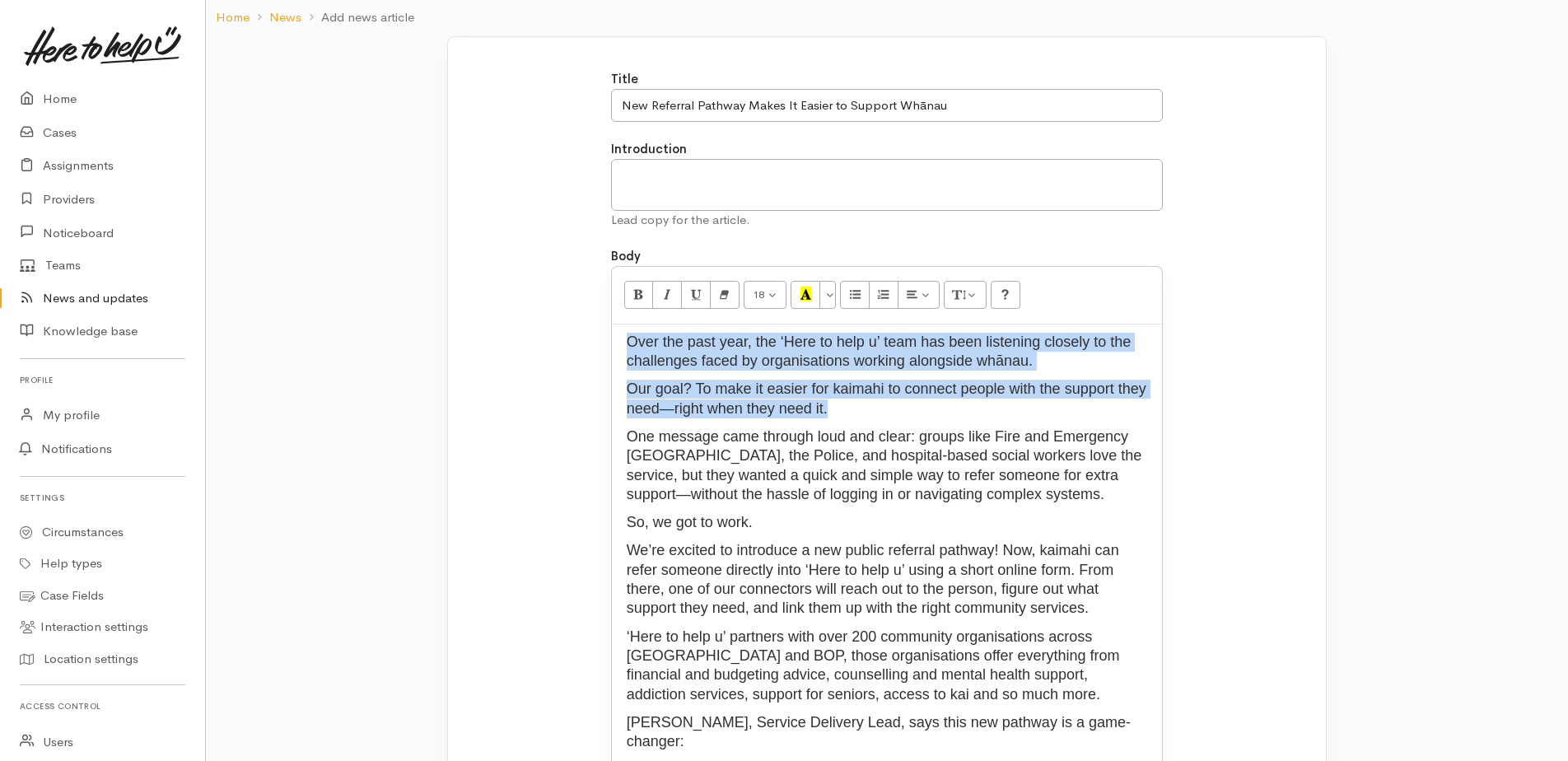
drag, startPoint x: 623, startPoint y: 350, endPoint x: 916, endPoint y: 402, distance: 297.6
click at [916, 402] on div "Over the past year, the ‘Here to help u’ team has been listening closely to the…" at bounding box center [887, 642] width 550 height 635
drag, startPoint x: 800, startPoint y: 397, endPoint x: 955, endPoint y: 356, distance: 160.3
click at [955, 356] on p "Over the past year, the ‘Here to help u’ team has been listening closely to the…" at bounding box center [888, 352] width 534 height 39
drag, startPoint x: 625, startPoint y: 336, endPoint x: 1016, endPoint y: 400, distance: 396.2
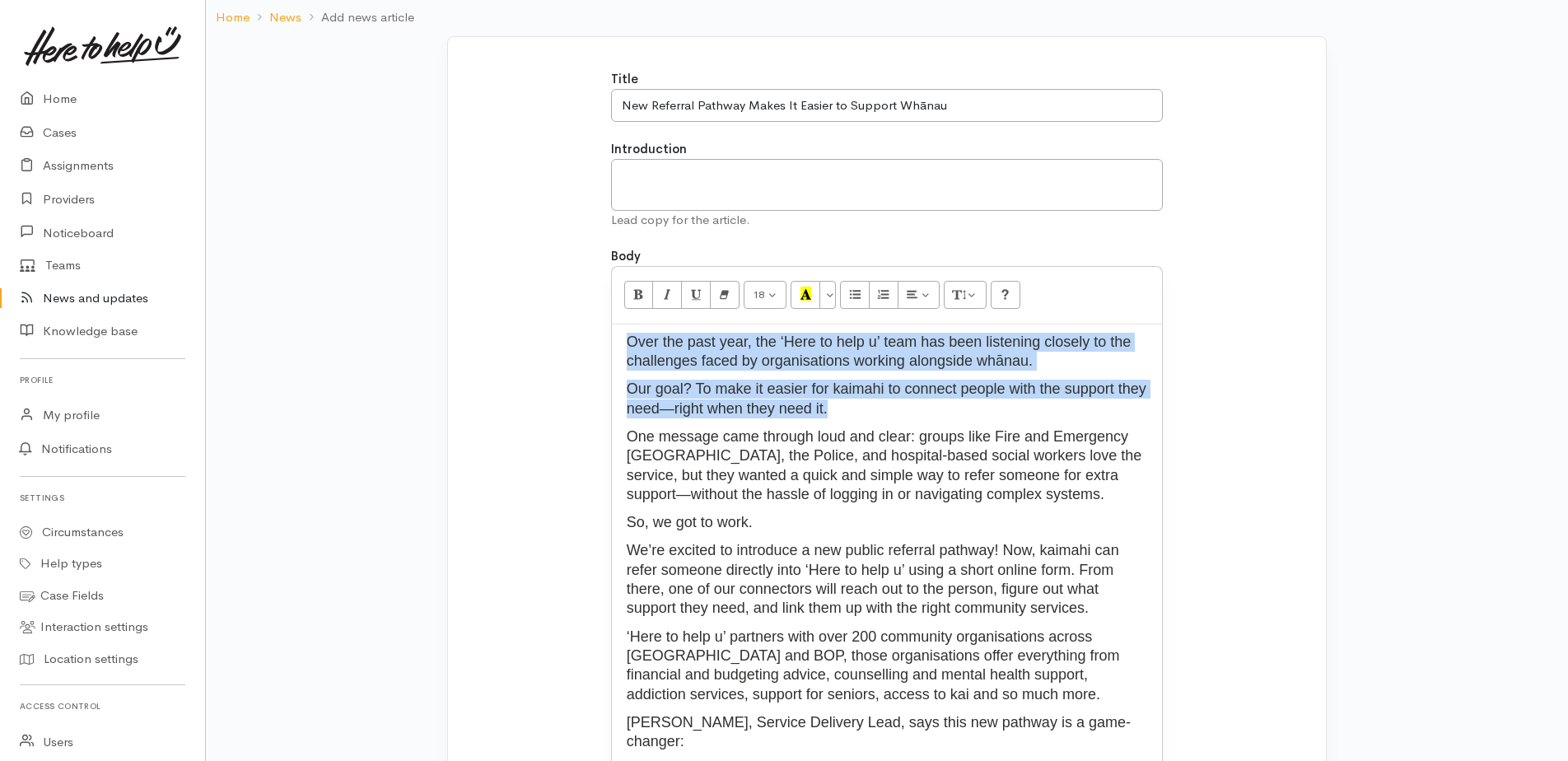
click at [1016, 400] on div "Over the past year, the ‘Here to help u’ team has been listening closely to the…" at bounding box center [887, 642] width 550 height 635
copy div "Over the past year, the ‘Here to help u’ team has been listening closely to the…"
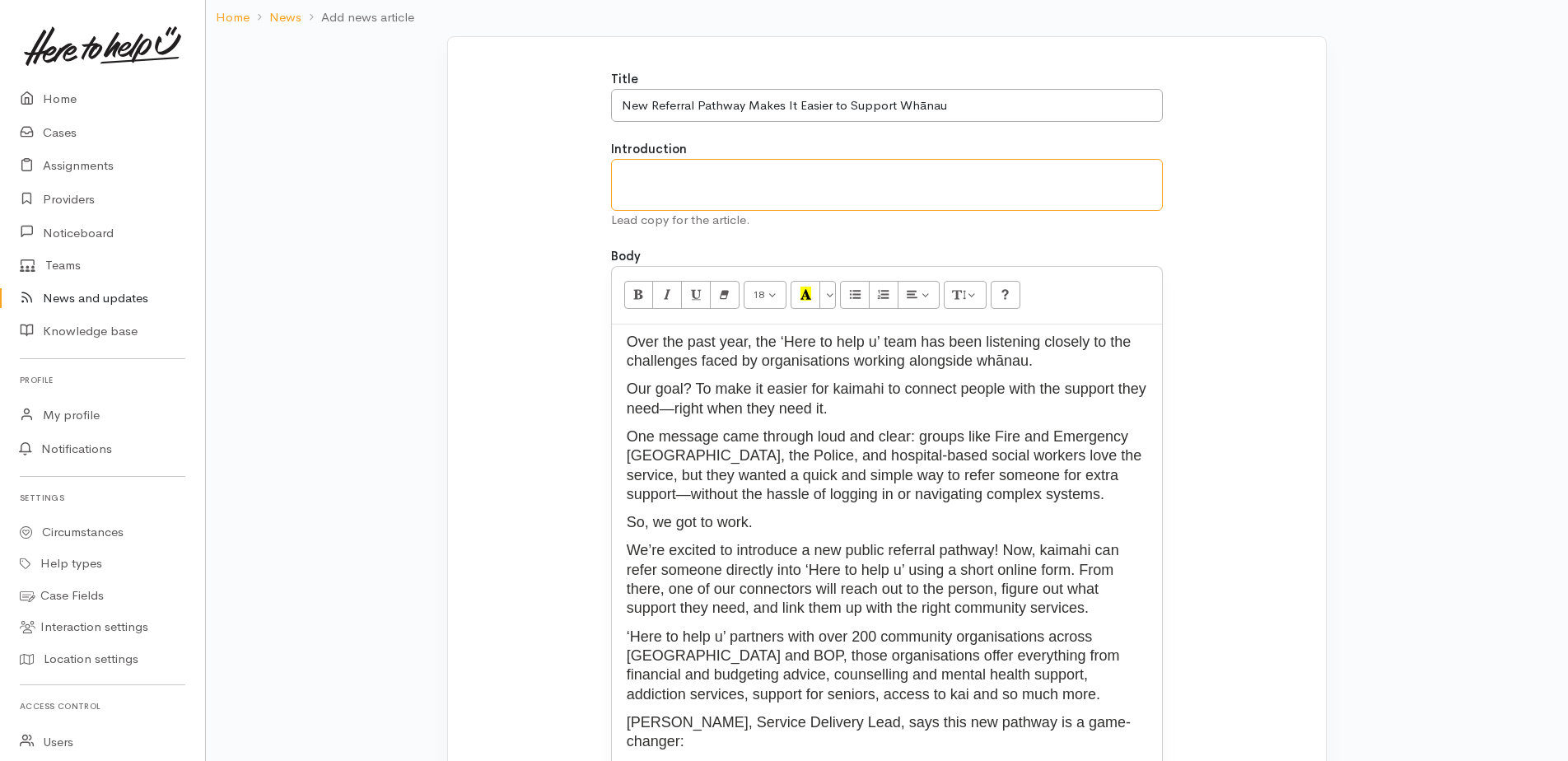
click at [690, 169] on textarea "Introduction" at bounding box center [887, 185] width 552 height 52
paste textarea "Over the past year, the ‘Here to help u’ team has been listening closely to the…"
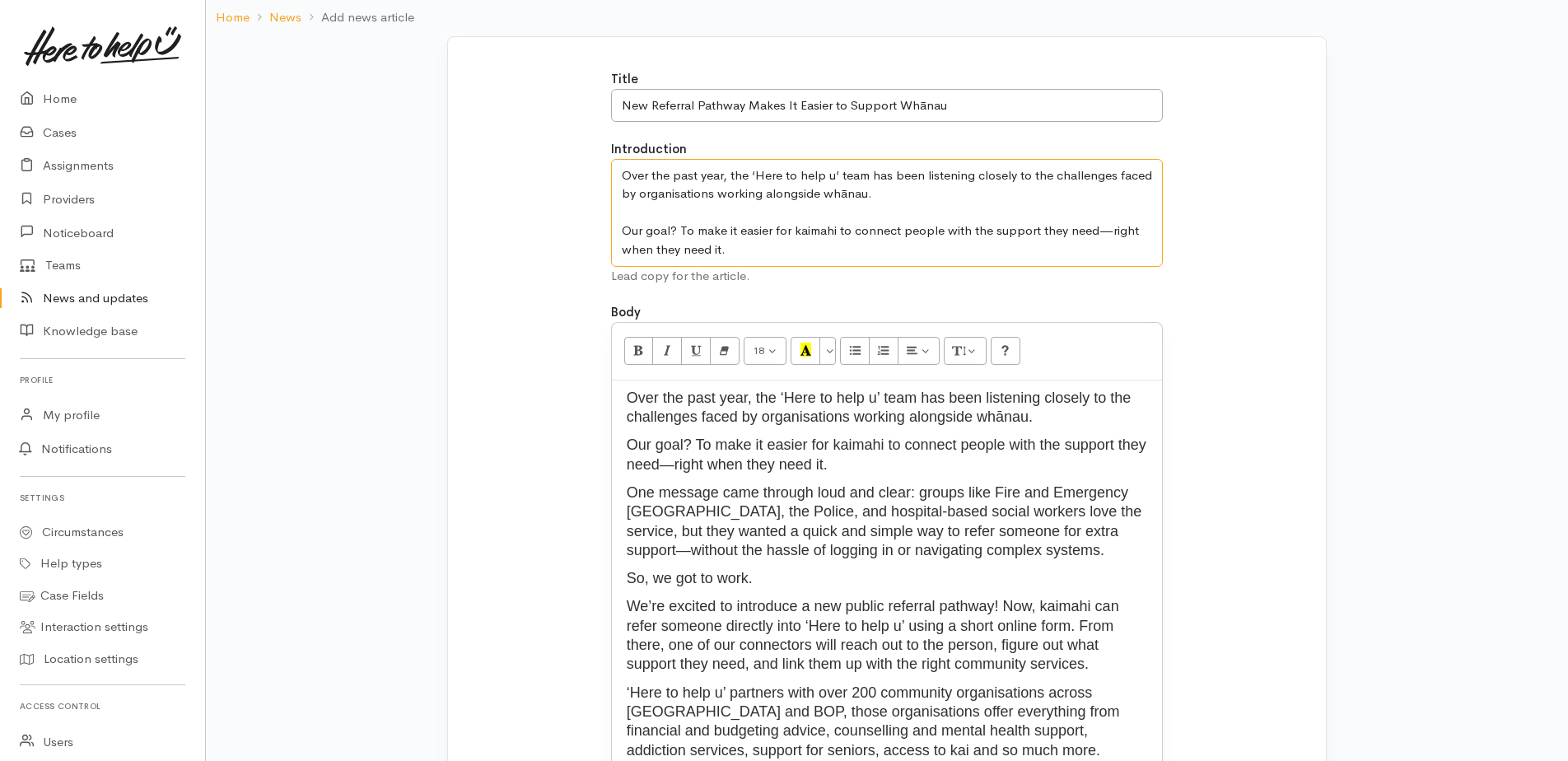
drag, startPoint x: 626, startPoint y: 178, endPoint x: 844, endPoint y: 209, distance: 220.2
click at [844, 209] on textarea "Over the past year, the ‘Here to help u’ team has been listening closely to the…" at bounding box center [887, 213] width 552 height 108
click at [883, 196] on textarea "Over the past year, the ‘Here to help u’ team has been listening closely to the…" at bounding box center [887, 213] width 552 height 108
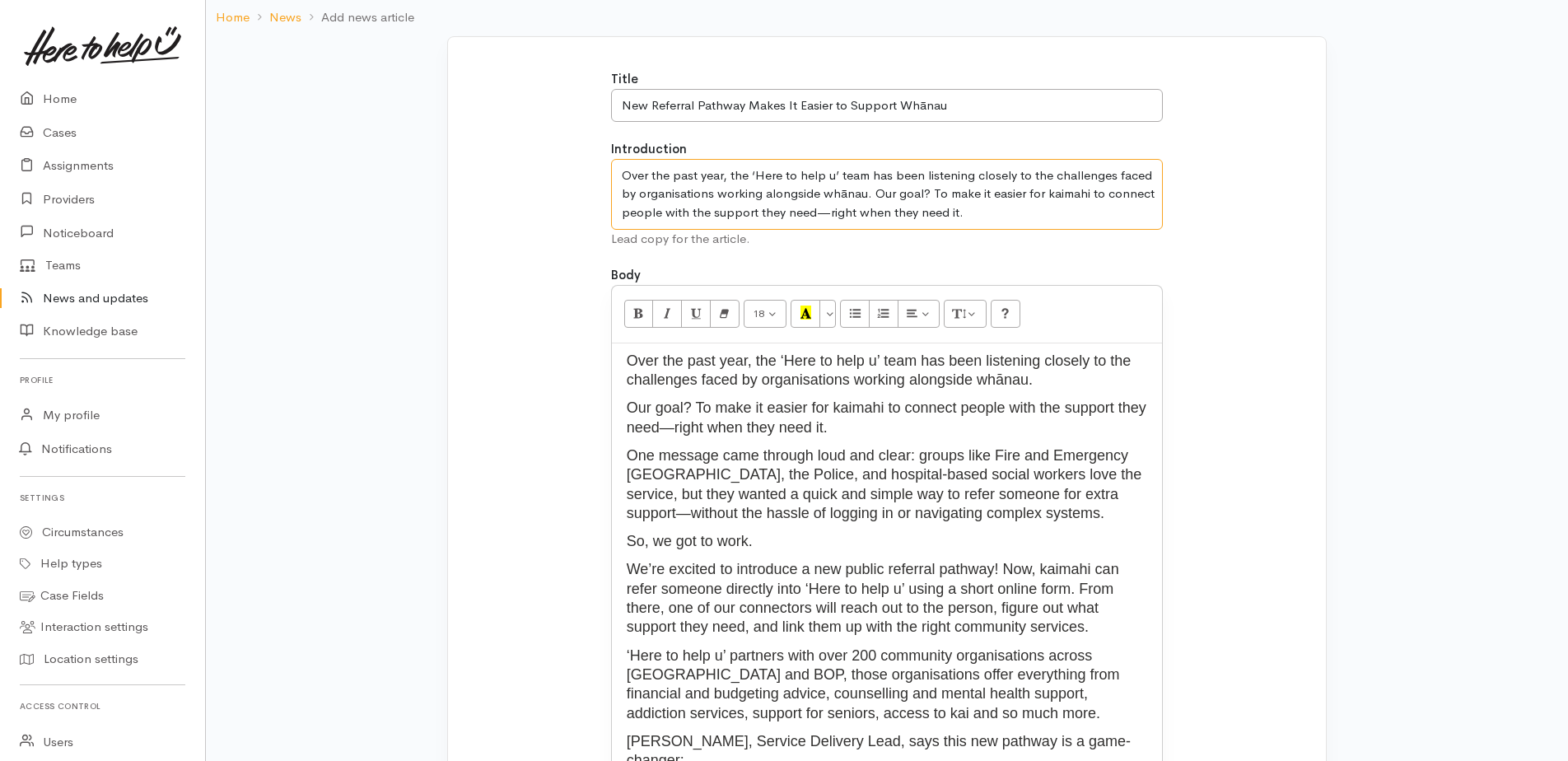
type textarea "Over the past year, the ‘Here to help u’ team has been listening closely to the…"
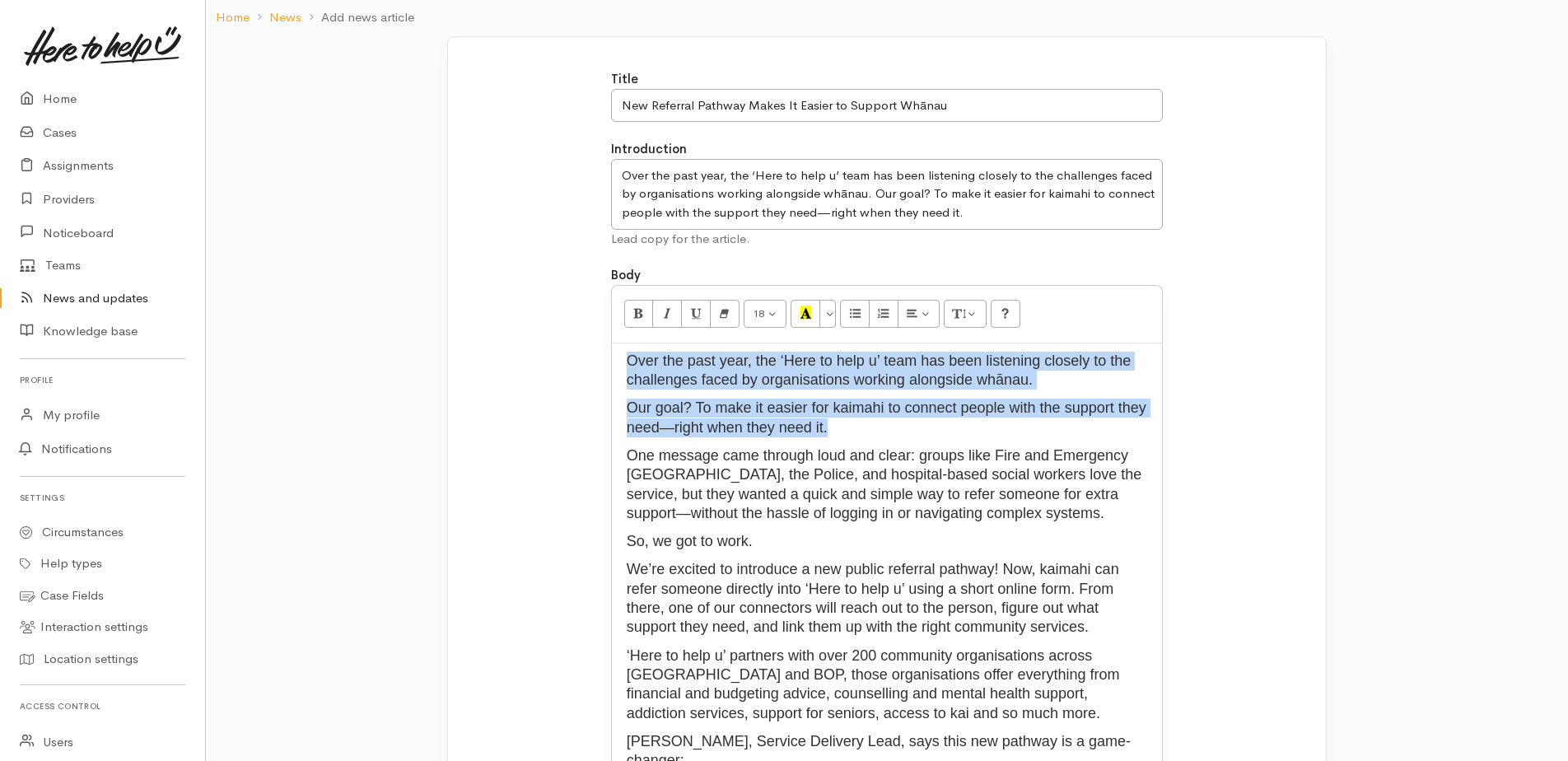
drag, startPoint x: 626, startPoint y: 365, endPoint x: 865, endPoint y: 424, distance: 246.2
click at [865, 424] on div "Over the past year, the ‘Here to help u’ team has been listening closely to the…" at bounding box center [887, 661] width 550 height 635
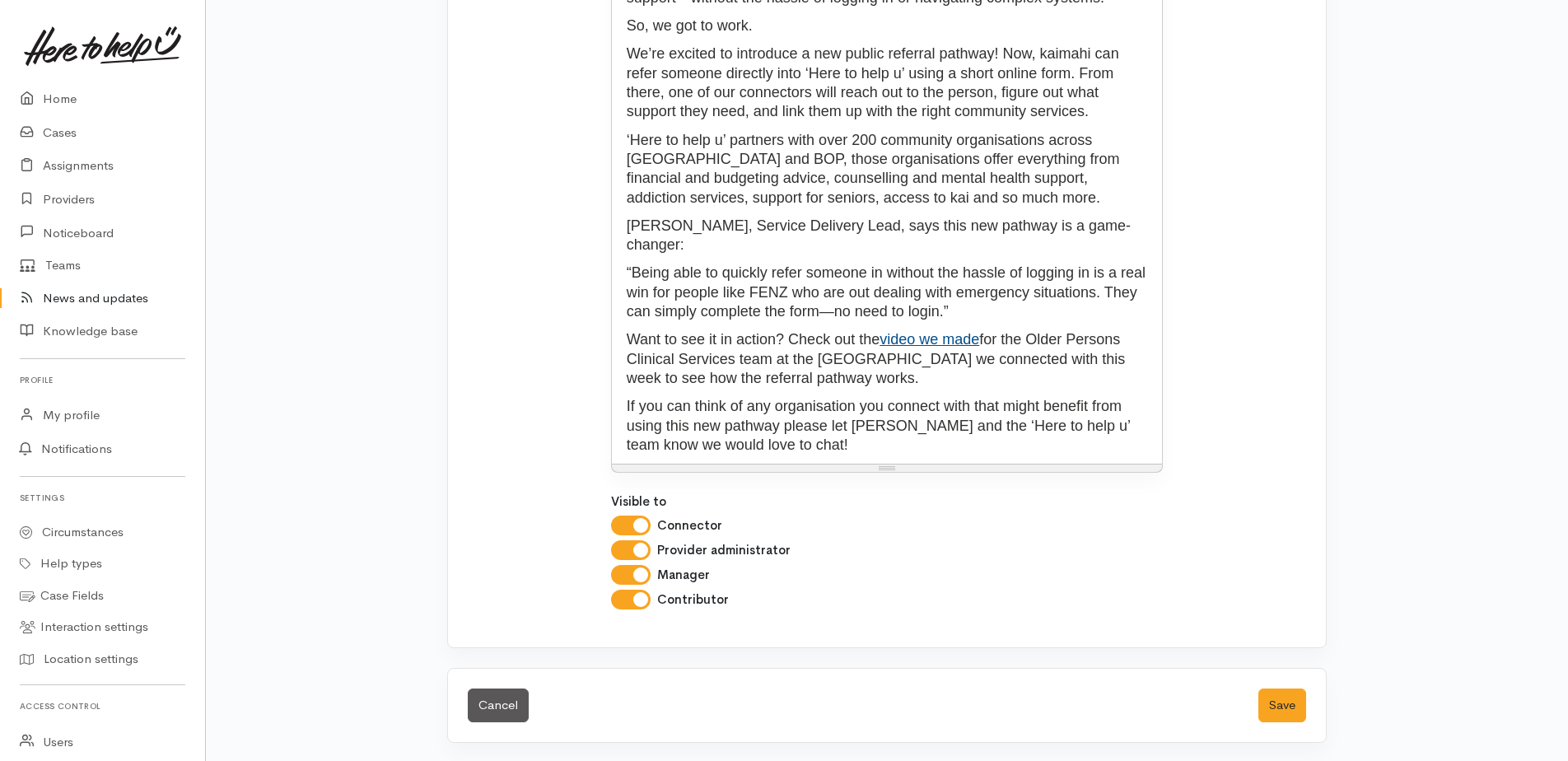
scroll to position [504, 0]
drag, startPoint x: 1288, startPoint y: 695, endPoint x: 1324, endPoint y: 668, distance: 45.0
click at [1293, 691] on button "Save" at bounding box center [1282, 703] width 48 height 34
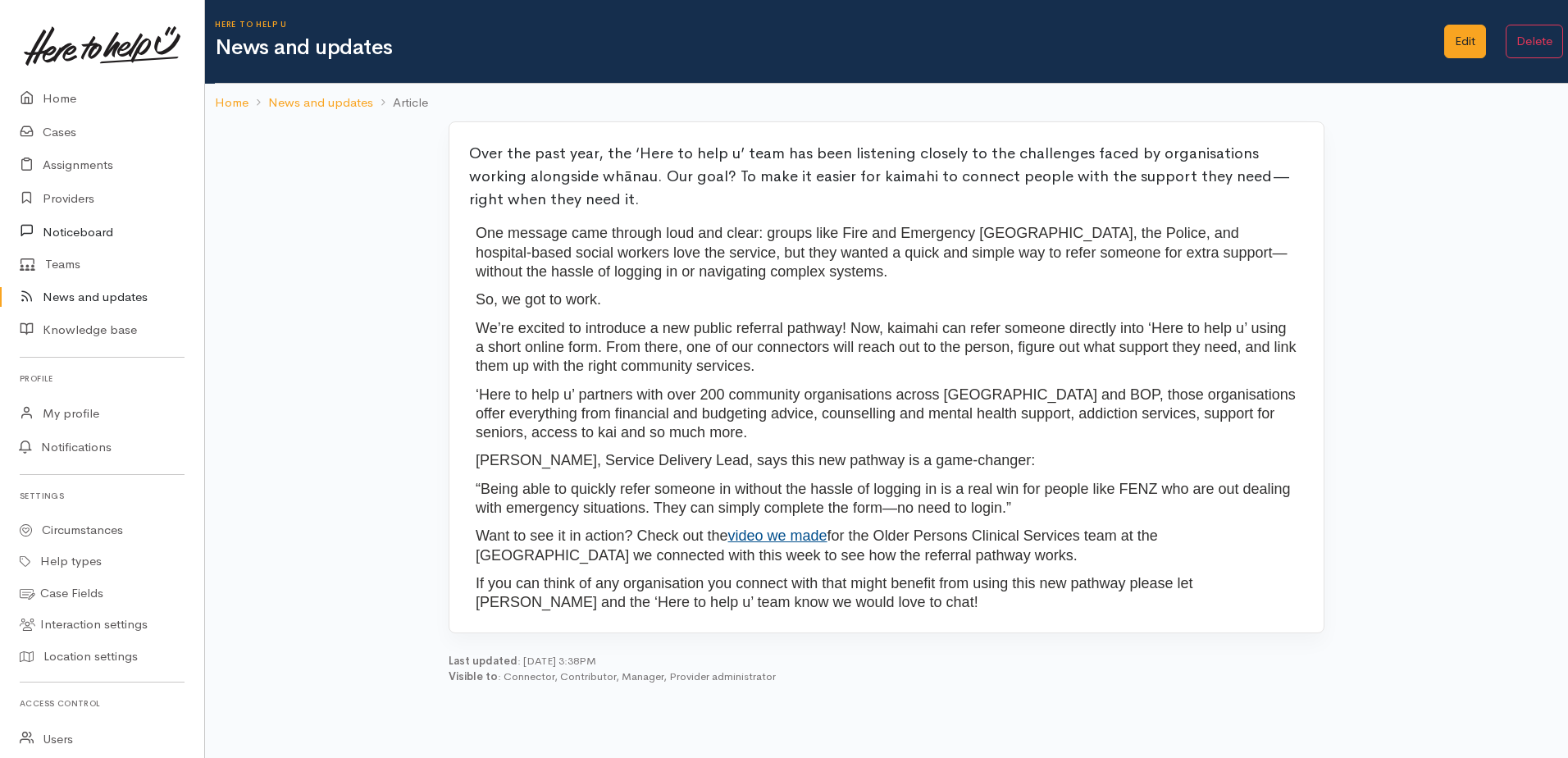
click at [100, 234] on link "Noticeboard" at bounding box center [102, 232] width 204 height 33
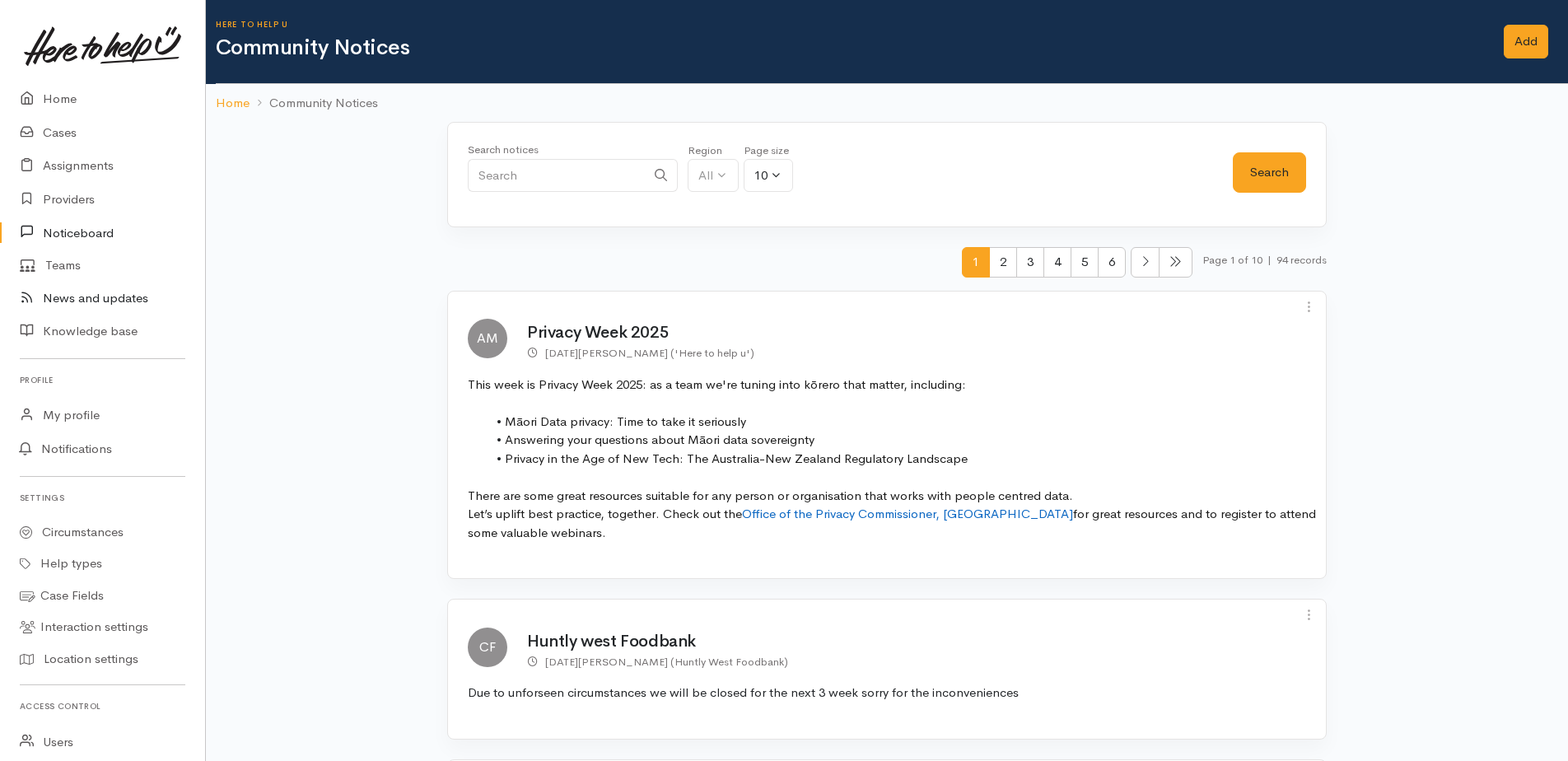
click at [101, 299] on link "News and updates" at bounding box center [103, 298] width 205 height 34
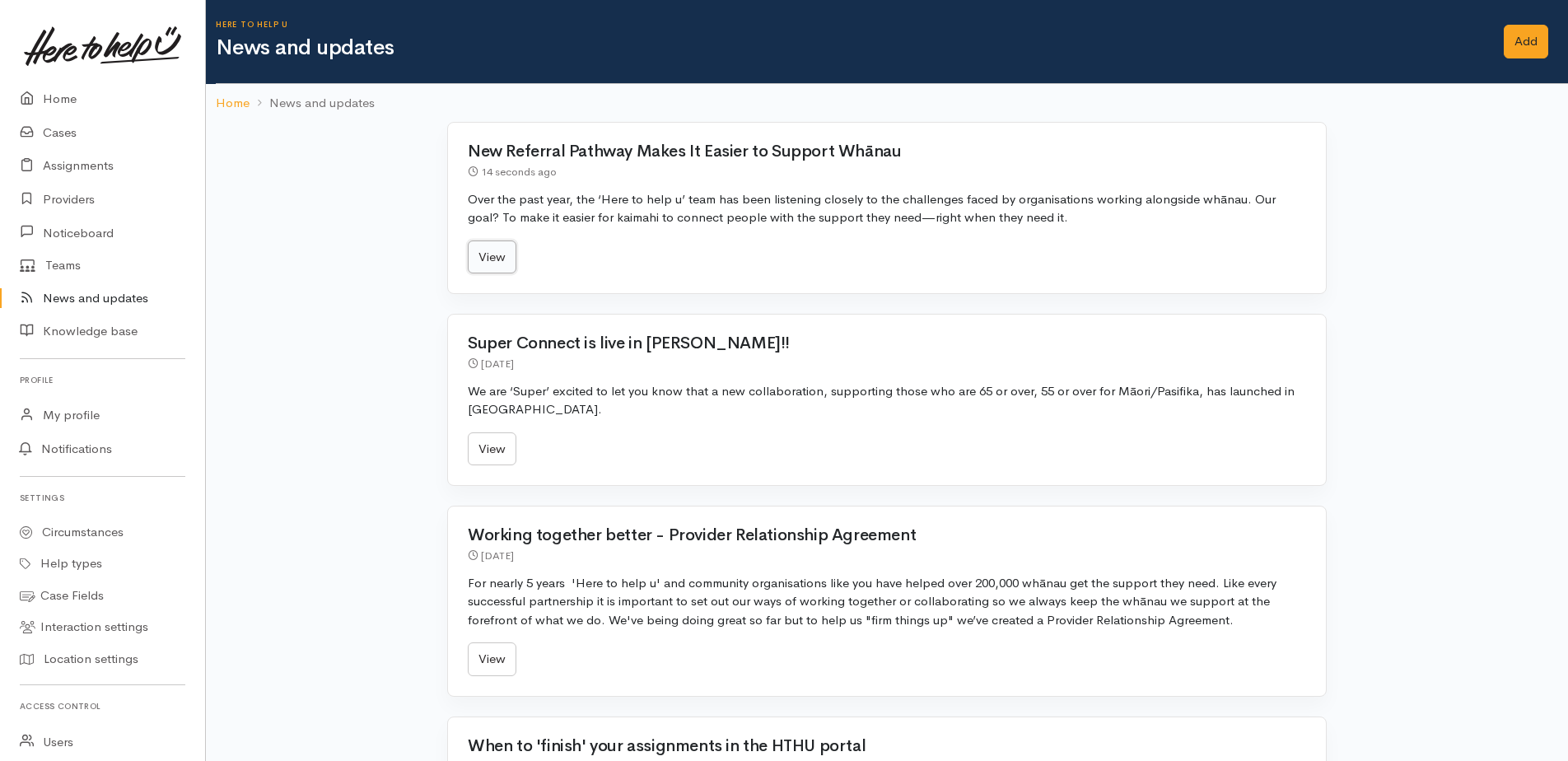
click at [503, 263] on link "View" at bounding box center [491, 258] width 49 height 34
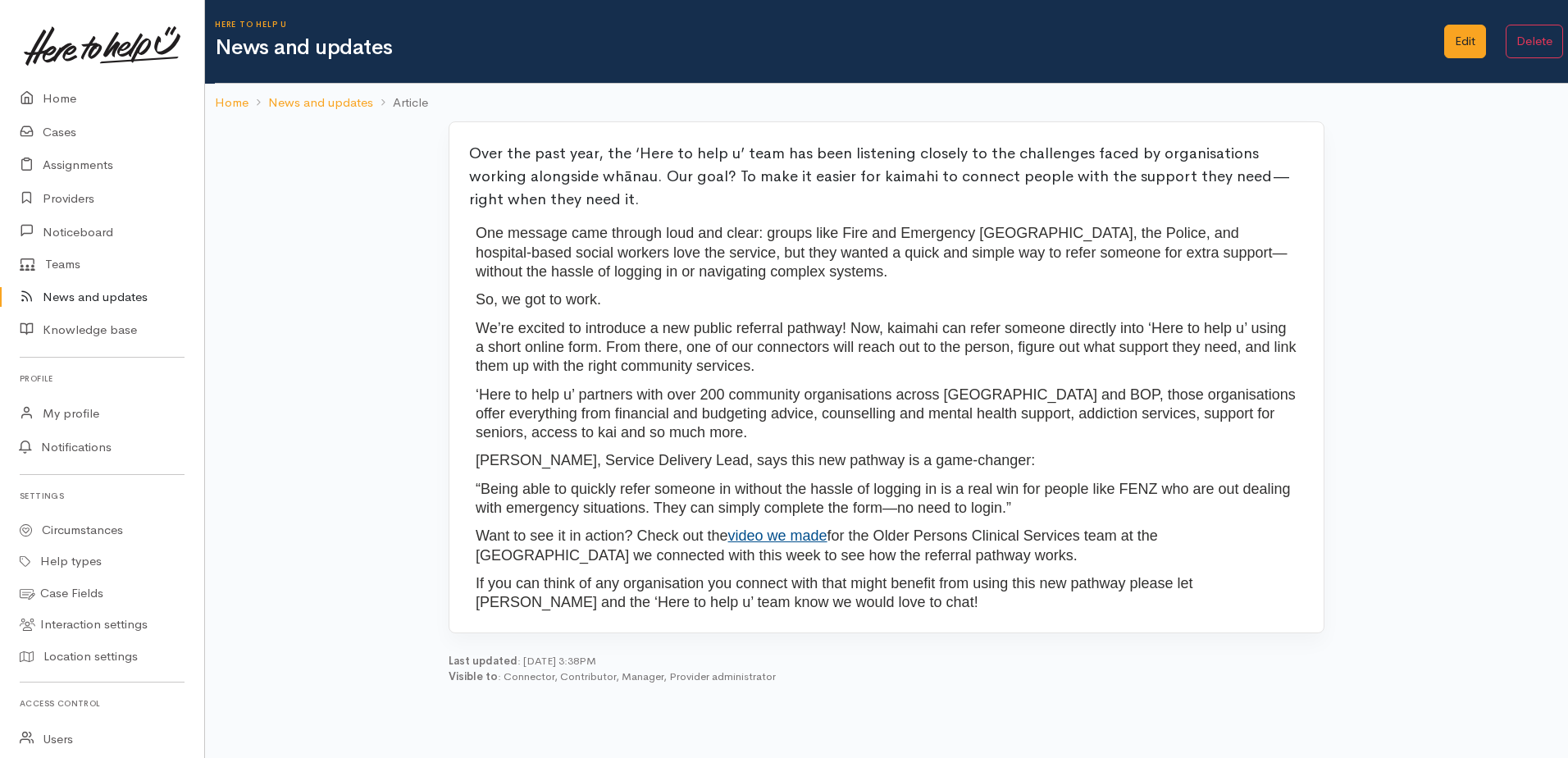
click at [227, 103] on link "Home" at bounding box center [232, 102] width 33 height 19
